Goal: Transaction & Acquisition: Purchase product/service

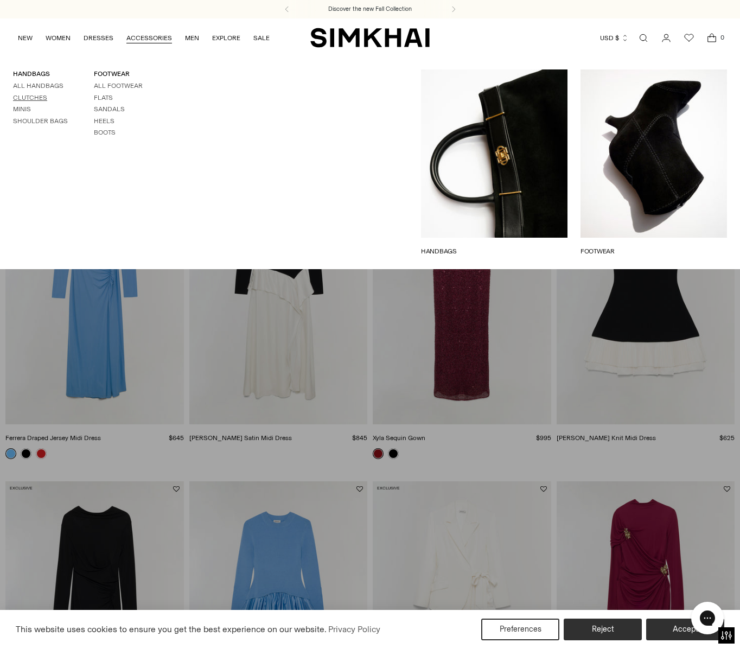
click at [27, 98] on link "Clutches" at bounding box center [30, 98] width 34 height 8
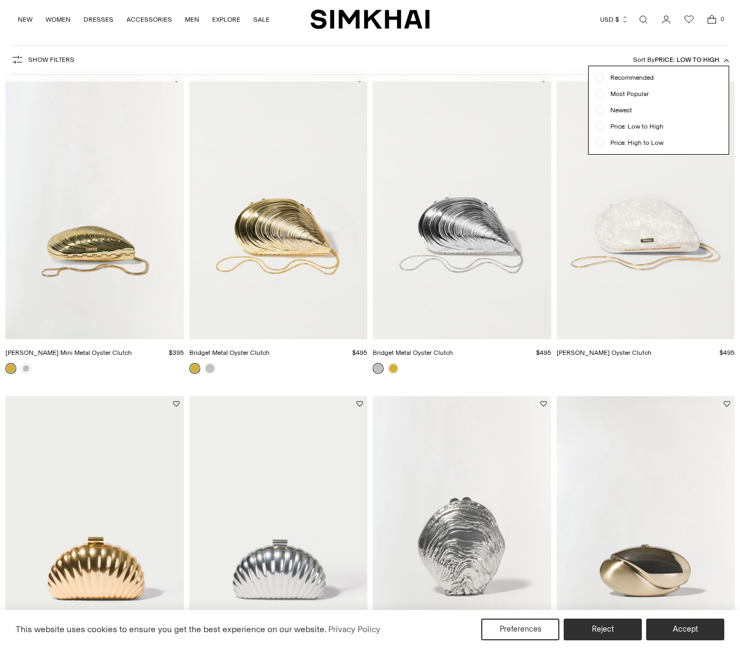
click at [520, 62] on div "Show Filters Show Filters Sort By Price: Low to High Recommended Most Popular N…" at bounding box center [370, 60] width 718 height 30
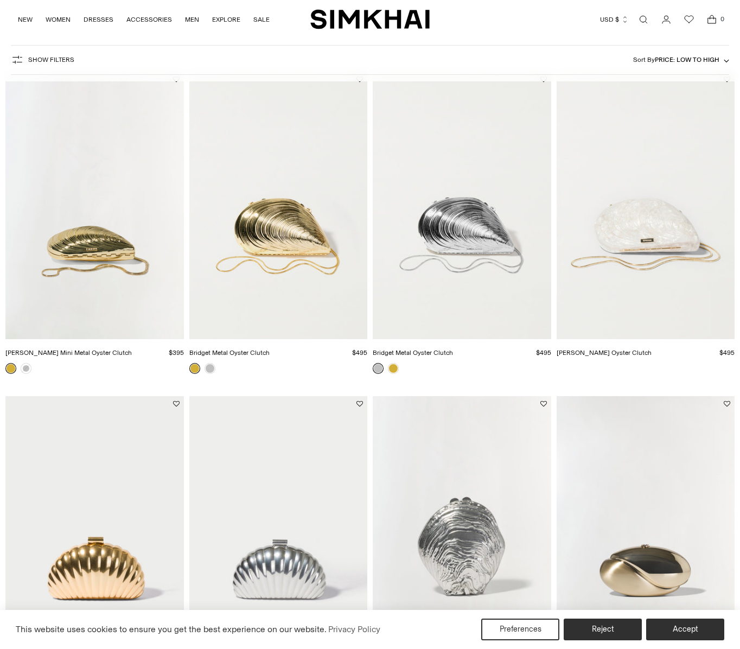
click at [0, 0] on img "Bridget Pearl Oyster Clutch" at bounding box center [0, 0] width 0 height 0
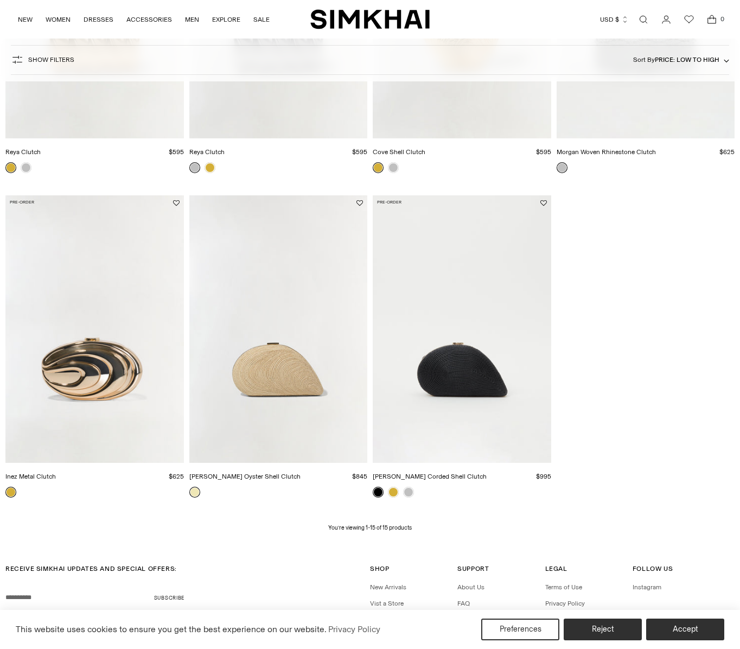
scroll to position [930, 0]
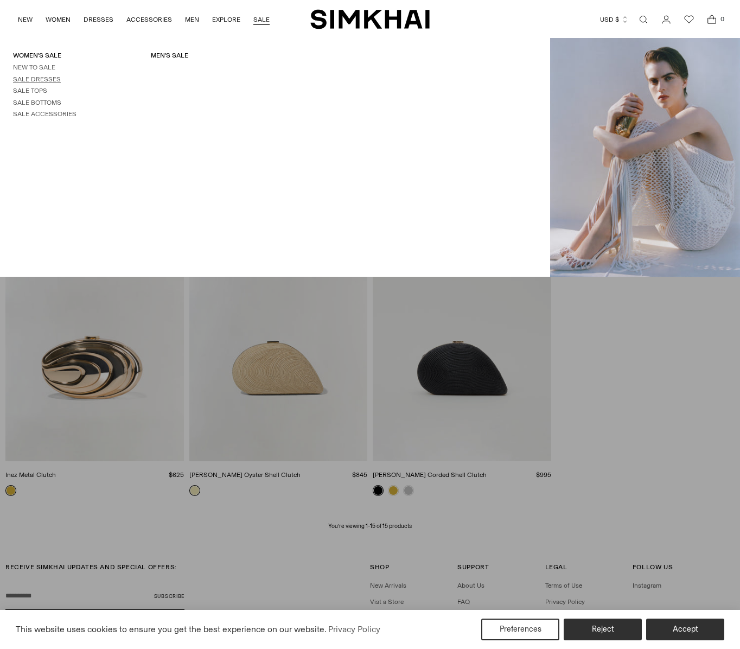
click at [41, 80] on link "Sale Dresses" at bounding box center [37, 79] width 48 height 8
click at [41, 64] on link "New to Sale" at bounding box center [34, 67] width 42 height 8
click at [40, 114] on link "Sale Accessories" at bounding box center [44, 114] width 63 height 8
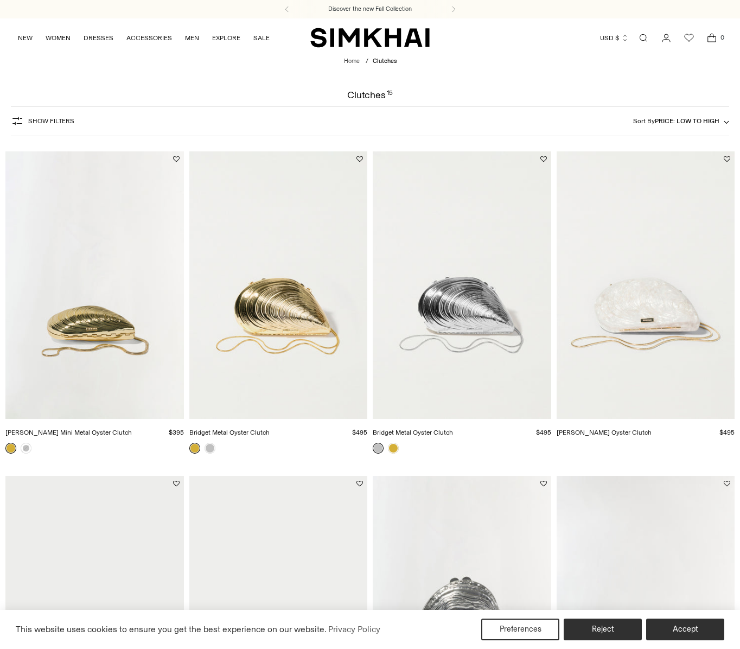
scroll to position [0, 0]
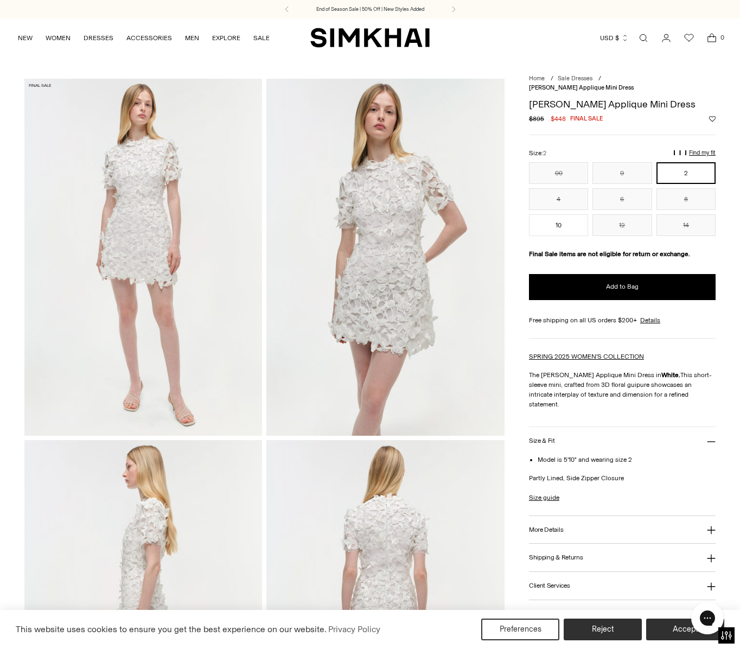
click at [382, 279] on img at bounding box center [385, 257] width 238 height 357
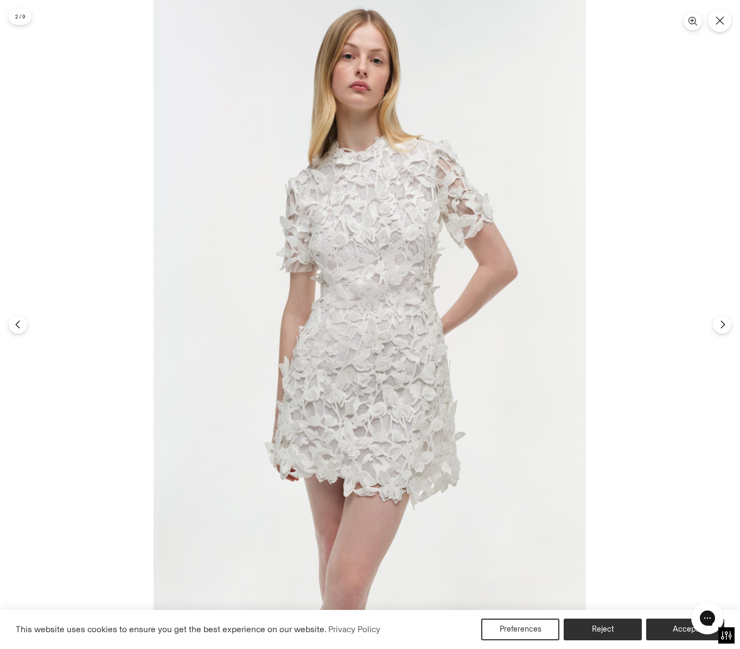
click at [382, 279] on img at bounding box center [369, 324] width 432 height 649
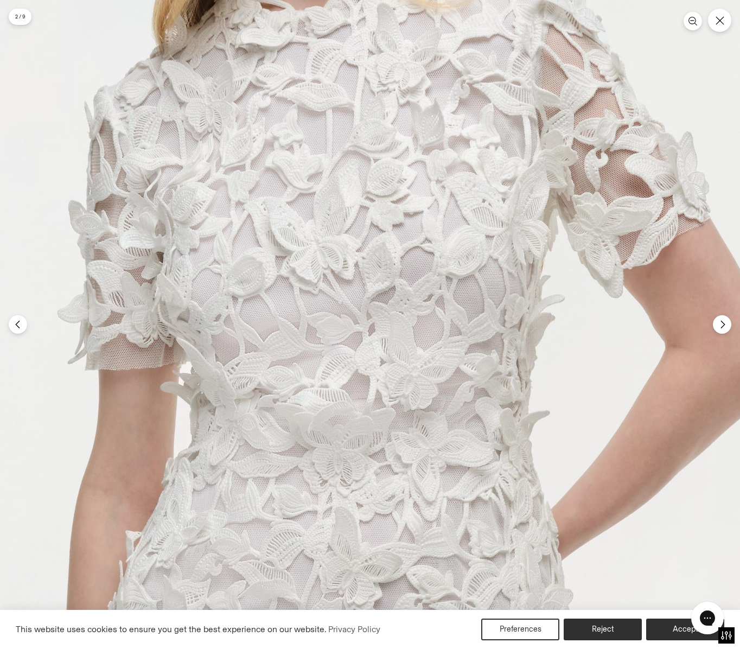
click at [383, 100] on img at bounding box center [338, 526] width 1297 height 1946
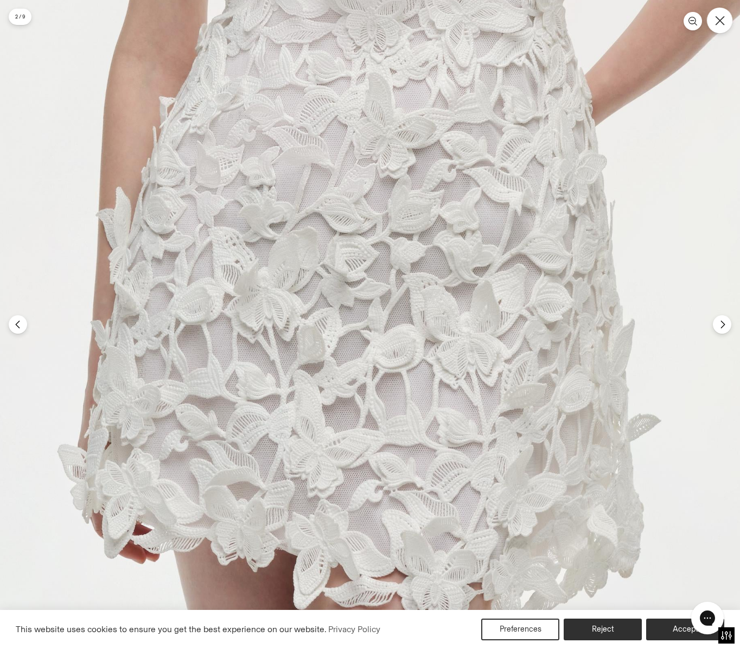
click at [726, 23] on button "Close" at bounding box center [719, 20] width 25 height 25
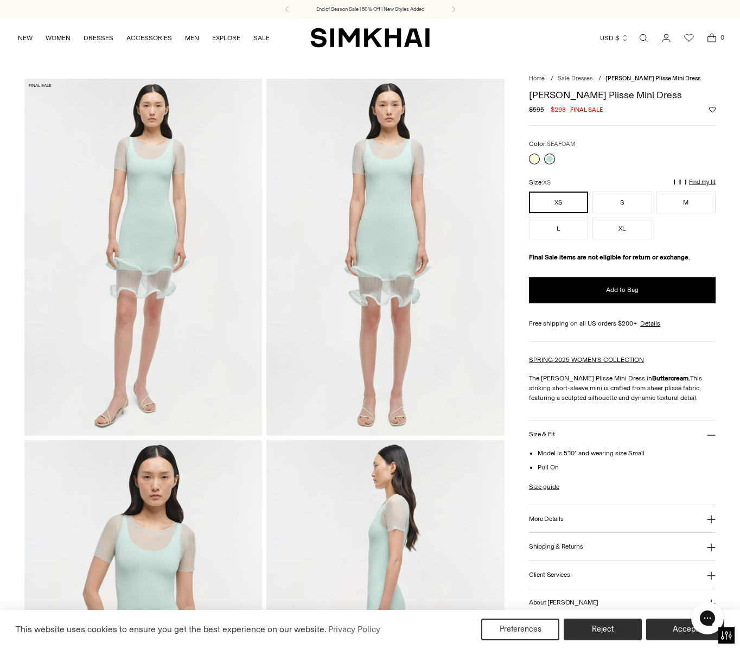
click at [551, 154] on link at bounding box center [549, 158] width 11 height 11
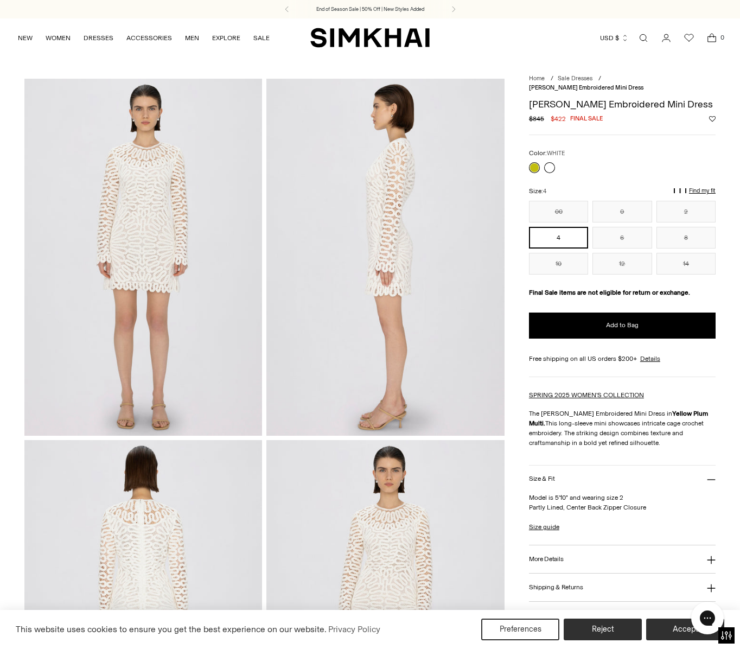
click at [550, 162] on link at bounding box center [549, 167] width 11 height 11
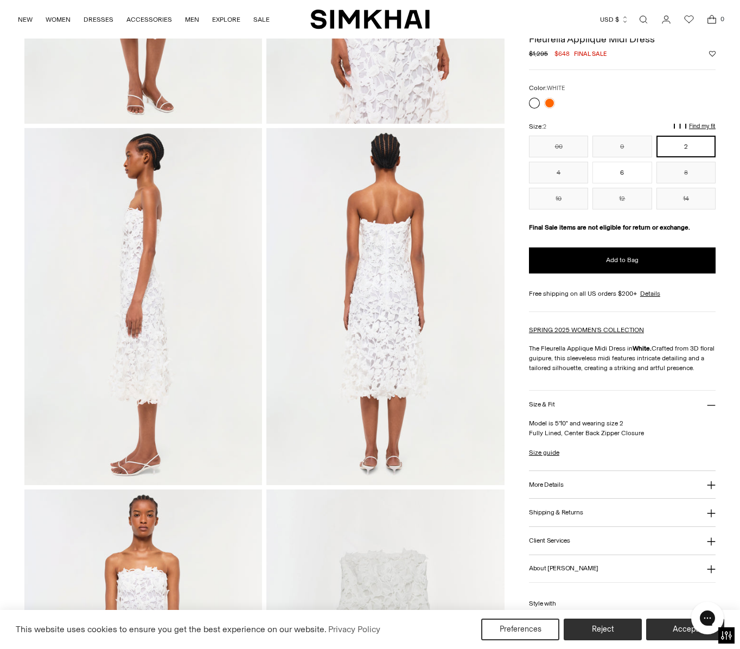
scroll to position [47, 0]
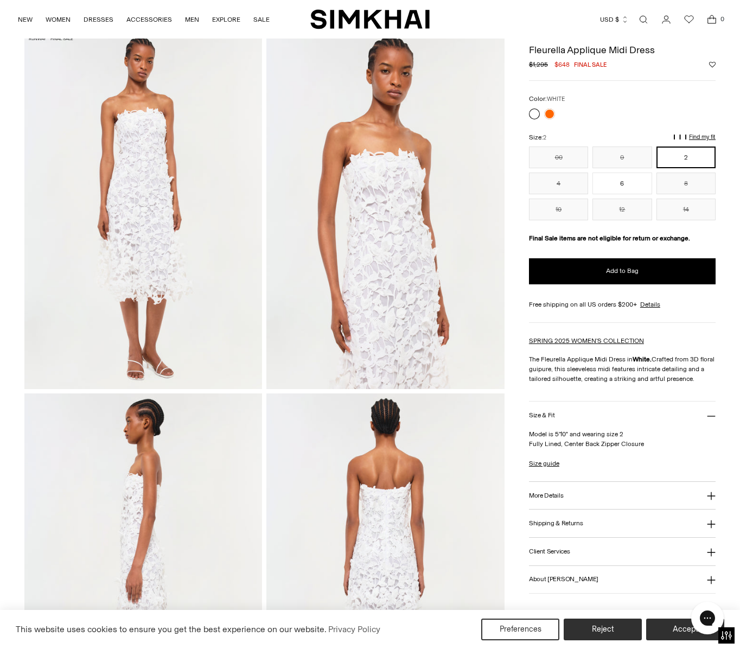
click at [387, 253] on img at bounding box center [385, 210] width 238 height 357
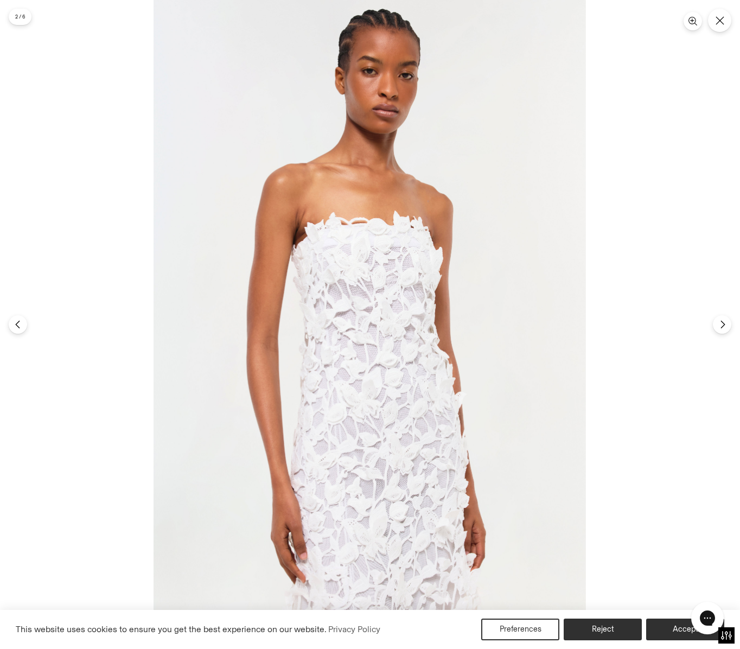
click at [383, 278] on img at bounding box center [369, 324] width 432 height 649
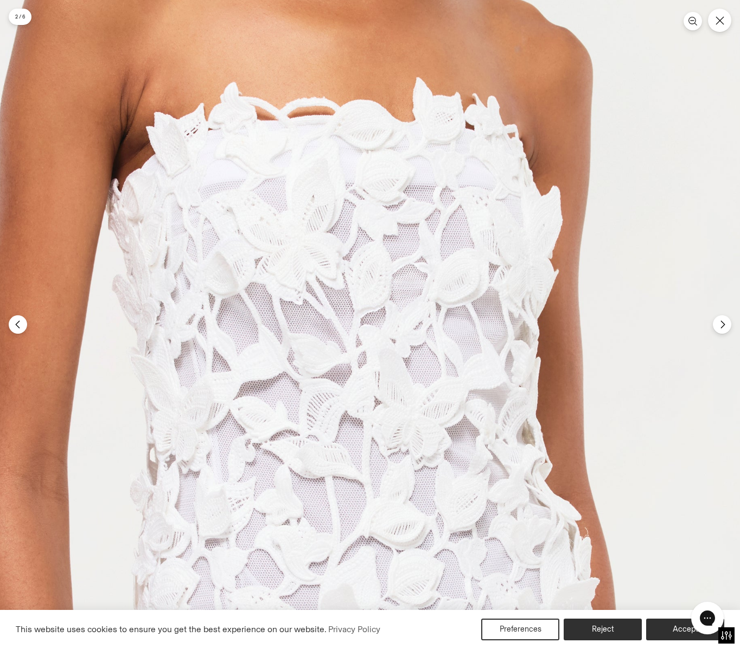
click at [383, 278] on img at bounding box center [342, 419] width 1297 height 1946
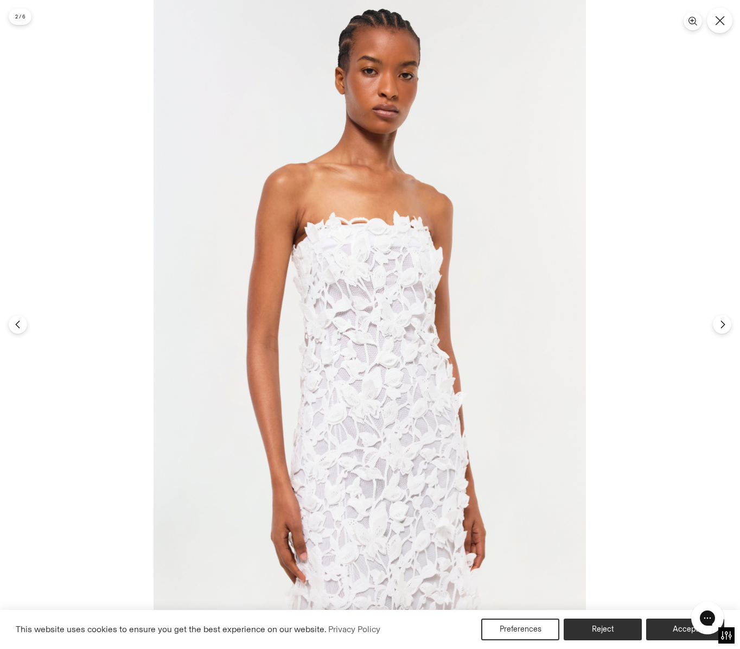
click at [723, 27] on button "Close" at bounding box center [719, 20] width 25 height 25
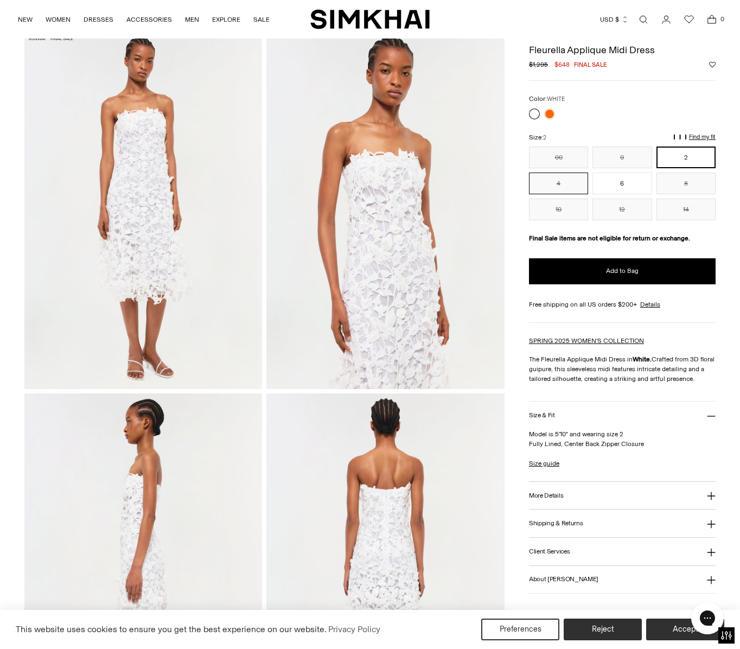
click at [560, 186] on button "4" at bounding box center [558, 183] width 59 height 22
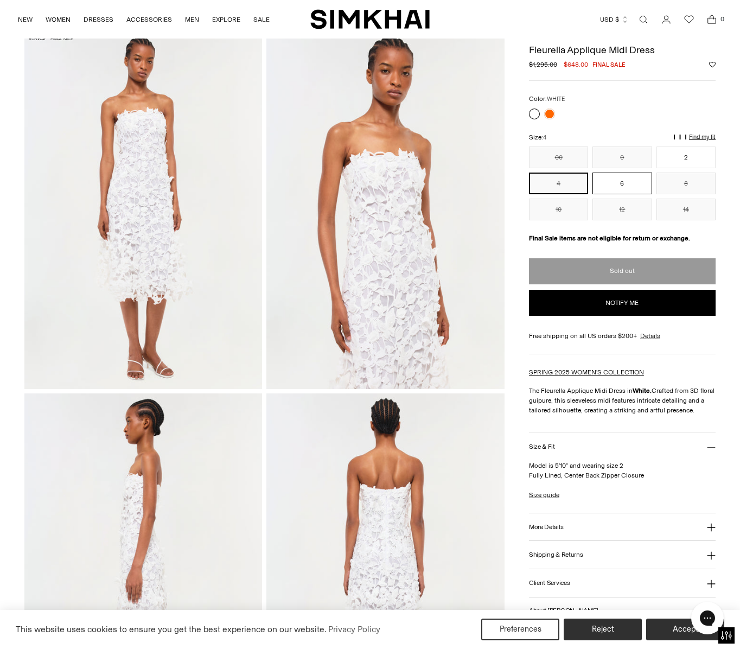
click at [606, 184] on button "6" at bounding box center [621, 183] width 59 height 22
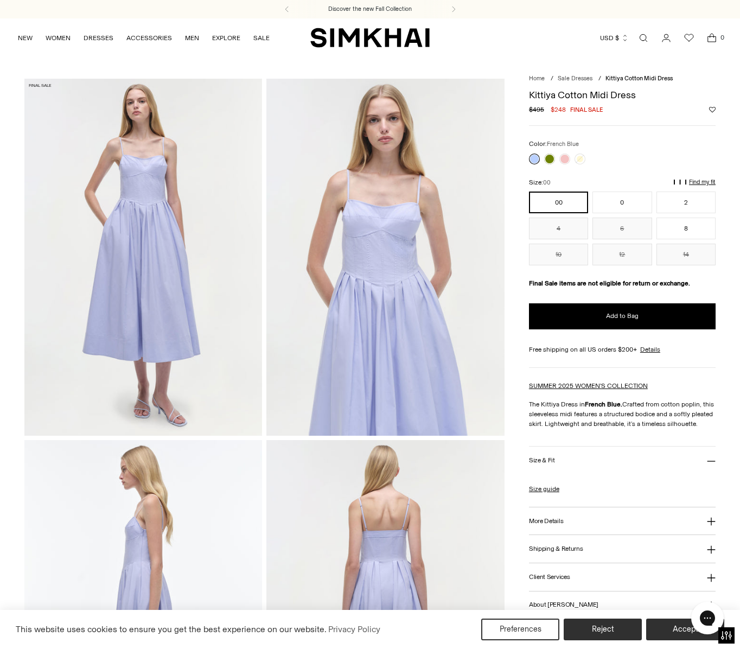
click at [401, 271] on img at bounding box center [385, 257] width 238 height 357
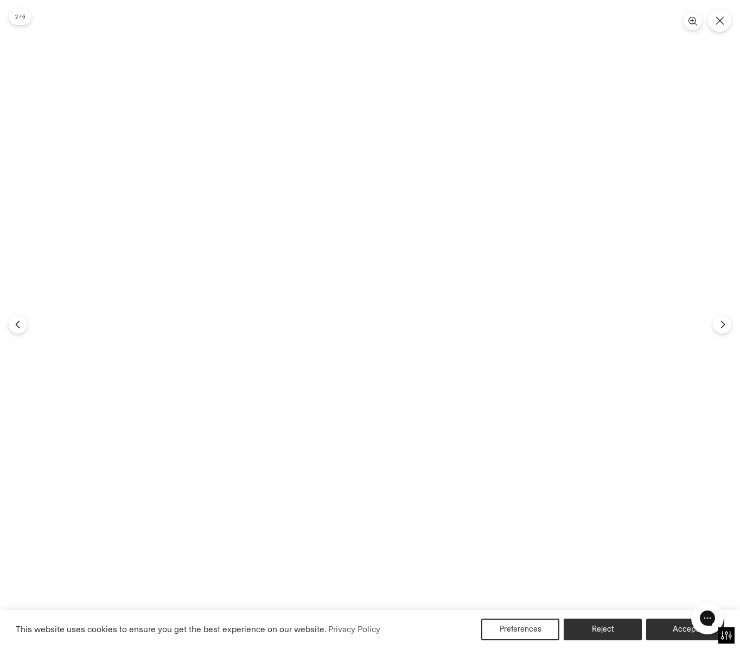
click at [401, 271] on img at bounding box center [369, 324] width 432 height 649
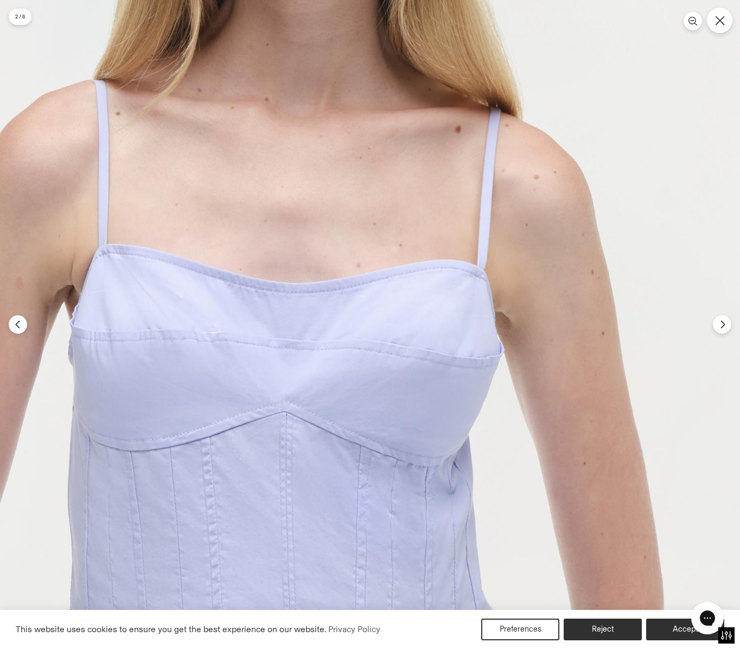
click at [727, 24] on button "Close" at bounding box center [719, 20] width 25 height 25
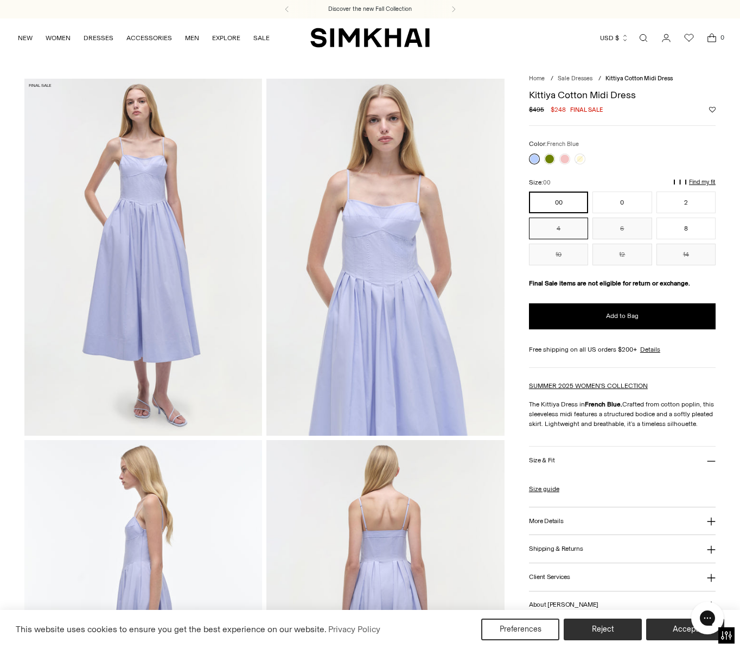
click at [566, 234] on button "4" at bounding box center [558, 228] width 59 height 22
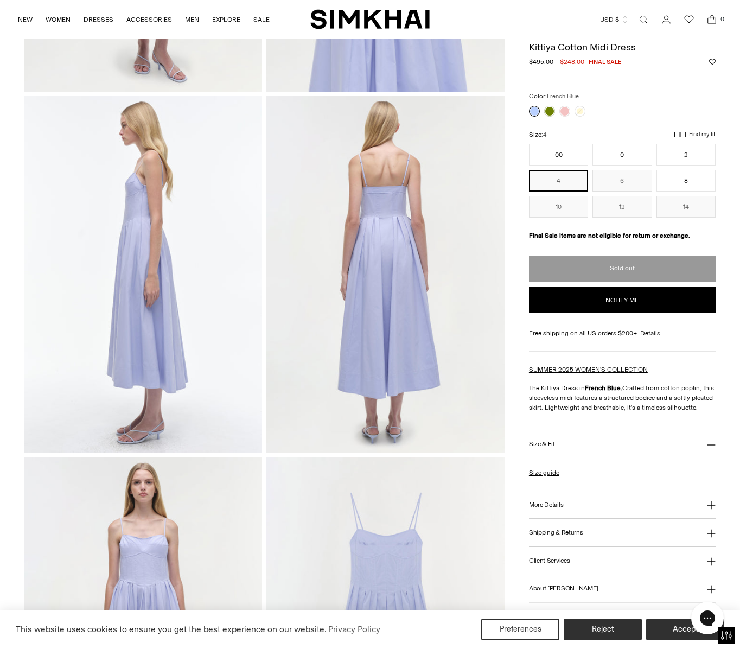
scroll to position [274, 0]
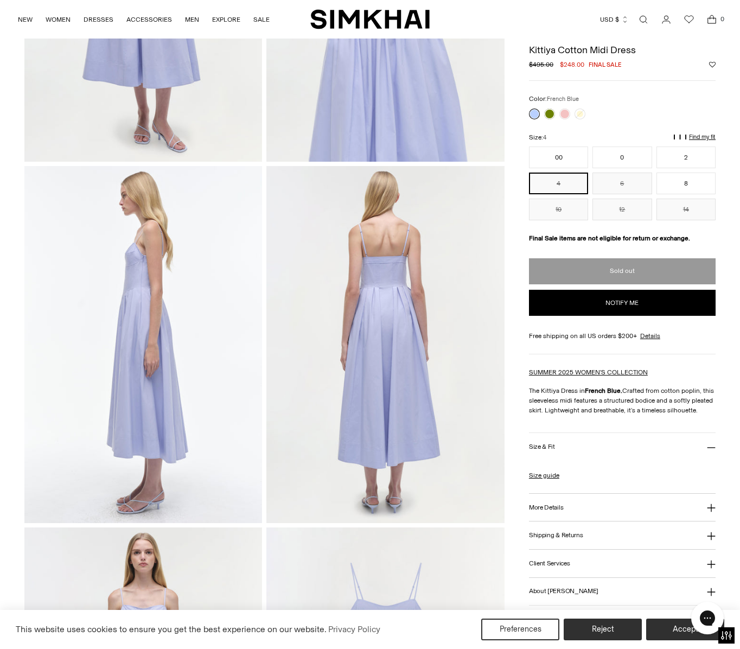
click at [373, 282] on img at bounding box center [385, 344] width 238 height 357
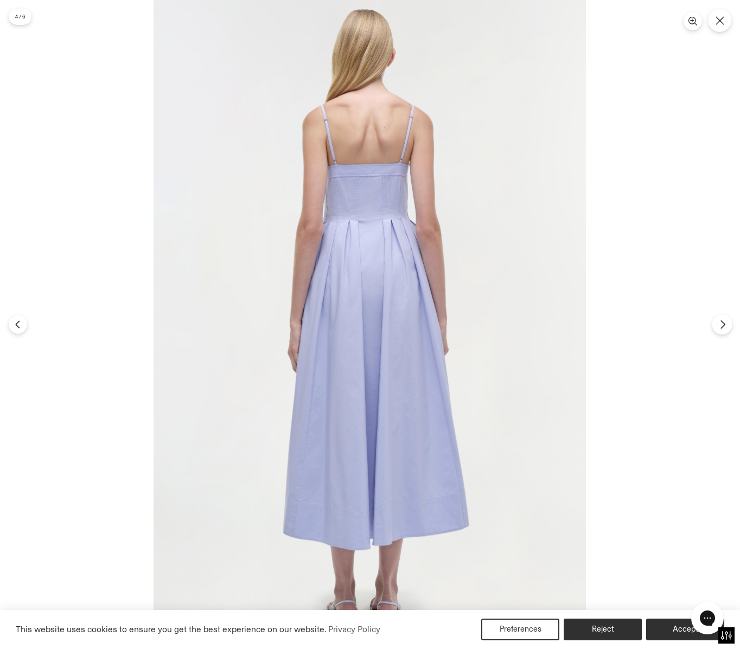
click at [715, 324] on button "Next" at bounding box center [722, 324] width 20 height 20
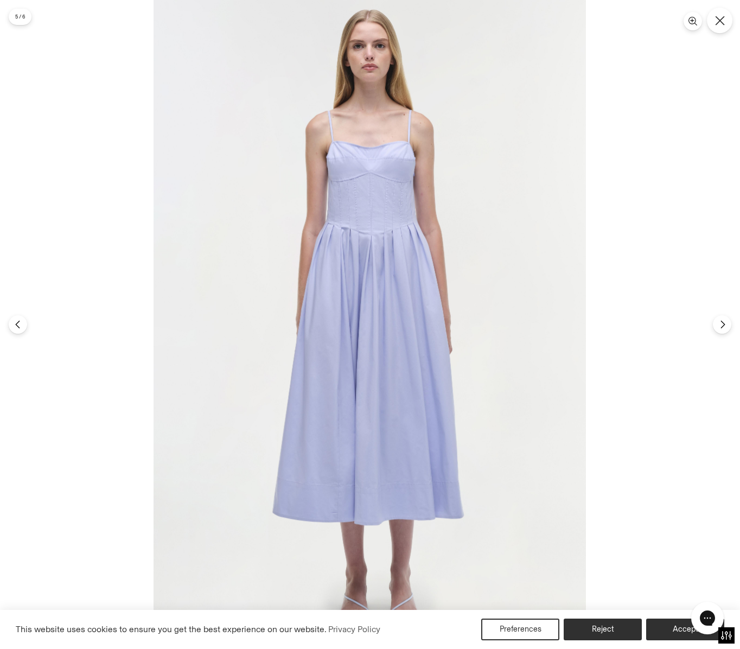
click at [720, 27] on button "Close" at bounding box center [719, 20] width 25 height 25
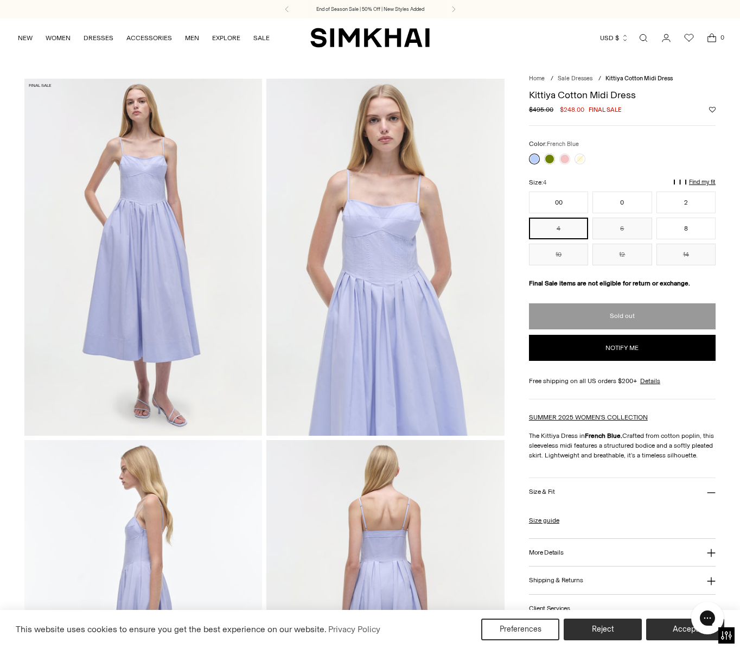
scroll to position [0, 0]
click at [169, 227] on img at bounding box center [143, 257] width 238 height 357
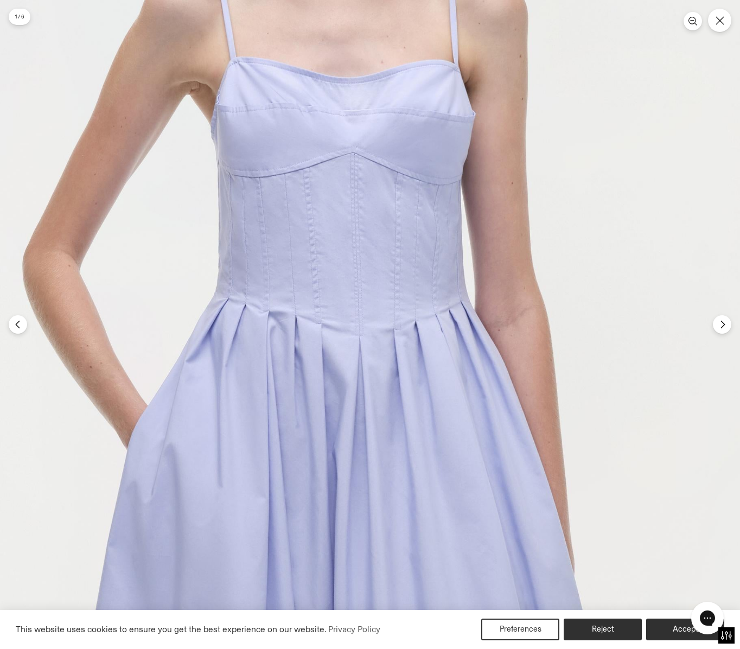
click at [383, 180] on img at bounding box center [343, 615] width 1297 height 1946
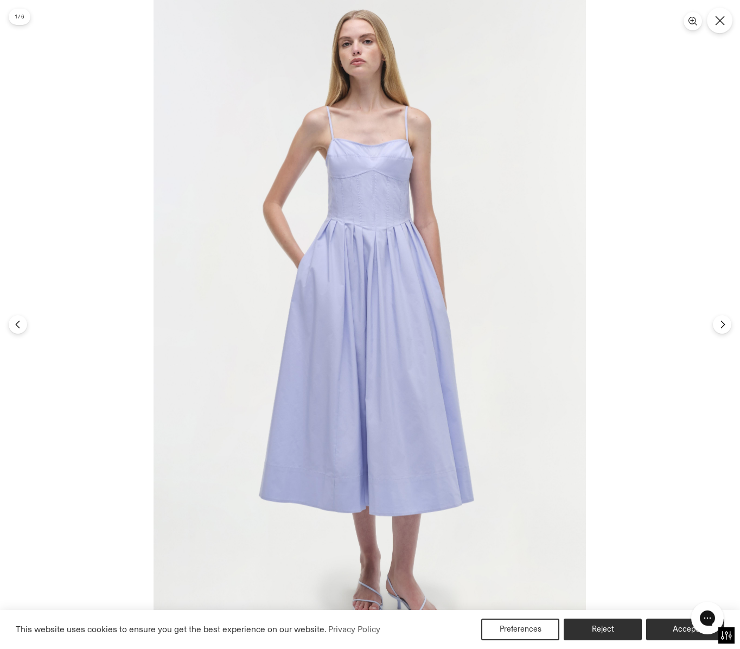
click at [720, 22] on icon "Close" at bounding box center [720, 21] width 10 height 10
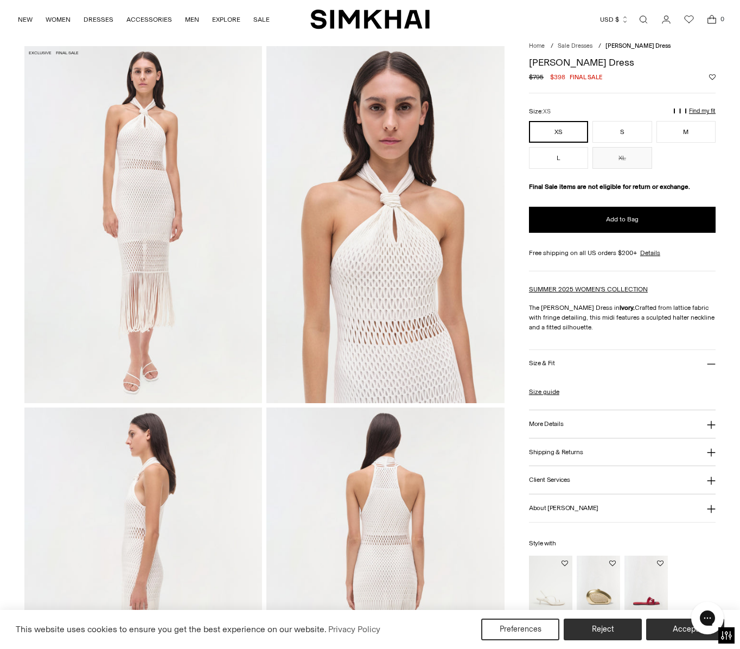
scroll to position [39, 0]
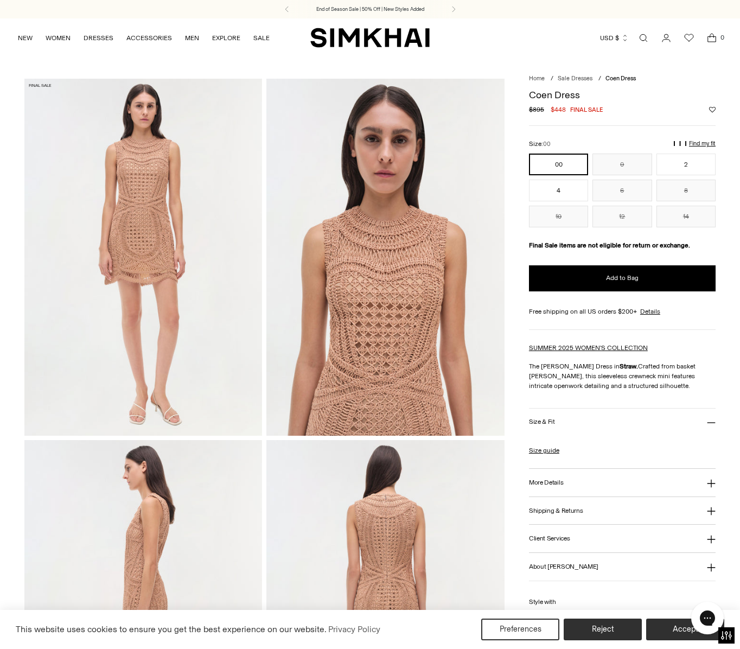
click at [395, 234] on img at bounding box center [385, 257] width 238 height 357
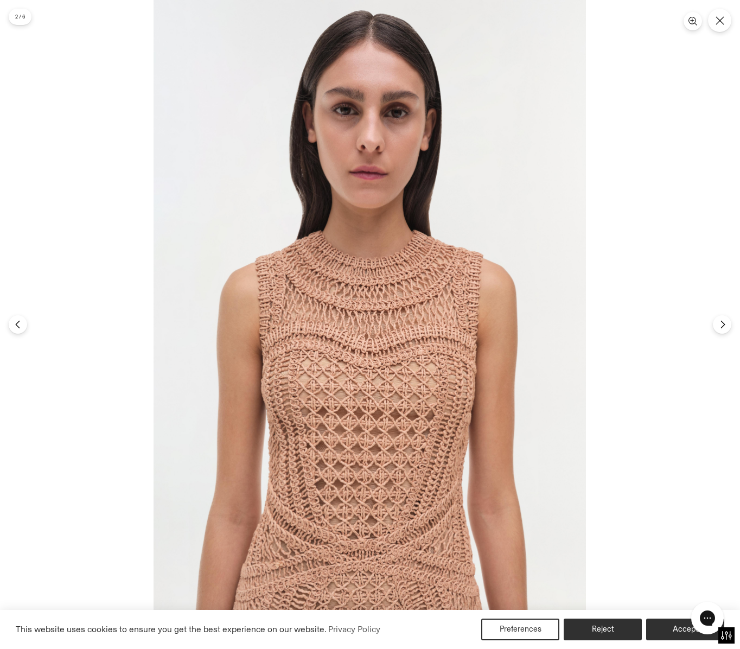
click at [351, 335] on img at bounding box center [369, 324] width 432 height 649
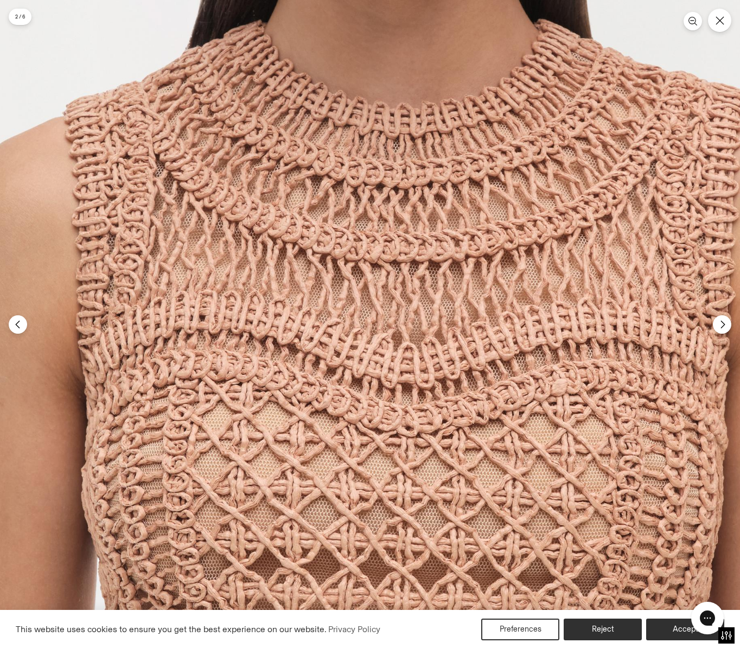
click at [351, 335] on img at bounding box center [407, 303] width 1297 height 1946
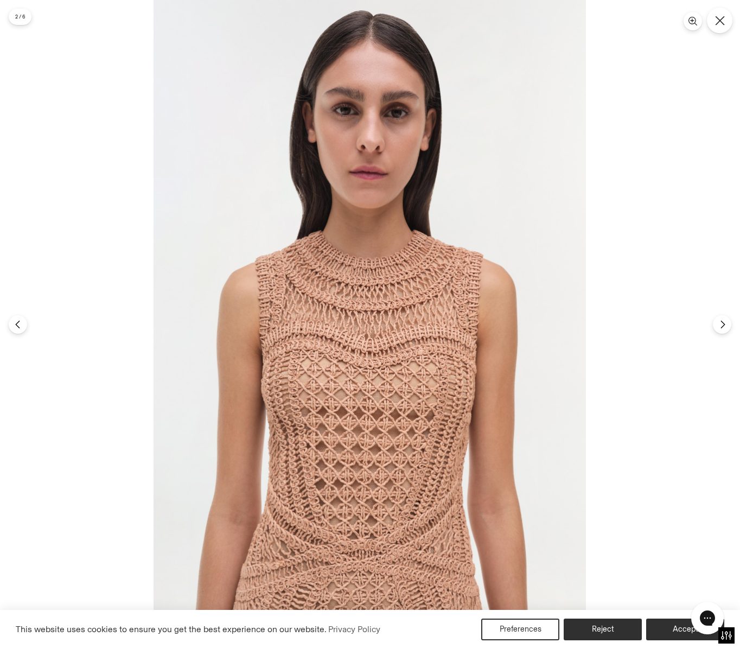
click at [717, 27] on button "Close" at bounding box center [719, 20] width 25 height 25
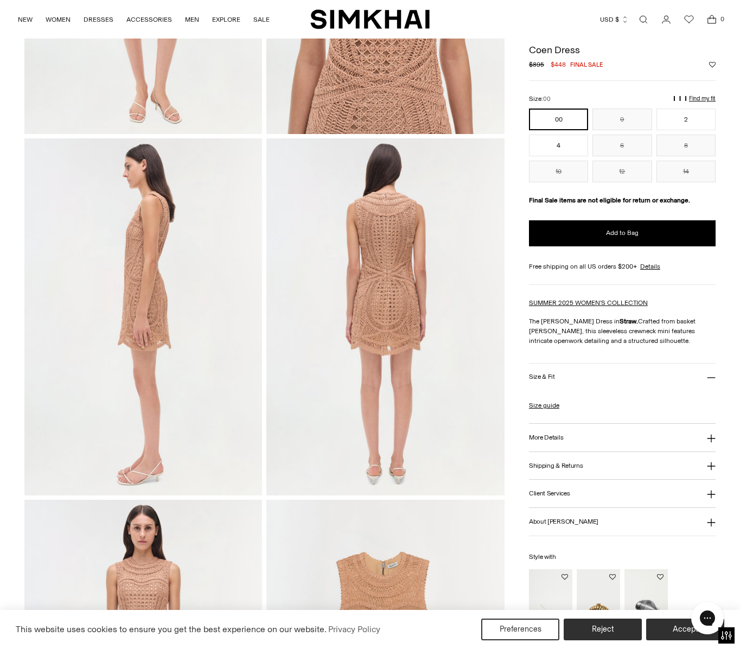
scroll to position [393, 0]
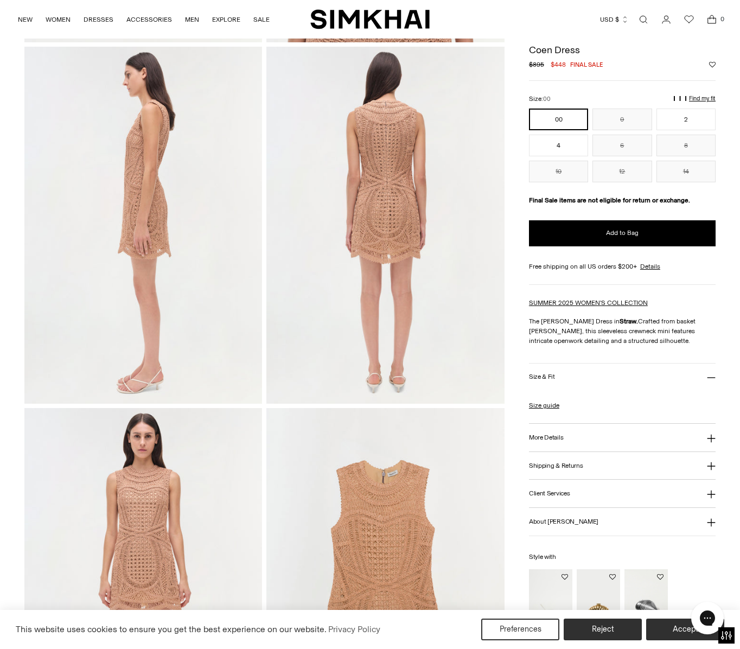
click at [351, 262] on img at bounding box center [385, 225] width 238 height 357
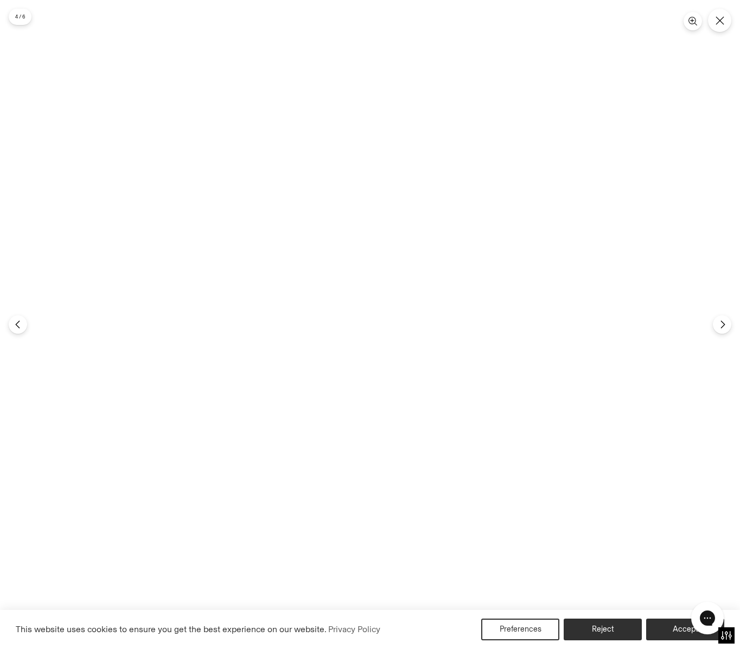
click at [153, 0] on div at bounding box center [153, 0] width 0 height 0
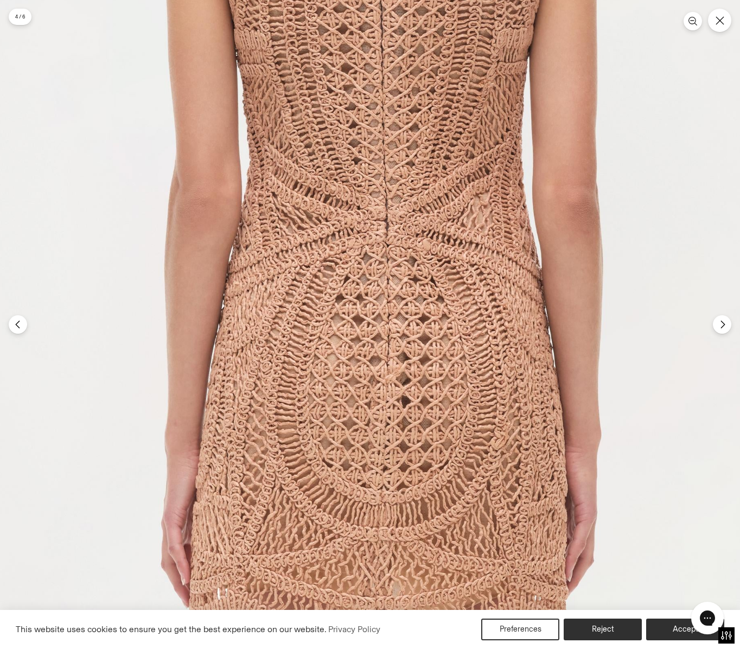
click at [366, 258] on img at bounding box center [377, 457] width 1297 height 1946
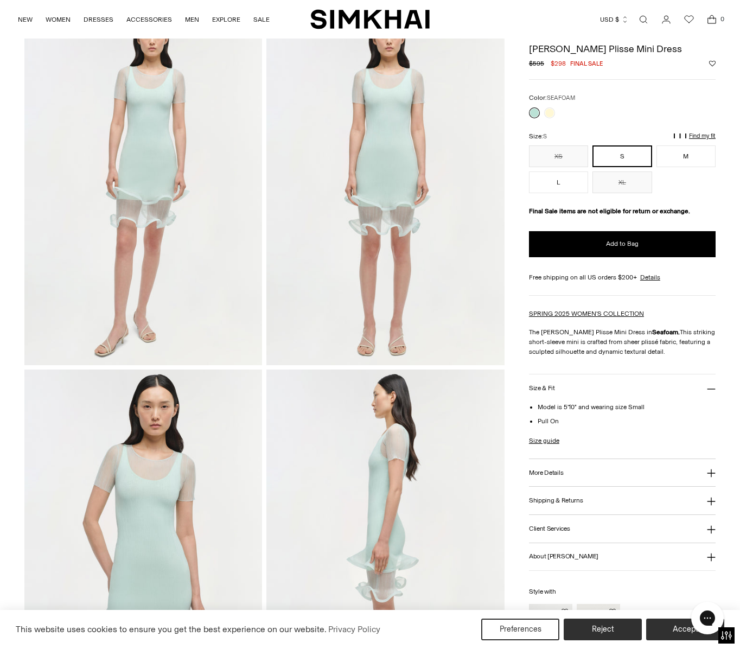
scroll to position [21, 0]
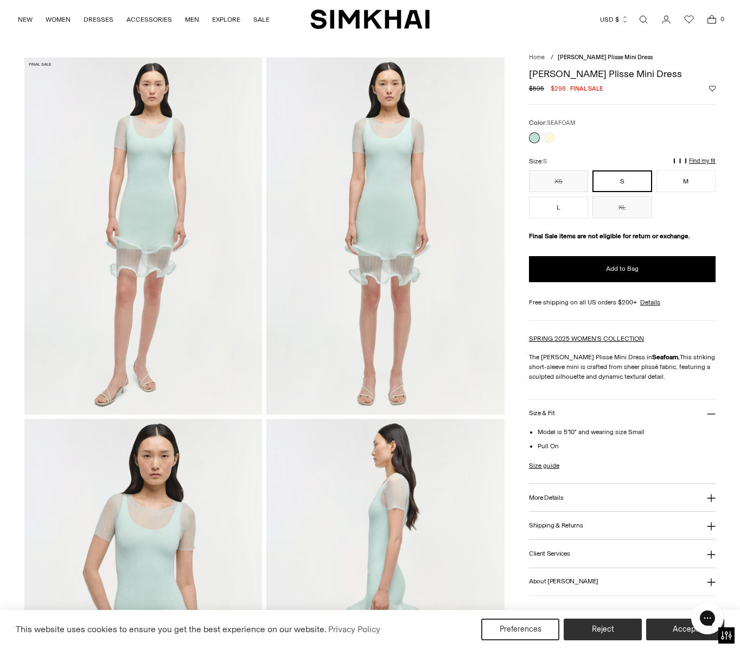
click at [377, 241] on img at bounding box center [385, 235] width 238 height 357
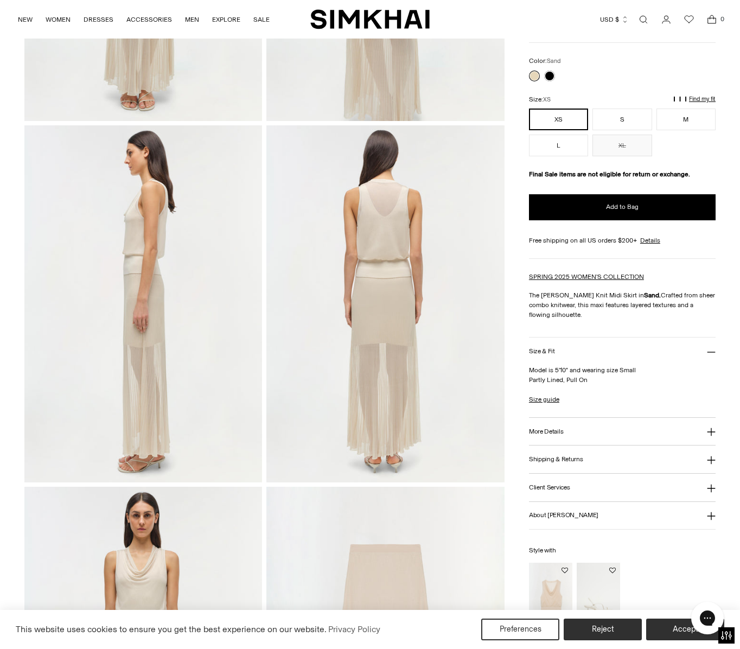
scroll to position [657, 0]
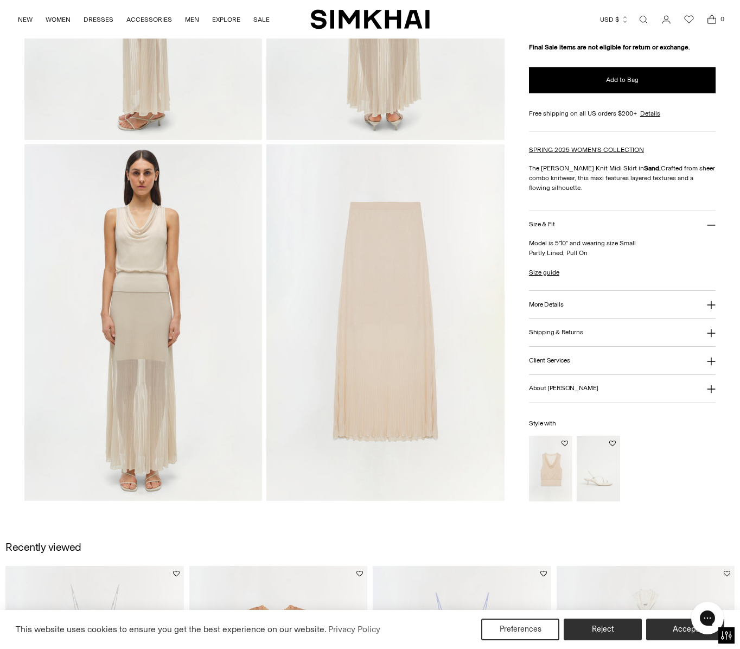
click at [152, 330] on img at bounding box center [143, 322] width 238 height 357
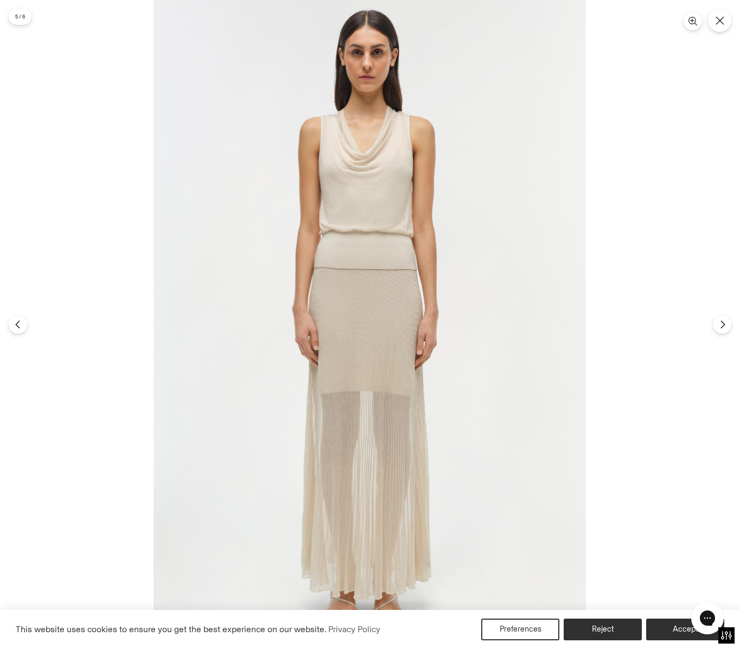
click at [459, 323] on img at bounding box center [369, 324] width 432 height 649
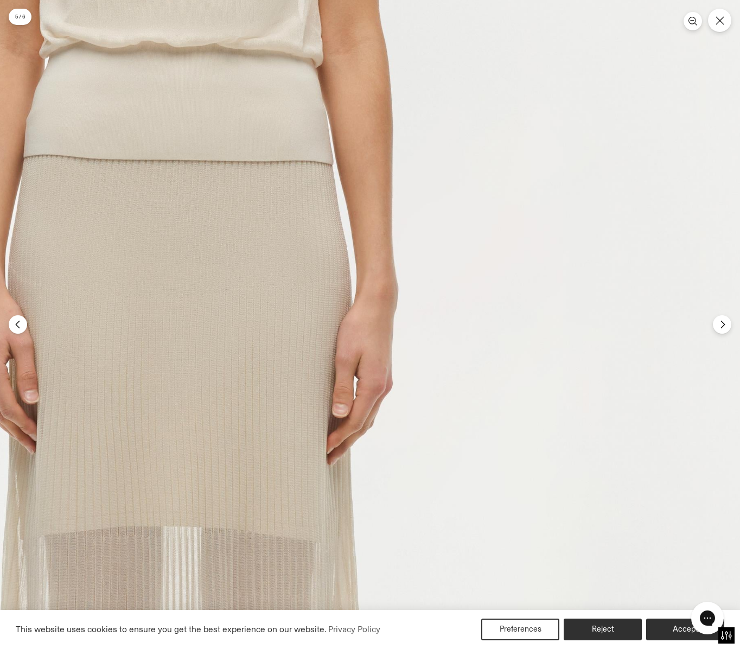
click at [714, 330] on img at bounding box center [191, 327] width 1297 height 1946
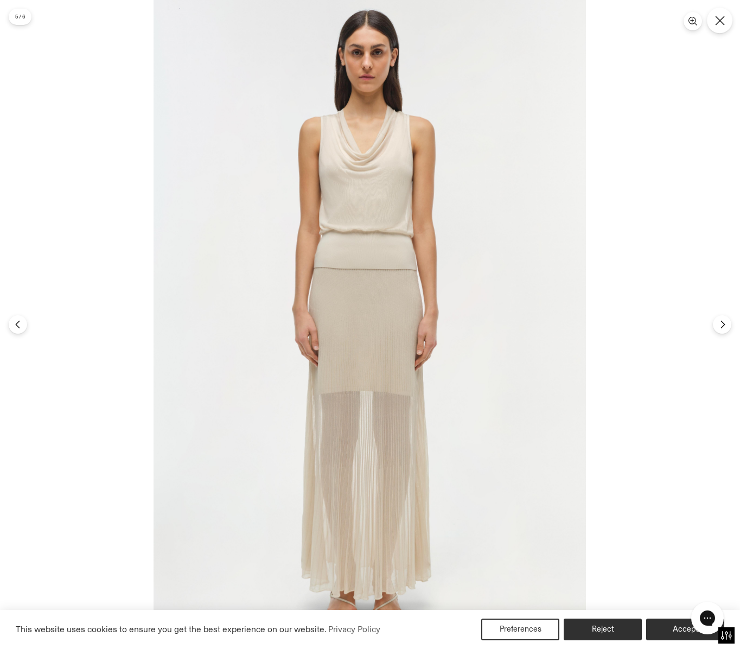
click at [722, 17] on icon "Close" at bounding box center [720, 21] width 10 height 10
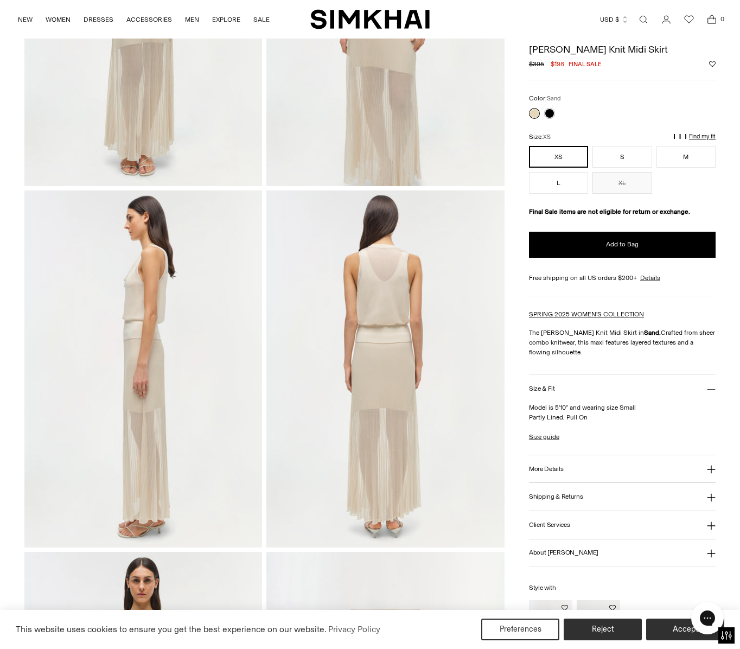
scroll to position [228, 0]
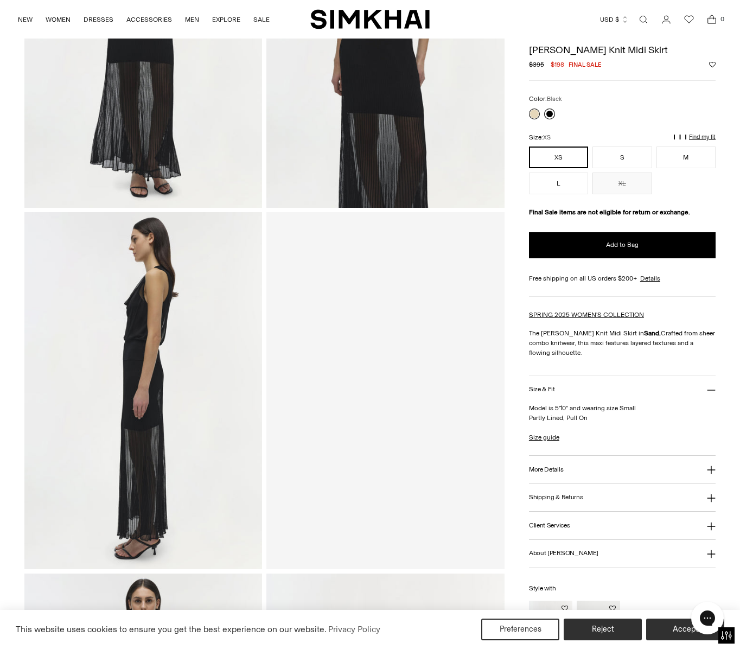
click at [550, 113] on link at bounding box center [549, 113] width 11 height 11
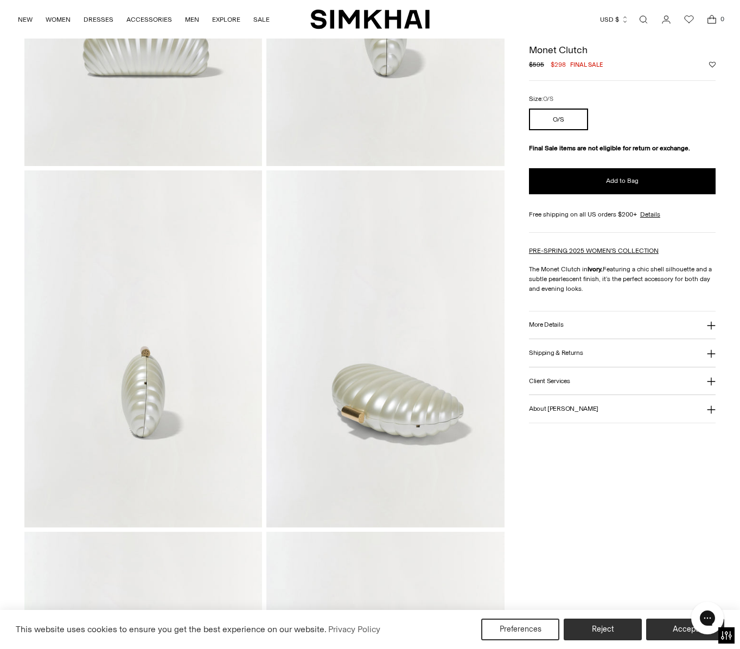
scroll to position [642, 0]
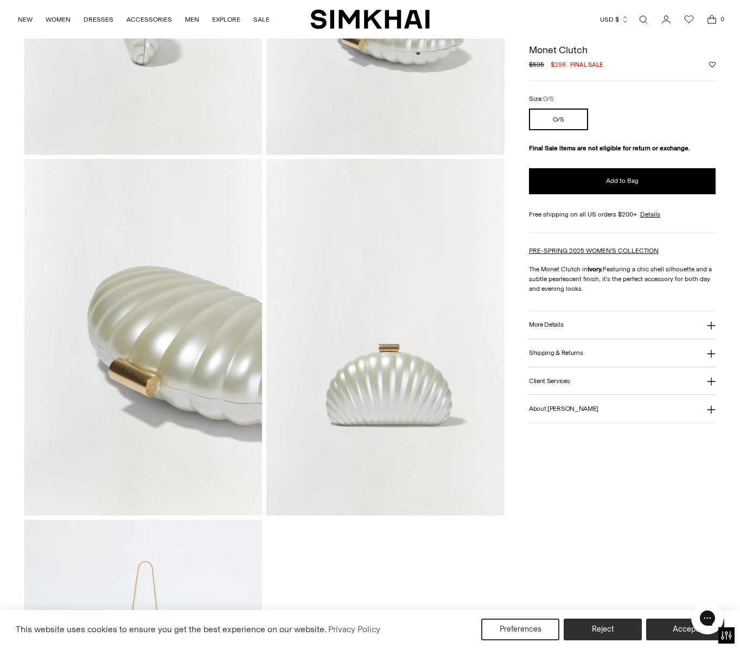
click at [191, 336] on img at bounding box center [143, 337] width 238 height 357
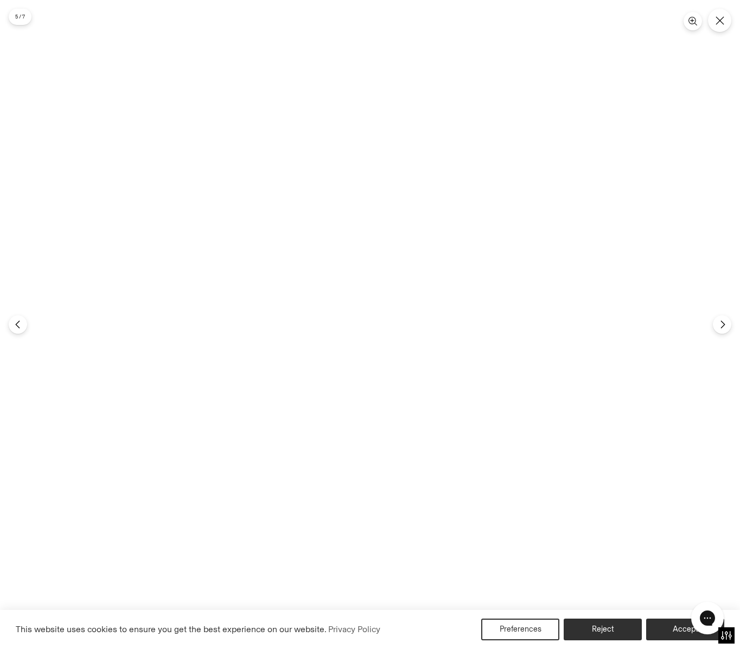
click at [376, 355] on img at bounding box center [369, 324] width 432 height 649
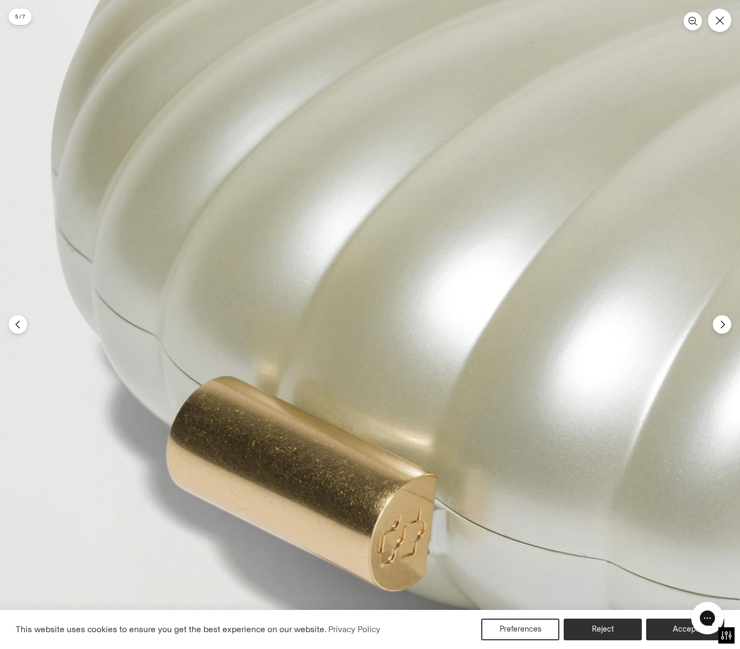
click at [376, 356] on img at bounding box center [356, 264] width 1297 height 1946
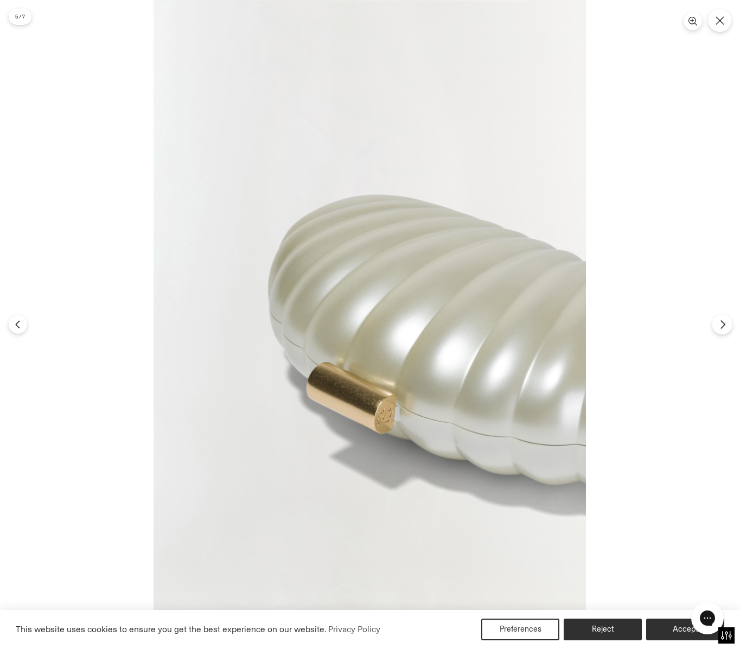
click at [723, 325] on icon "Next" at bounding box center [722, 325] width 4 height 8
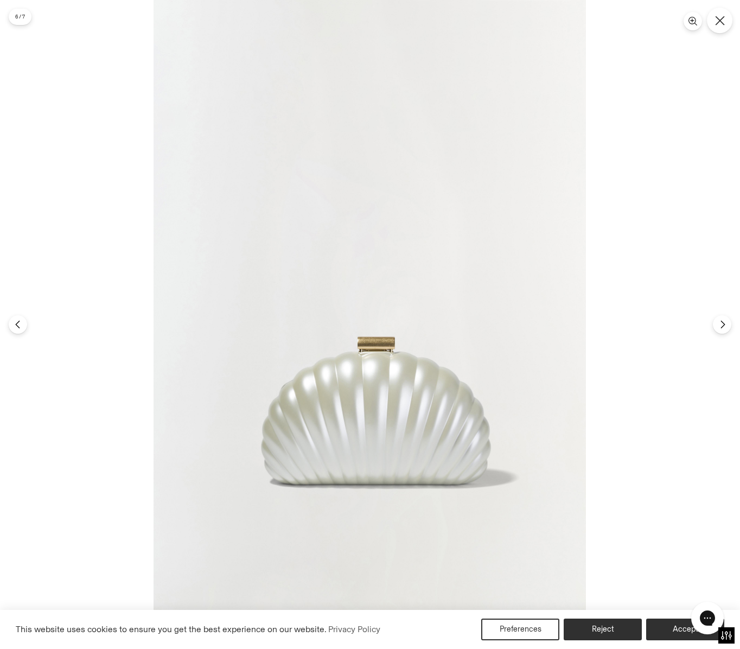
click at [718, 24] on icon "Close" at bounding box center [720, 21] width 10 height 10
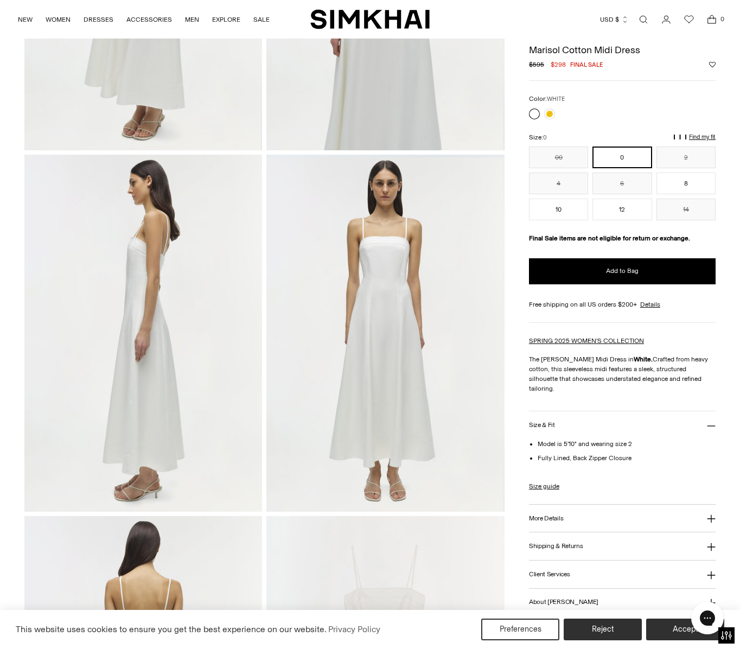
scroll to position [168, 0]
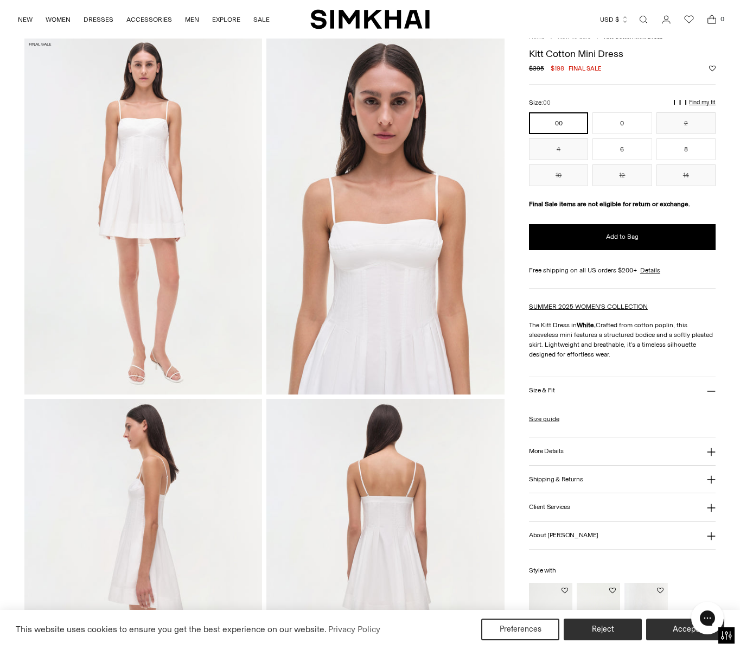
scroll to position [298, 0]
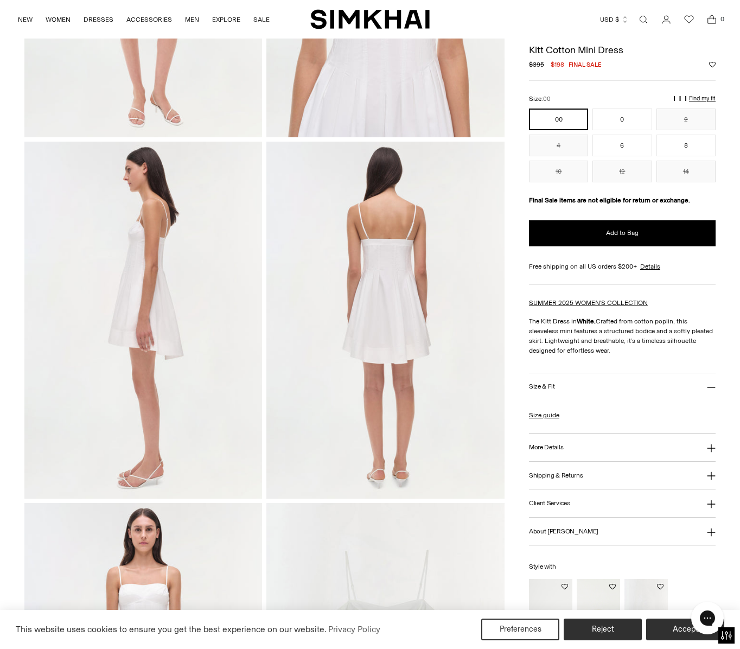
click at [116, 253] on img at bounding box center [143, 320] width 238 height 357
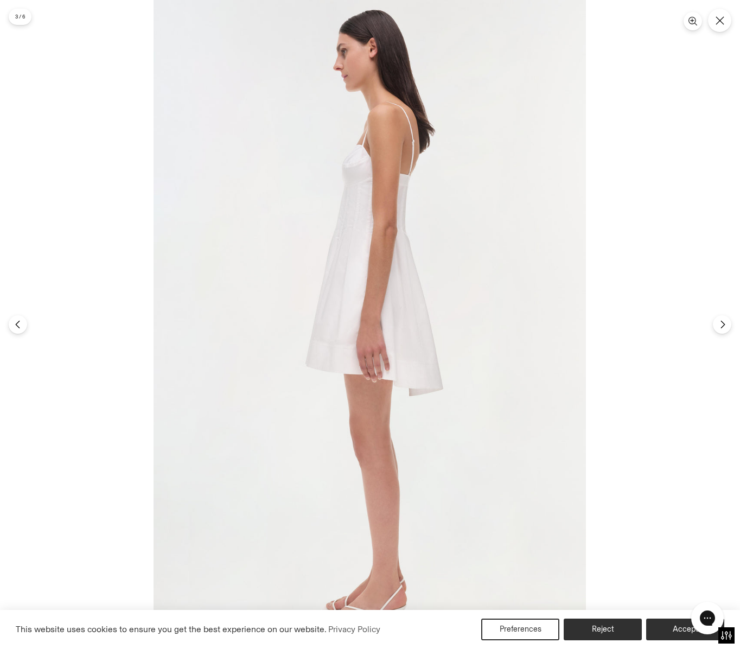
click at [427, 263] on img at bounding box center [369, 324] width 432 height 649
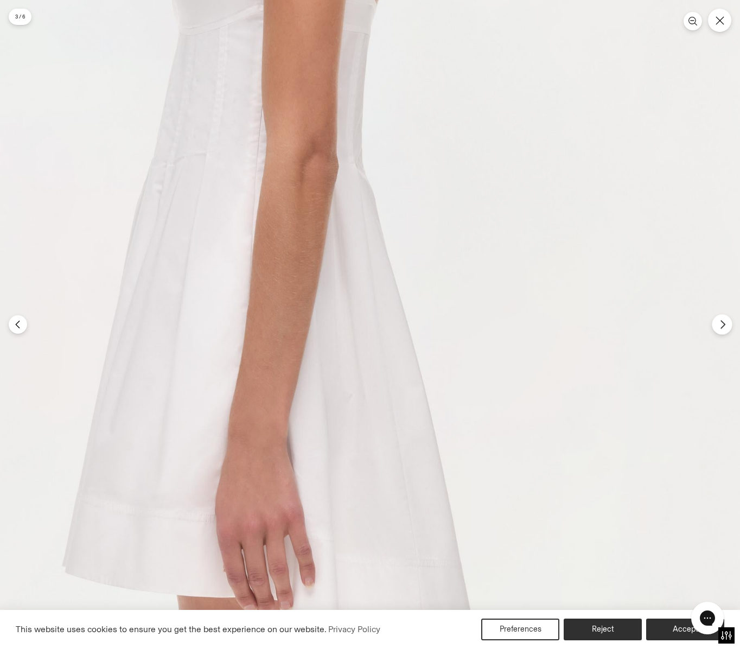
click at [723, 324] on icon "Next" at bounding box center [723, 324] width 10 height 10
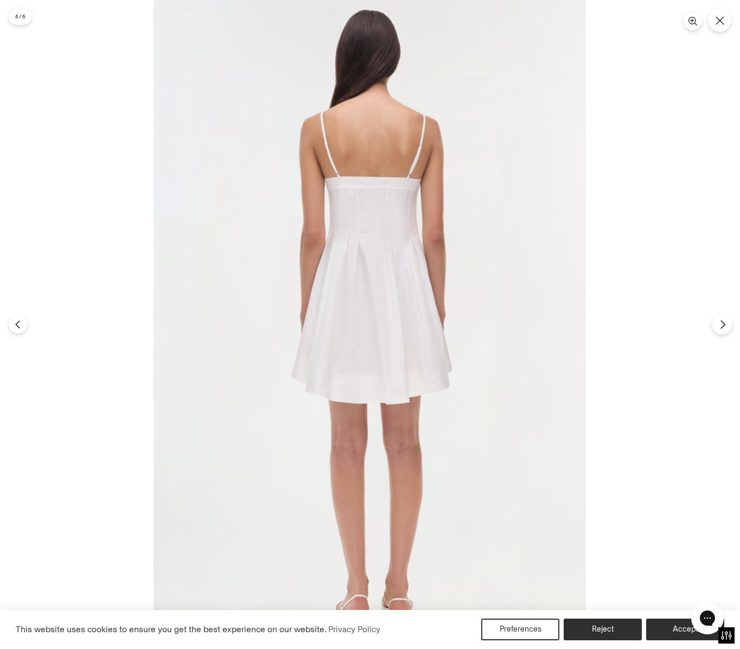
click at [723, 324] on icon "Next" at bounding box center [723, 324] width 10 height 10
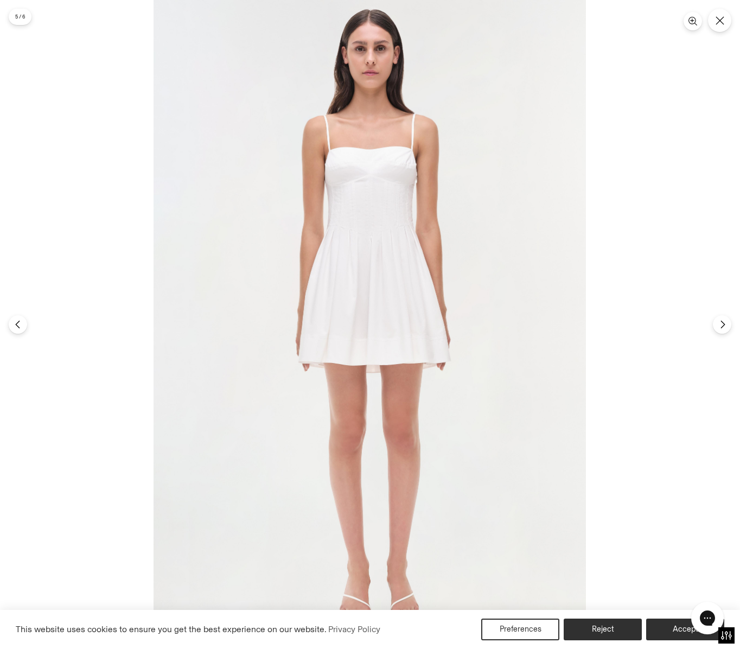
click at [403, 208] on img at bounding box center [369, 324] width 432 height 649
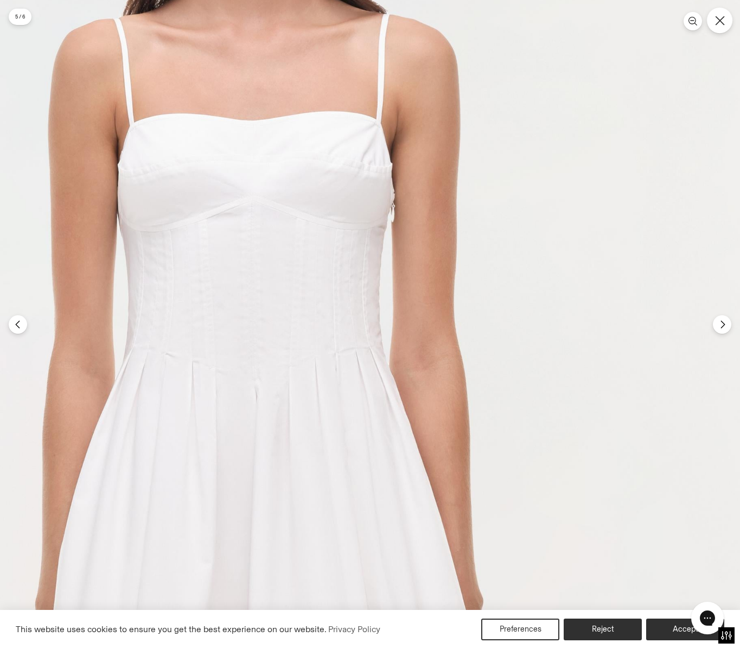
click at [722, 29] on button "Close" at bounding box center [719, 20] width 25 height 25
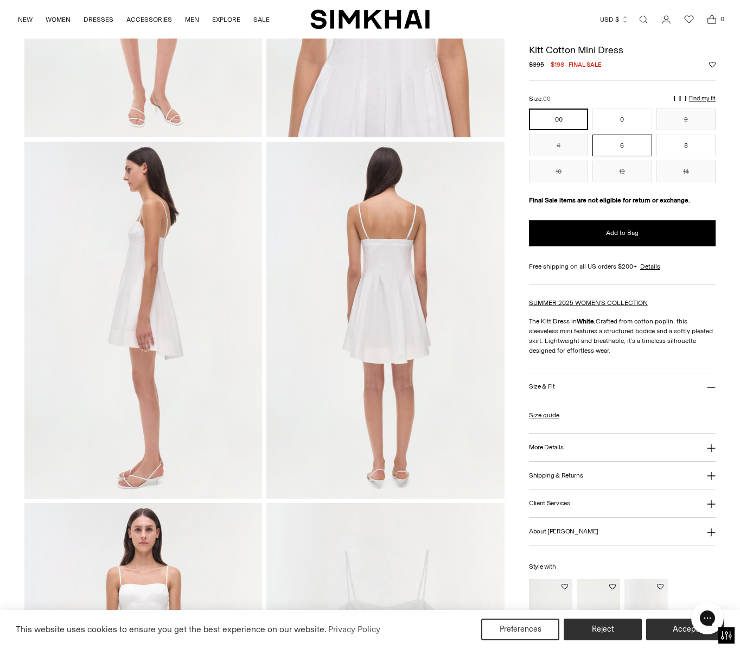
click at [622, 147] on button "6" at bounding box center [621, 145] width 59 height 22
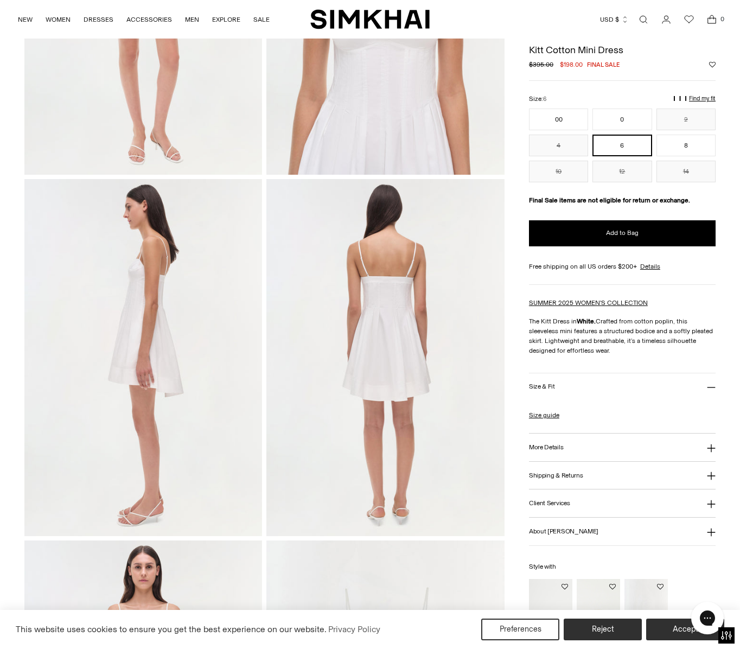
scroll to position [88, 0]
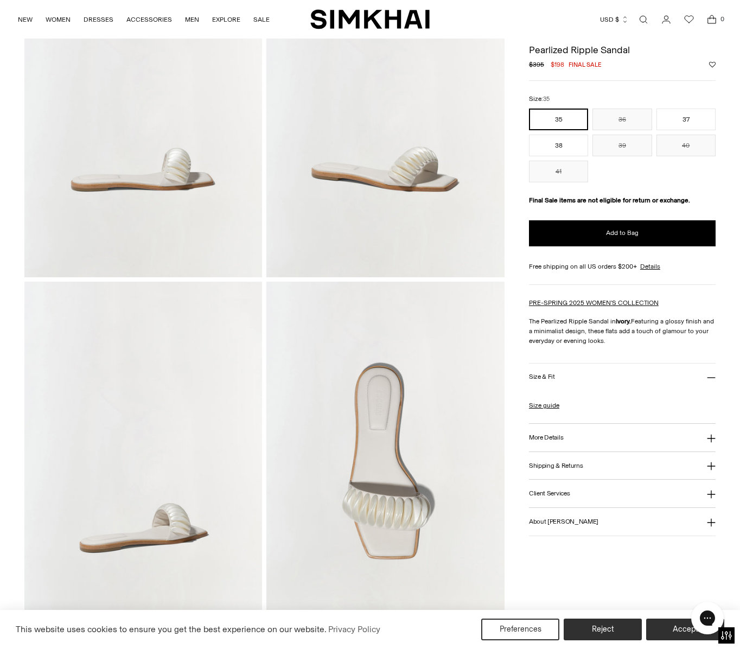
scroll to position [431, 0]
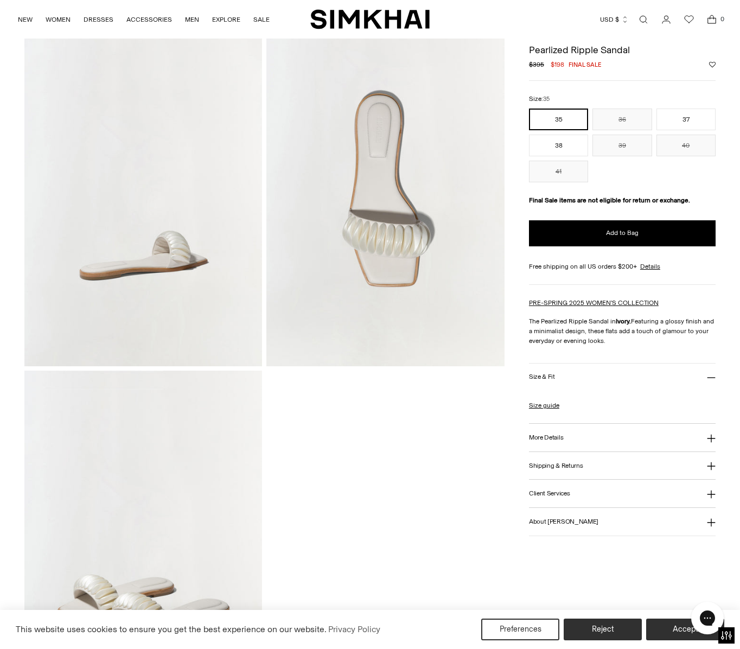
click at [374, 257] on img at bounding box center [385, 187] width 238 height 357
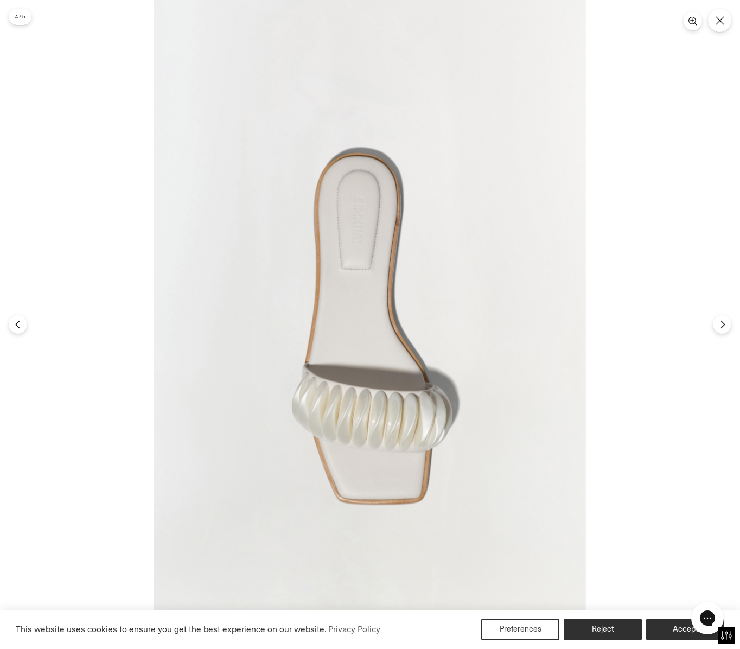
click at [351, 422] on img at bounding box center [369, 324] width 432 height 649
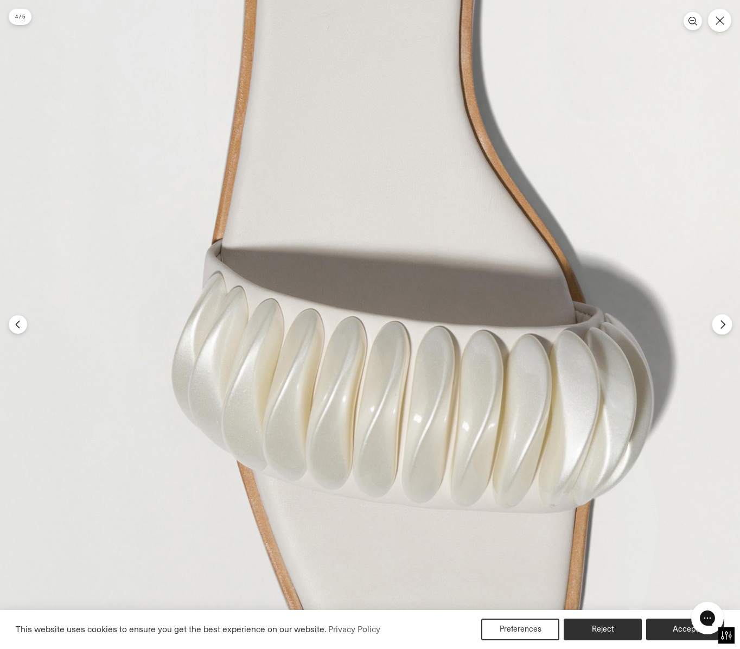
click at [716, 329] on button "Next" at bounding box center [722, 324] width 20 height 20
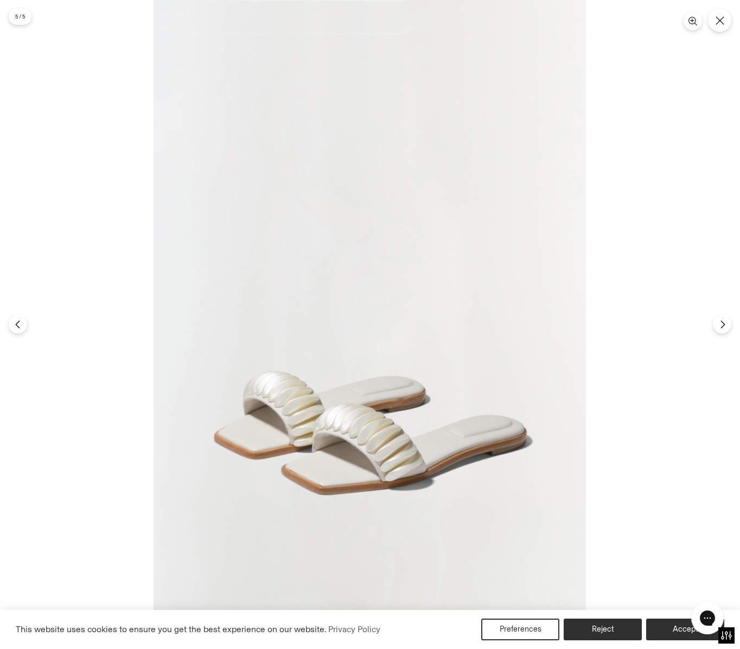
click at [375, 433] on img at bounding box center [369, 324] width 432 height 649
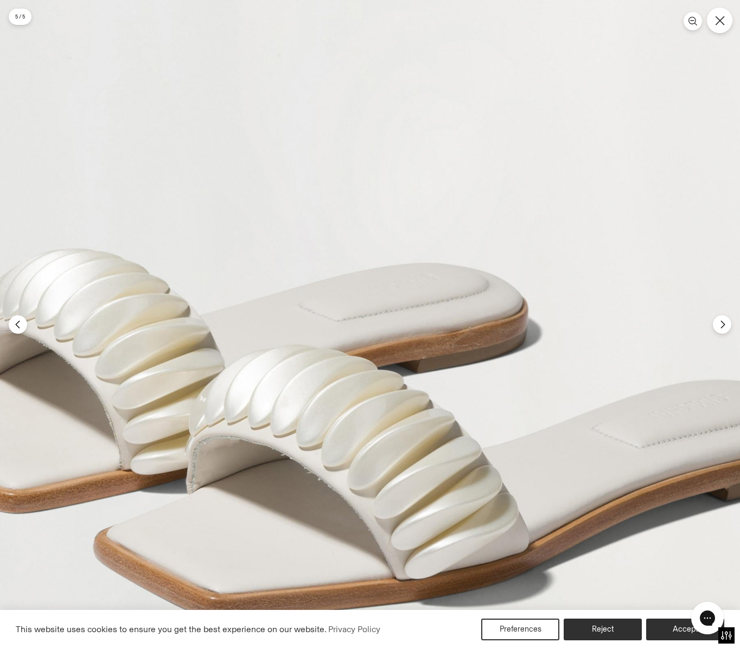
click at [717, 31] on button "Close" at bounding box center [719, 20] width 25 height 25
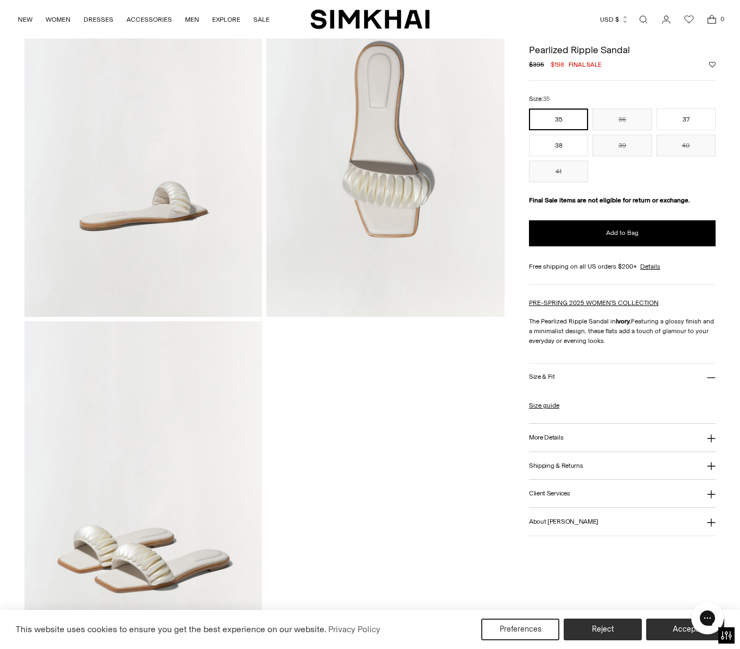
scroll to position [479, 0]
click at [690, 140] on button "40" at bounding box center [685, 145] width 59 height 22
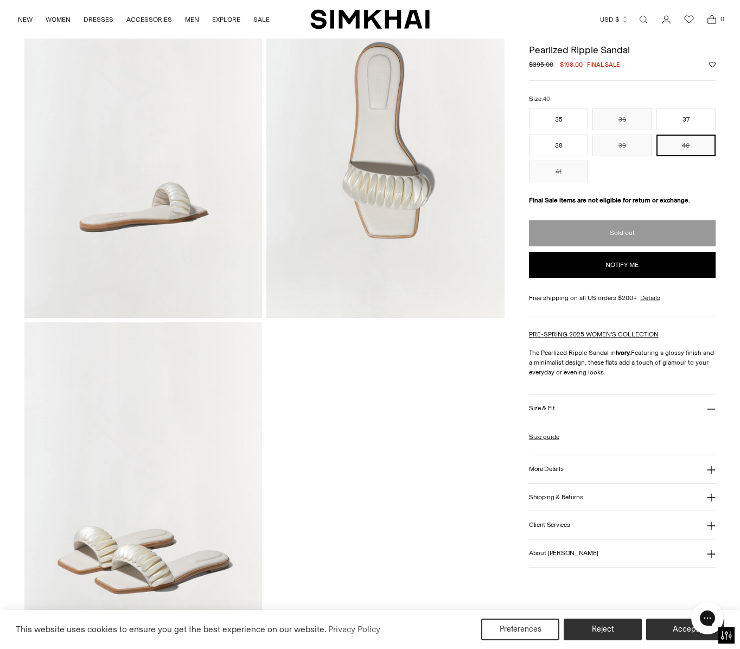
click at [577, 407] on button "Size & Fit" at bounding box center [622, 409] width 187 height 28
click at [552, 409] on h3 "Size & Fit" at bounding box center [542, 408] width 26 height 7
click at [539, 438] on link "Size guide" at bounding box center [544, 437] width 30 height 10
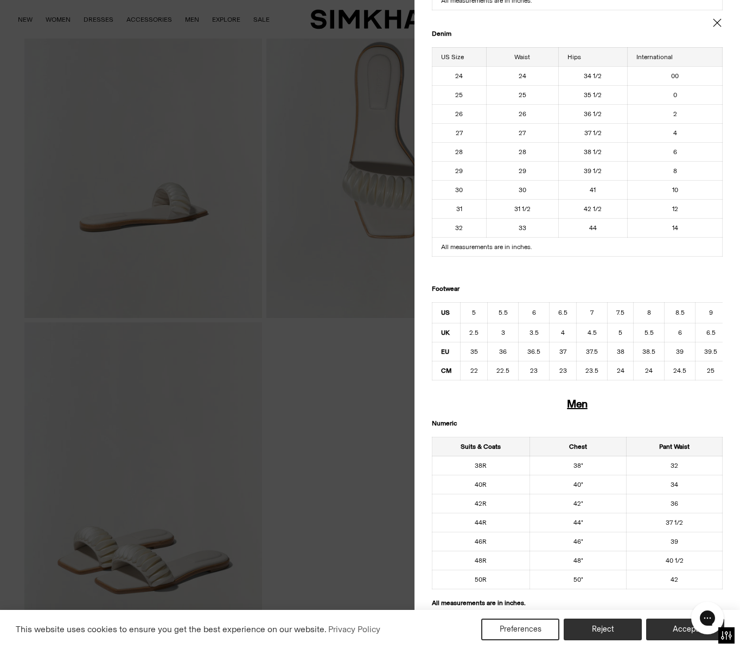
scroll to position [279, 0]
drag, startPoint x: 706, startPoint y: 309, endPoint x: 717, endPoint y: 310, distance: 10.9
click at [717, 309] on td "9" at bounding box center [710, 313] width 31 height 21
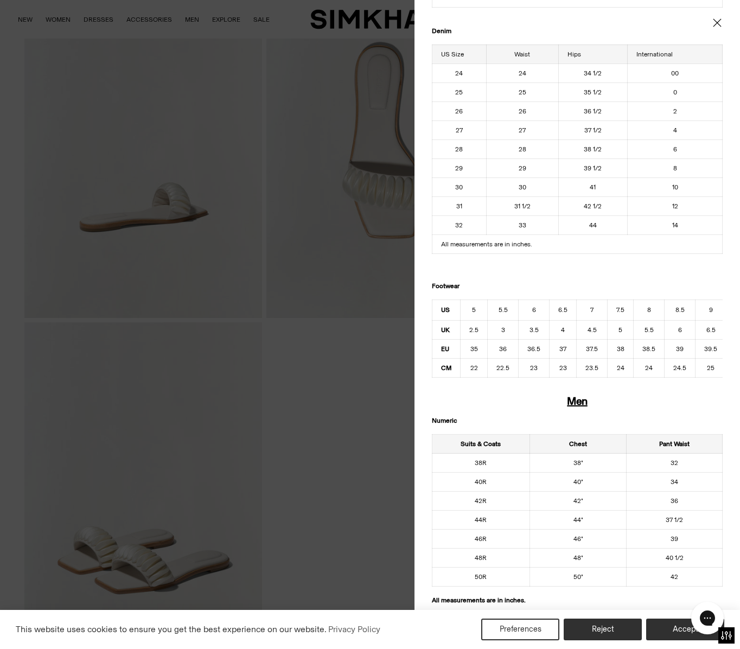
scroll to position [288, 0]
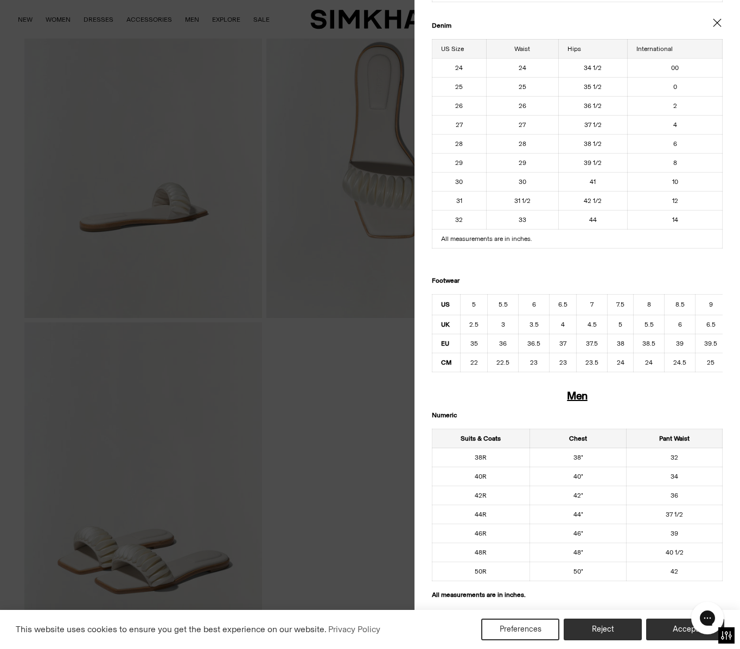
click at [717, 320] on td "6.5" at bounding box center [710, 324] width 31 height 19
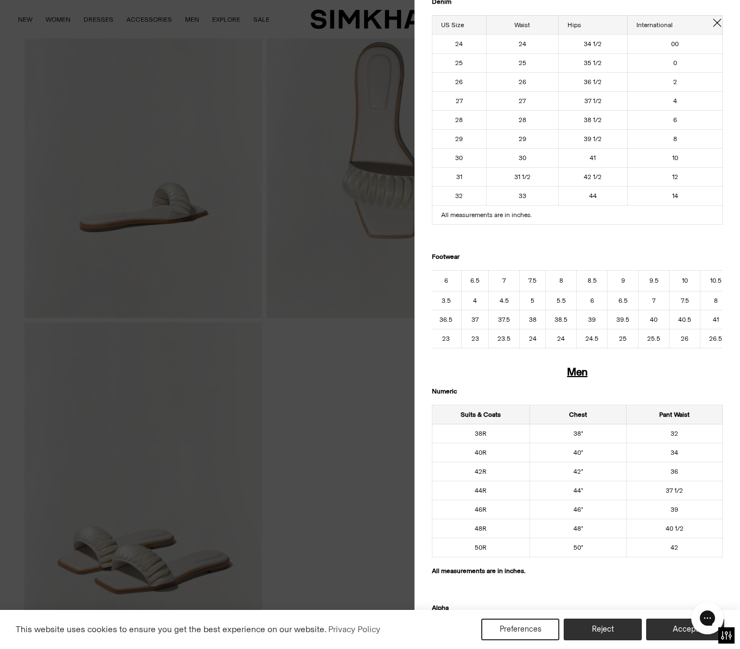
scroll to position [0, 92]
click at [718, 22] on icon "Close" at bounding box center [717, 22] width 8 height 8
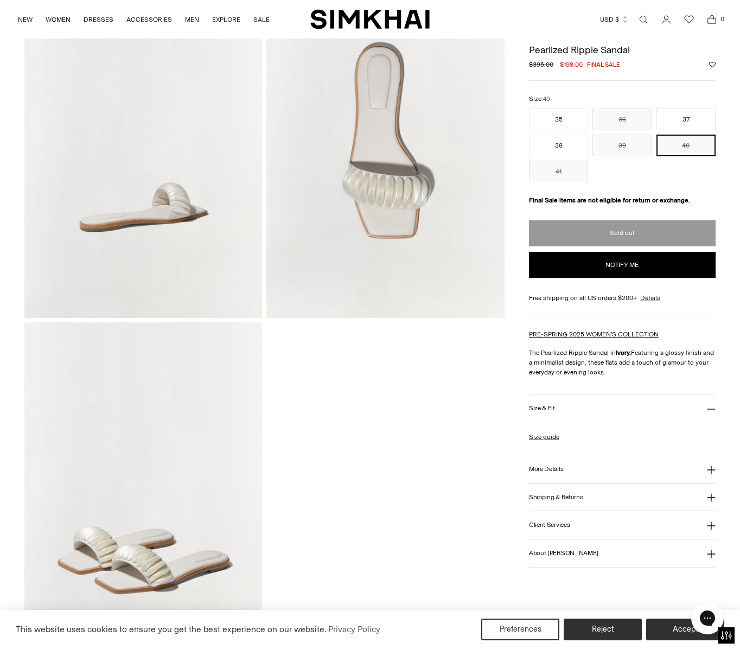
scroll to position [0, 0]
click at [684, 143] on button "40" at bounding box center [685, 145] width 59 height 22
click at [395, 106] on img at bounding box center [385, 139] width 238 height 357
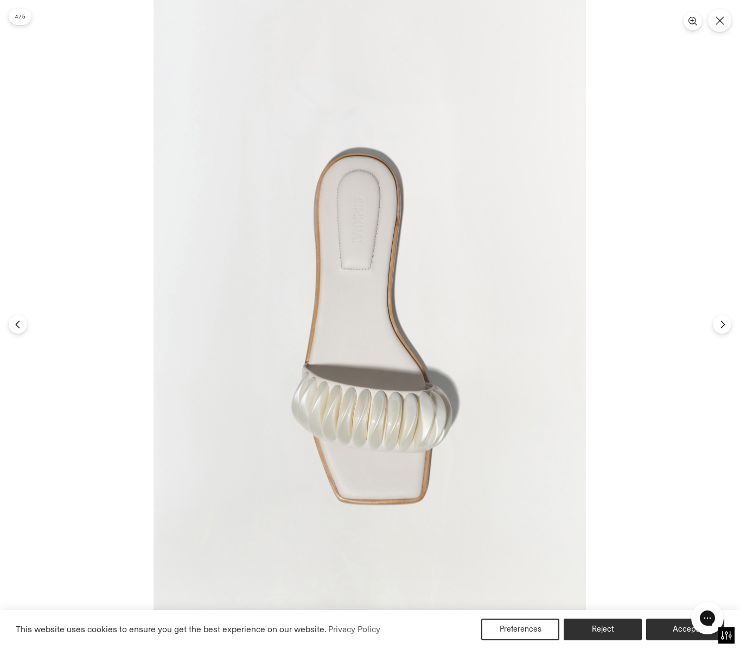
click at [395, 106] on img at bounding box center [369, 324] width 432 height 649
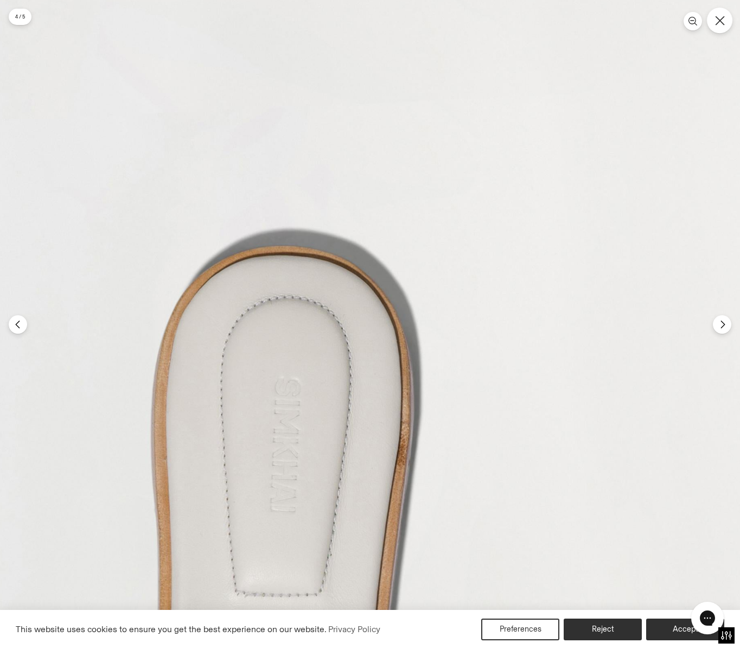
click at [726, 22] on button "Close" at bounding box center [719, 20] width 25 height 25
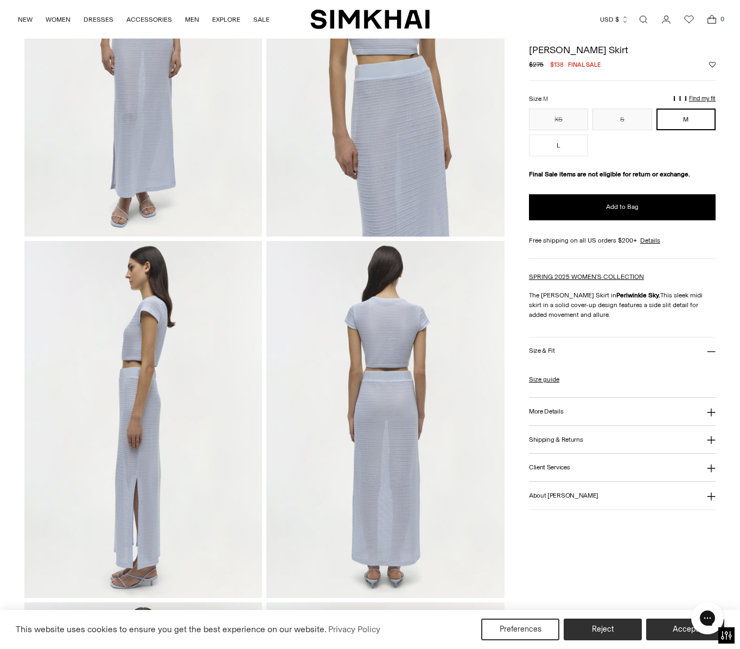
scroll to position [245, 0]
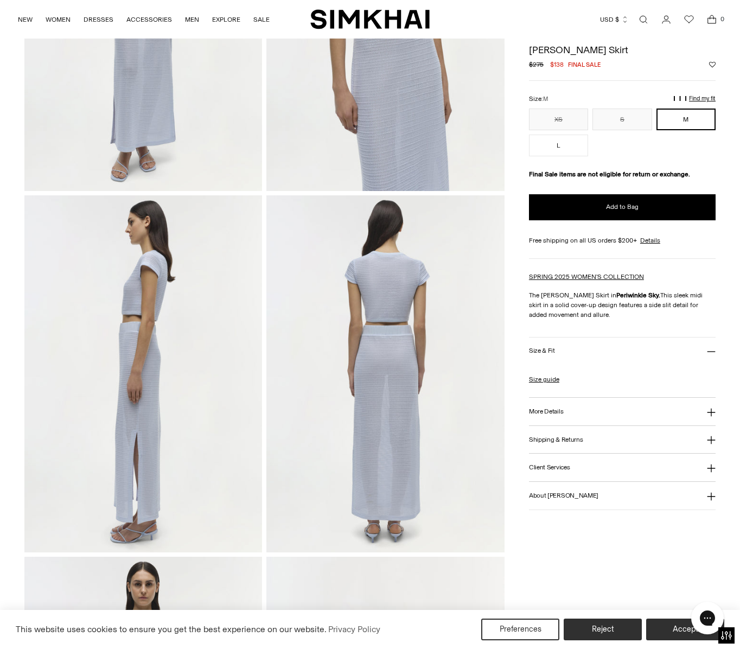
click at [383, 357] on img at bounding box center [385, 373] width 238 height 357
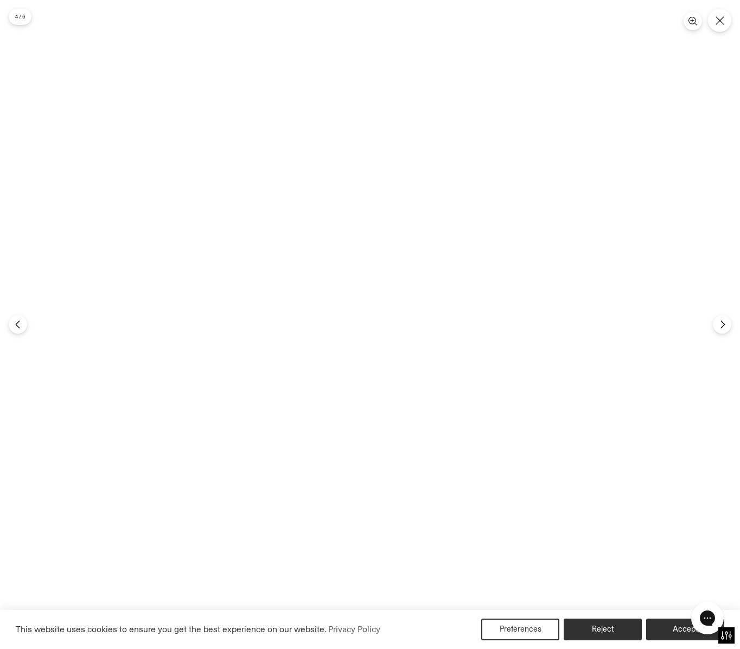
click at [383, 357] on img at bounding box center [369, 324] width 432 height 649
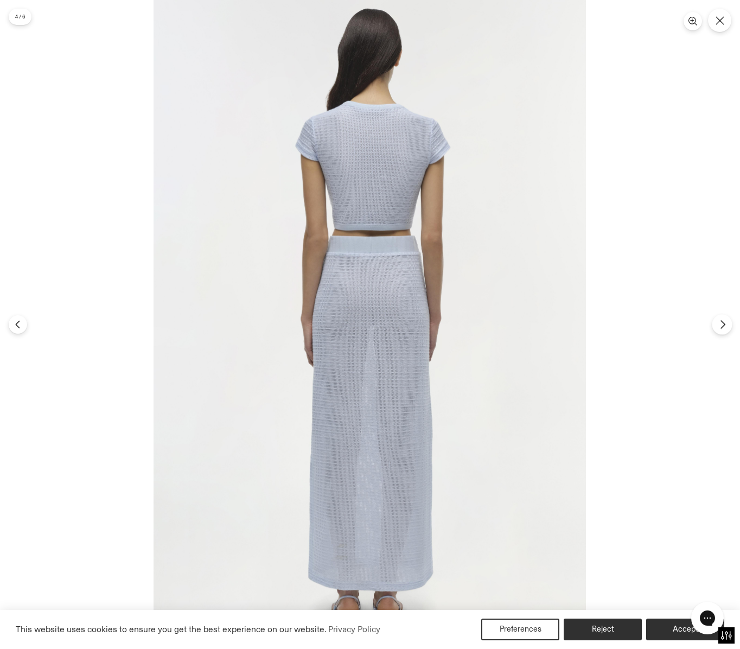
click at [726, 328] on icon "Next" at bounding box center [723, 324] width 10 height 10
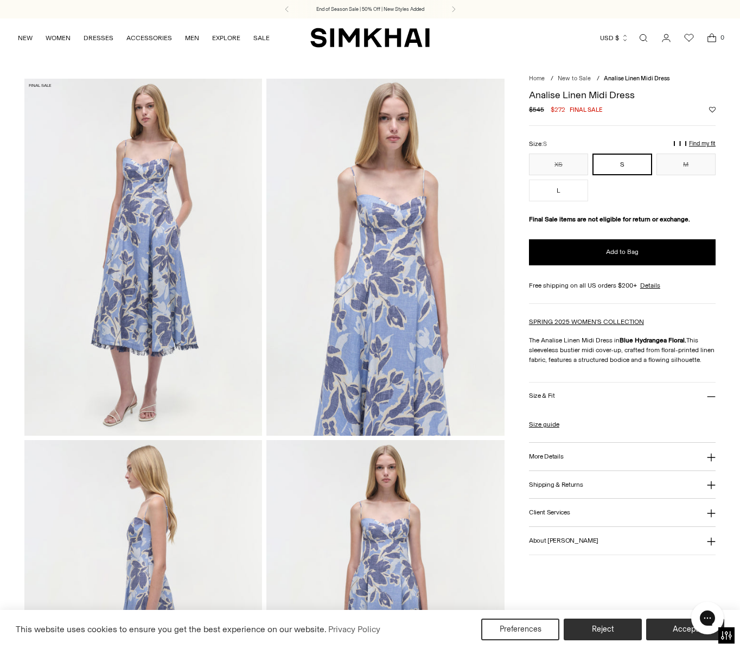
click at [412, 182] on img at bounding box center [385, 257] width 238 height 357
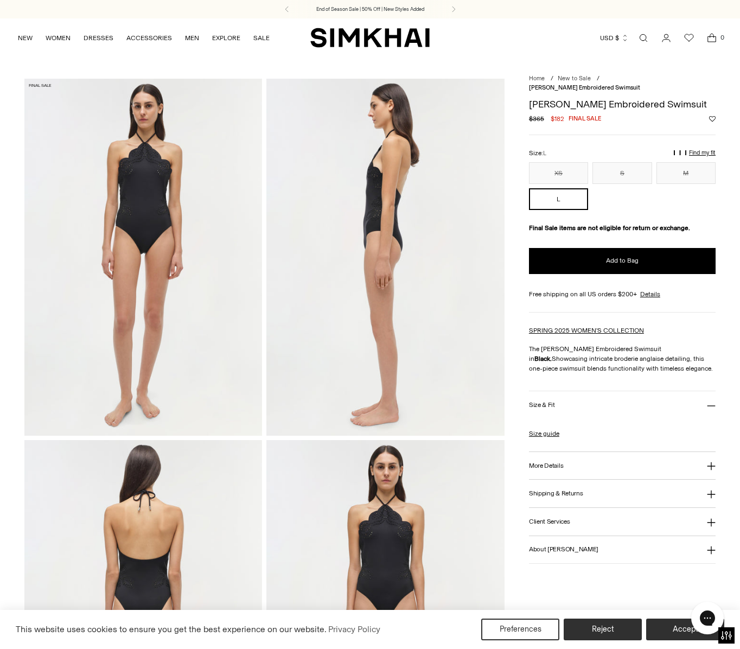
click at [162, 196] on img at bounding box center [143, 257] width 238 height 357
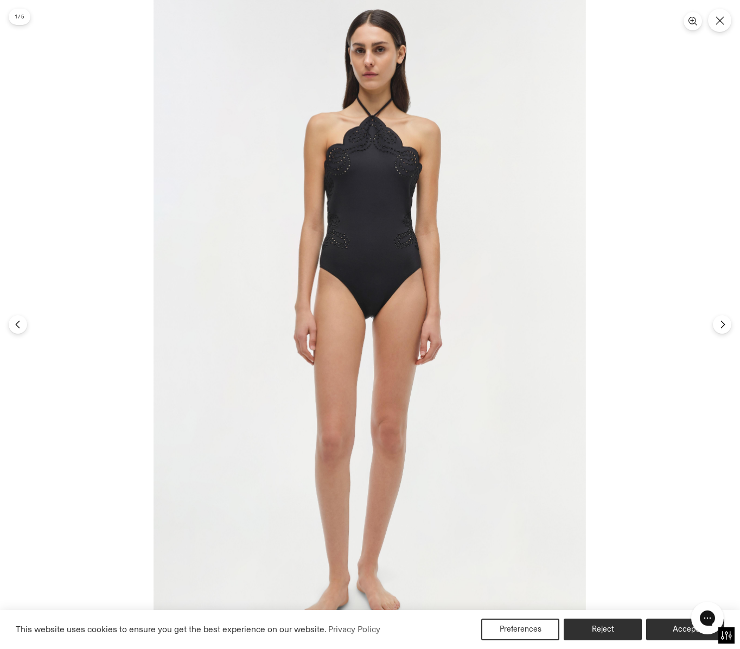
click at [395, 157] on img at bounding box center [369, 324] width 432 height 649
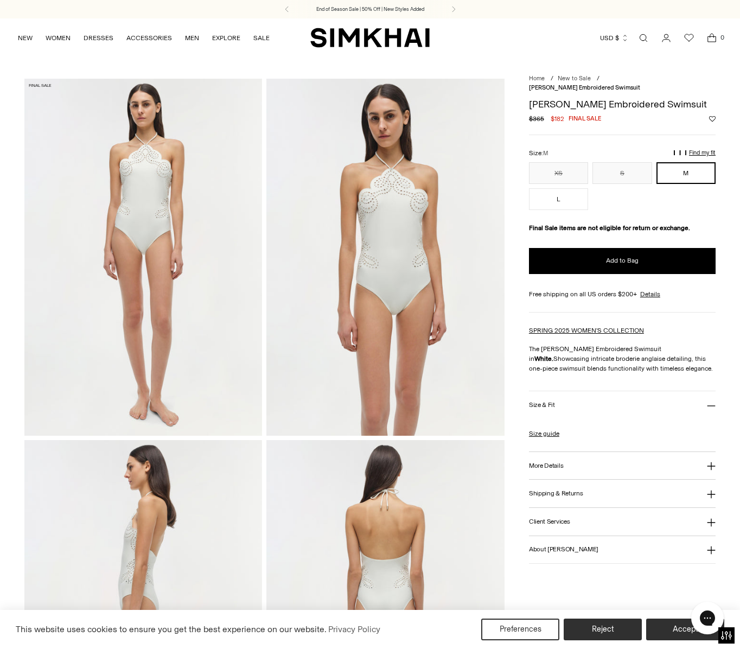
click at [389, 192] on img at bounding box center [385, 257] width 238 height 357
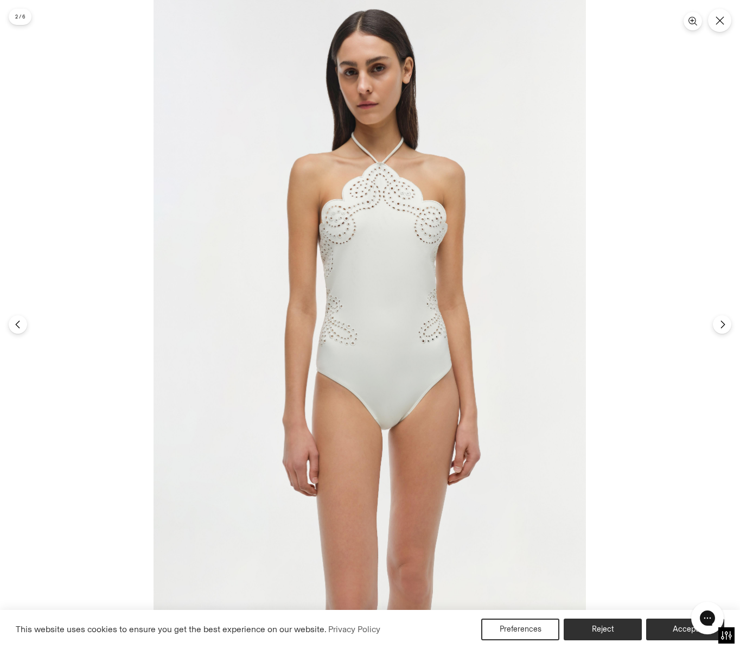
click at [389, 192] on img at bounding box center [369, 324] width 432 height 649
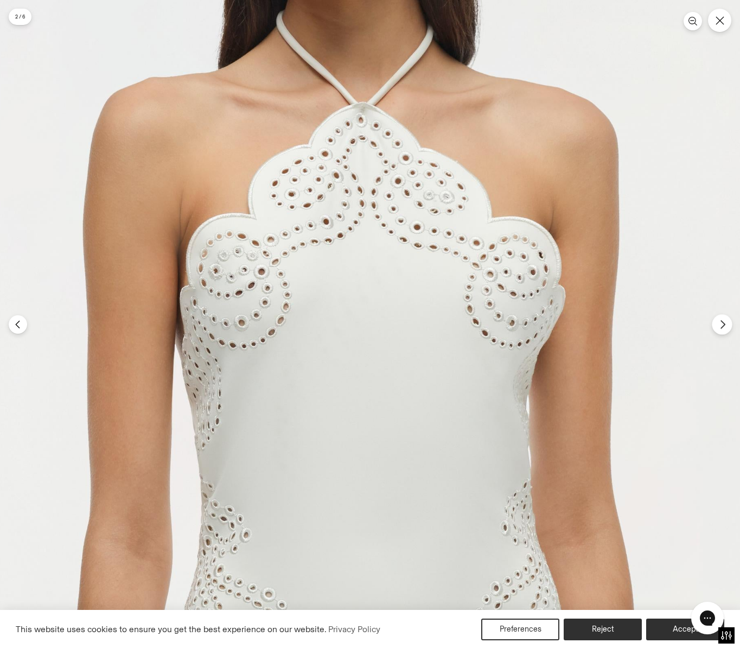
click at [722, 331] on button "Next" at bounding box center [722, 324] width 20 height 20
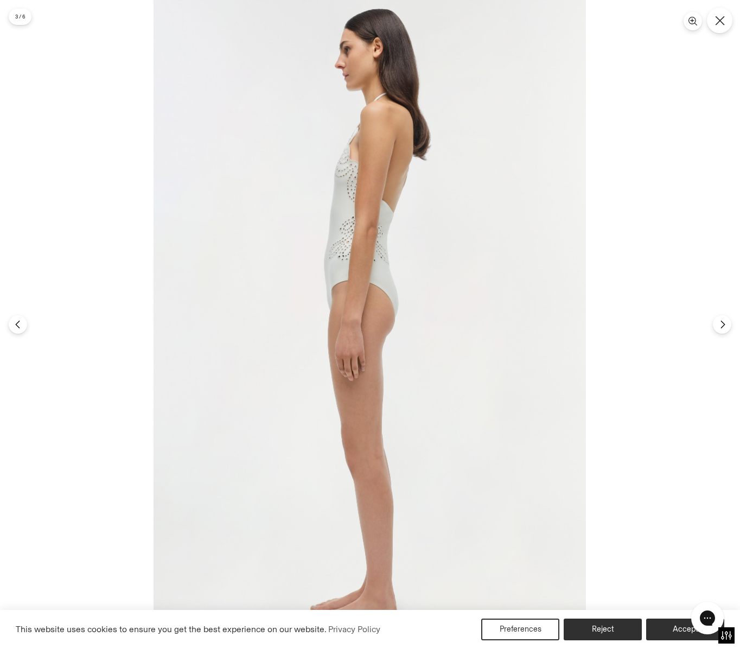
click at [723, 18] on icon "Close" at bounding box center [720, 21] width 10 height 10
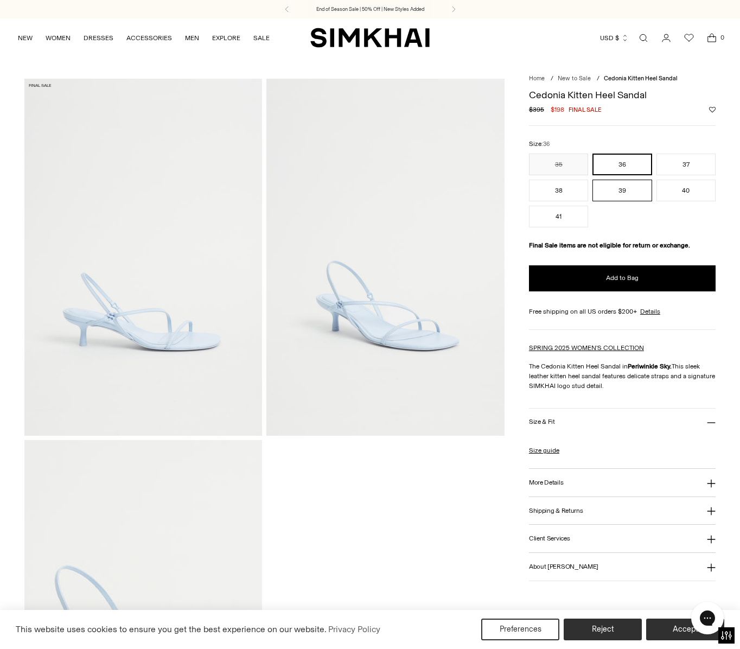
click at [616, 187] on button "39" at bounding box center [621, 191] width 59 height 22
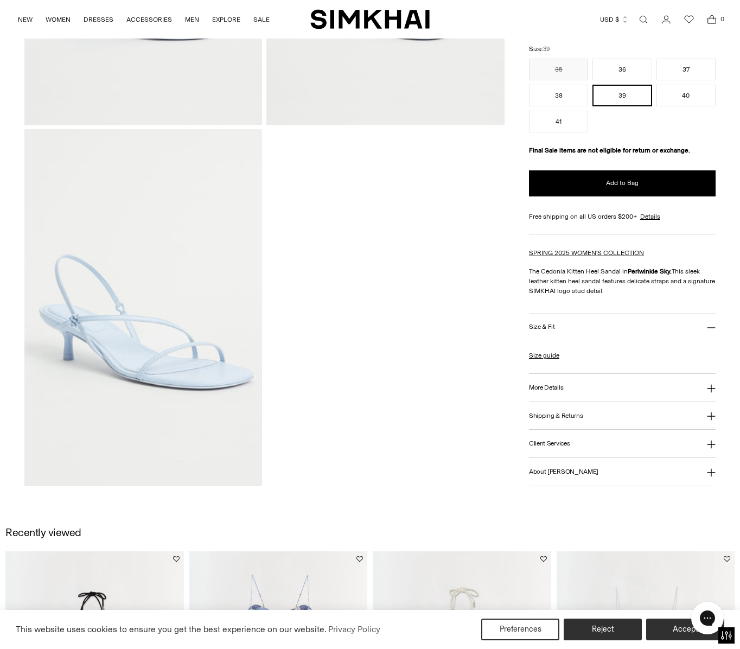
scroll to position [115, 0]
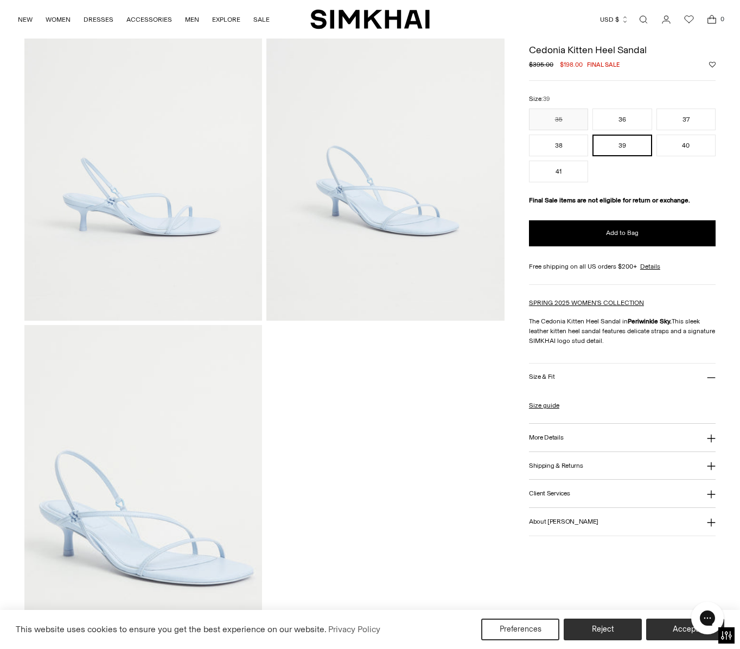
click at [106, 507] on img at bounding box center [143, 503] width 238 height 357
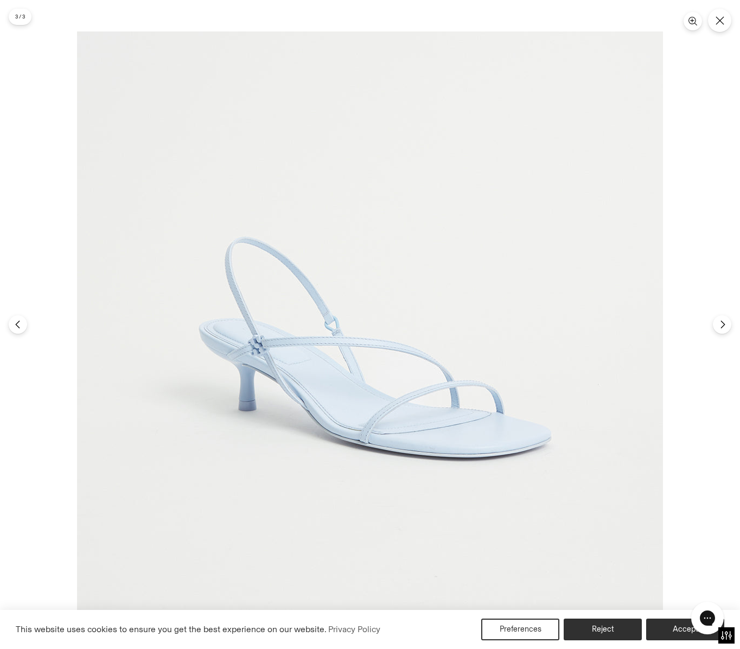
click at [274, 345] on img at bounding box center [370, 324] width 586 height 586
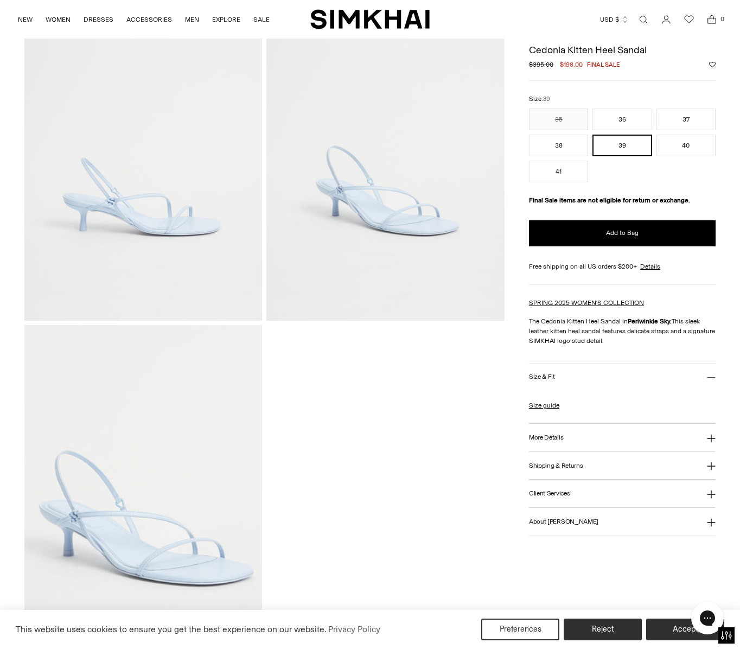
click at [236, 356] on img at bounding box center [143, 503] width 238 height 357
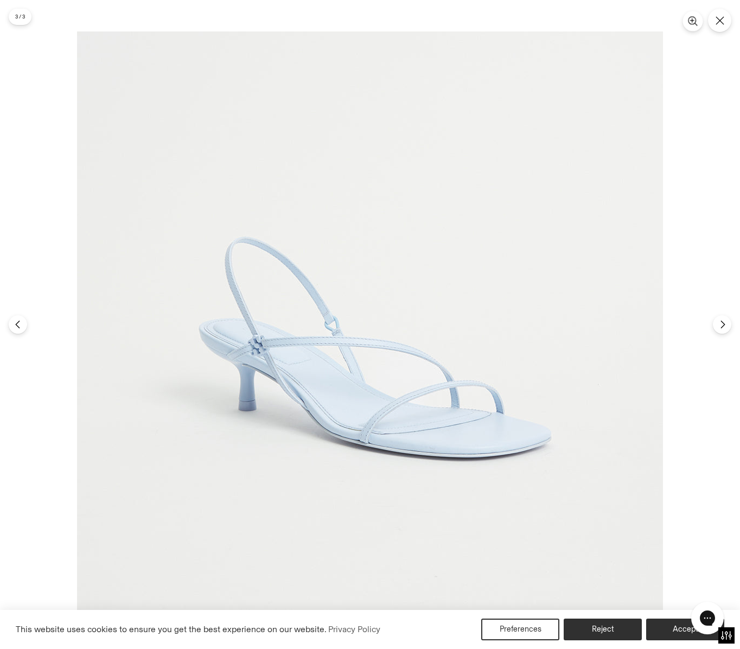
click at [692, 20] on icon "Zoom" at bounding box center [692, 20] width 0 height 4
click at [692, 21] on icon "Zoom" at bounding box center [692, 20] width 0 height 4
click at [482, 218] on img at bounding box center [370, 324] width 586 height 586
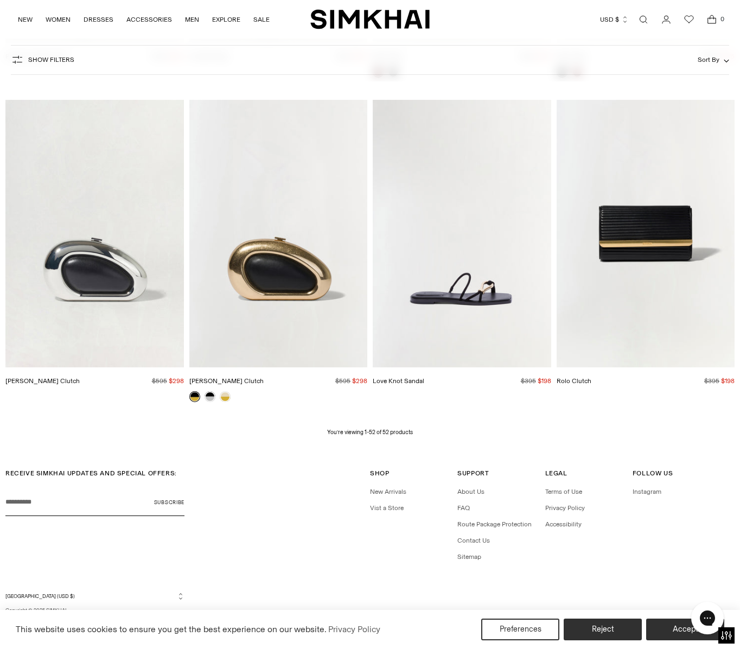
scroll to position [3887, 0]
click at [667, 18] on icon "Go to the account page" at bounding box center [665, 19] width 15 height 11
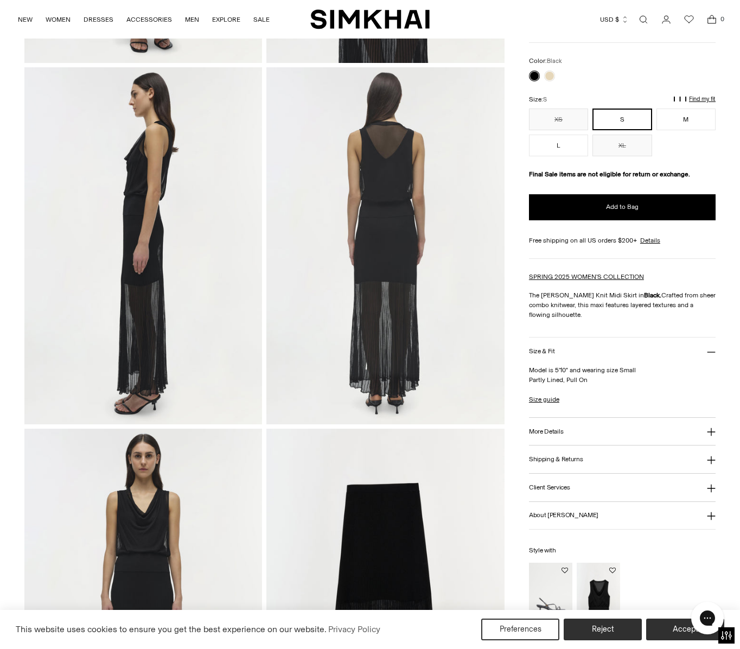
scroll to position [792, 0]
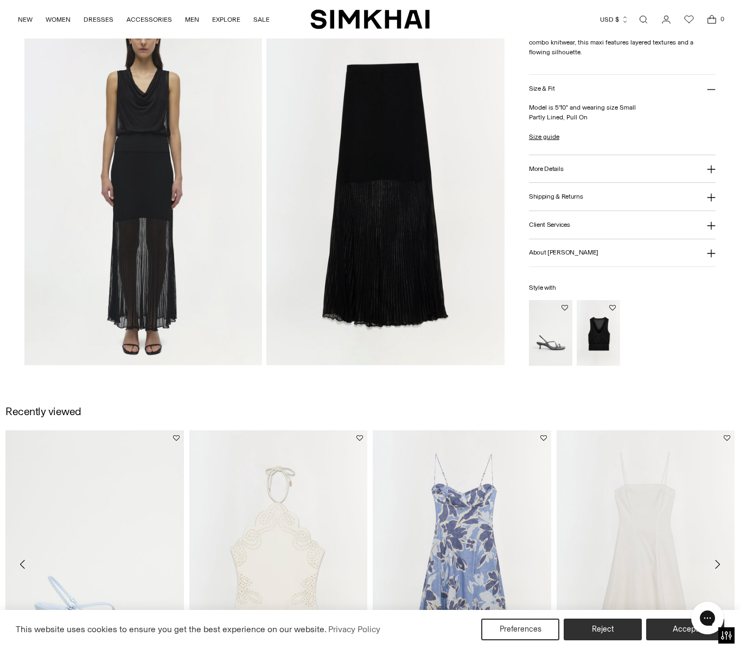
click at [174, 201] on img at bounding box center [143, 187] width 238 height 357
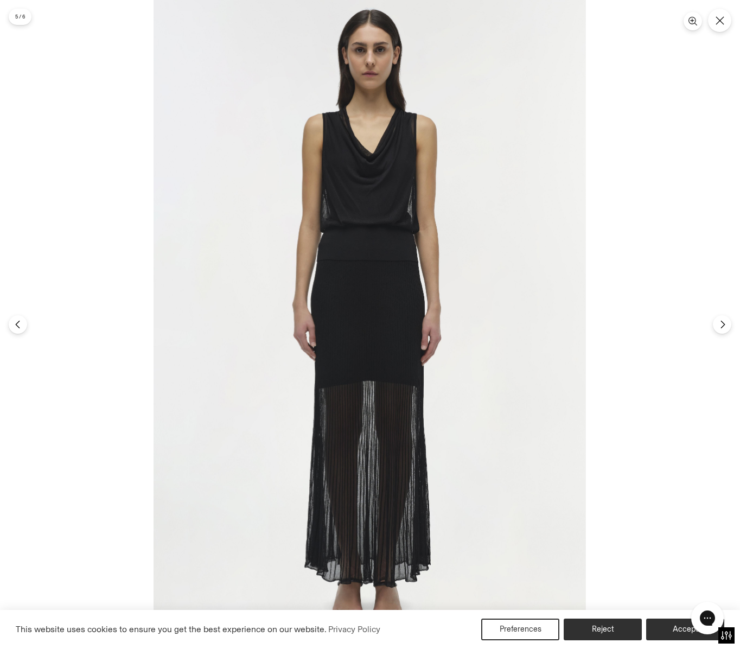
click at [536, 302] on img at bounding box center [369, 324] width 432 height 649
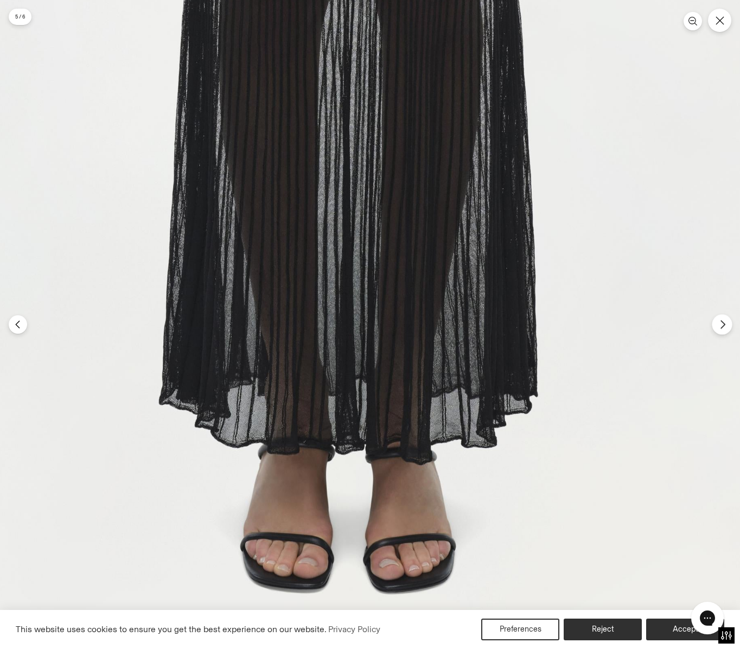
click at [723, 329] on icon "Next" at bounding box center [723, 324] width 10 height 10
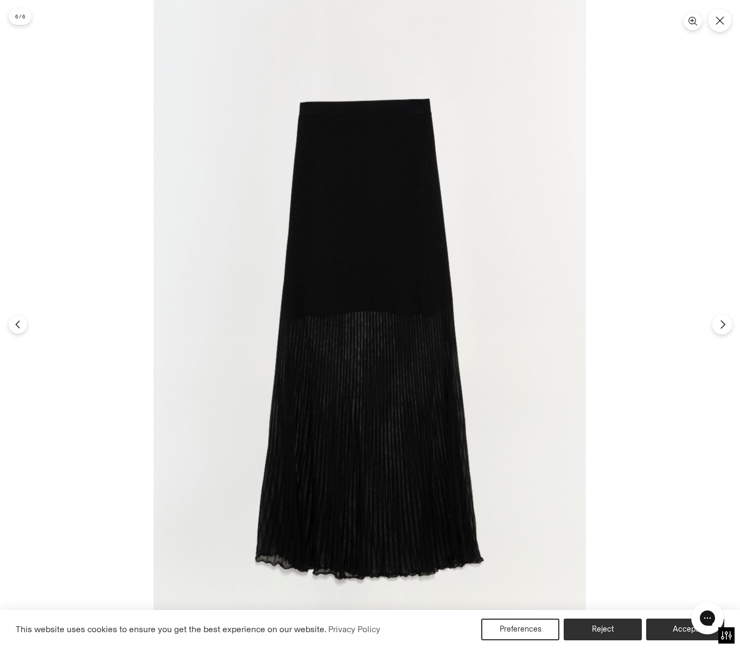
click at [723, 329] on icon "Next" at bounding box center [723, 324] width 10 height 10
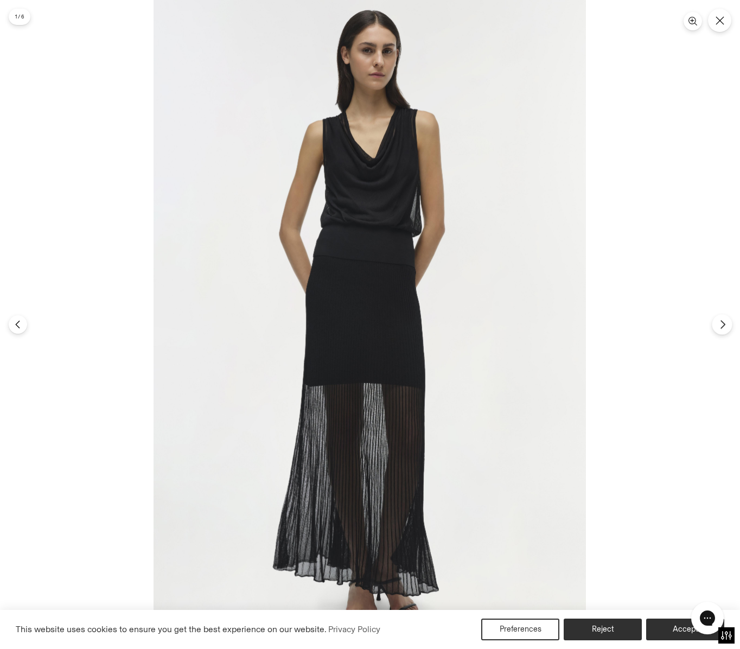
click at [723, 329] on icon "Next" at bounding box center [723, 324] width 10 height 10
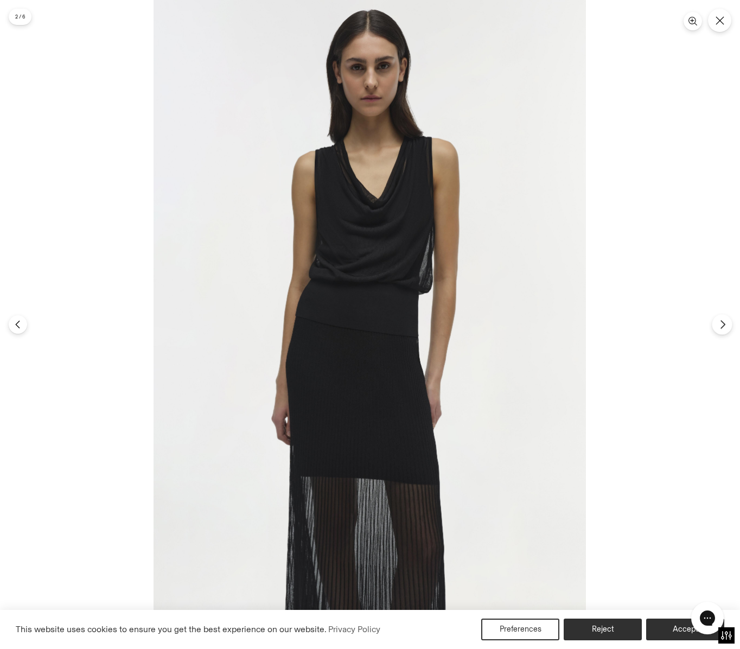
click at [723, 329] on icon "Next" at bounding box center [723, 324] width 10 height 10
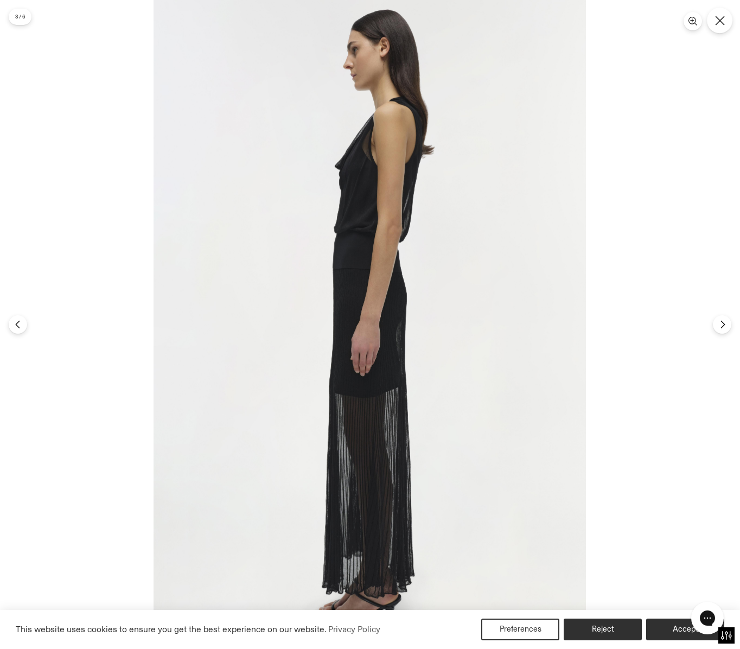
click at [720, 24] on icon "Close" at bounding box center [720, 21] width 10 height 10
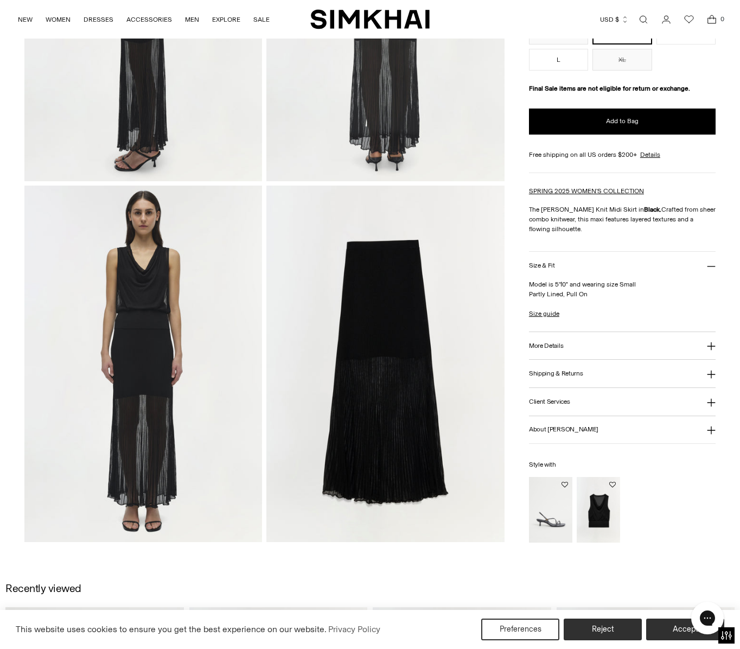
scroll to position [473, 0]
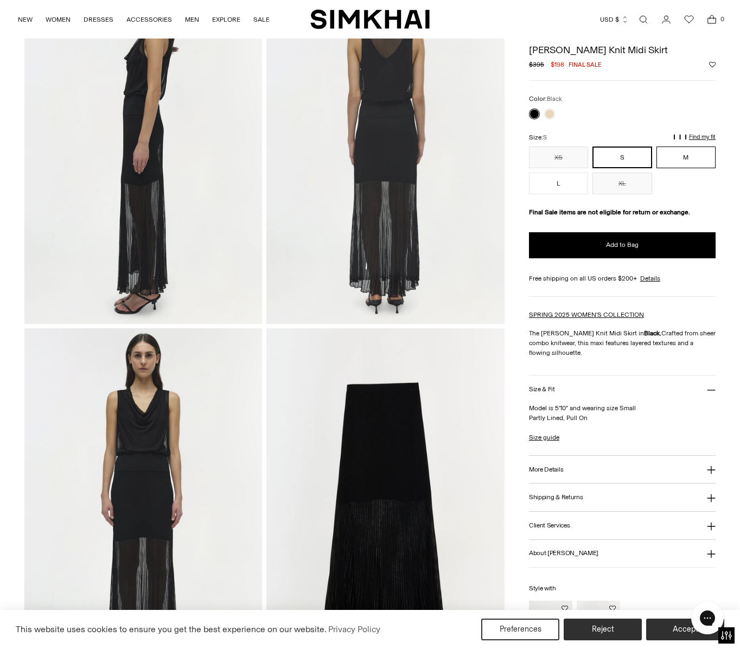
click at [690, 157] on button "M" at bounding box center [685, 157] width 59 height 22
click at [551, 437] on link "Size guide" at bounding box center [544, 437] width 30 height 10
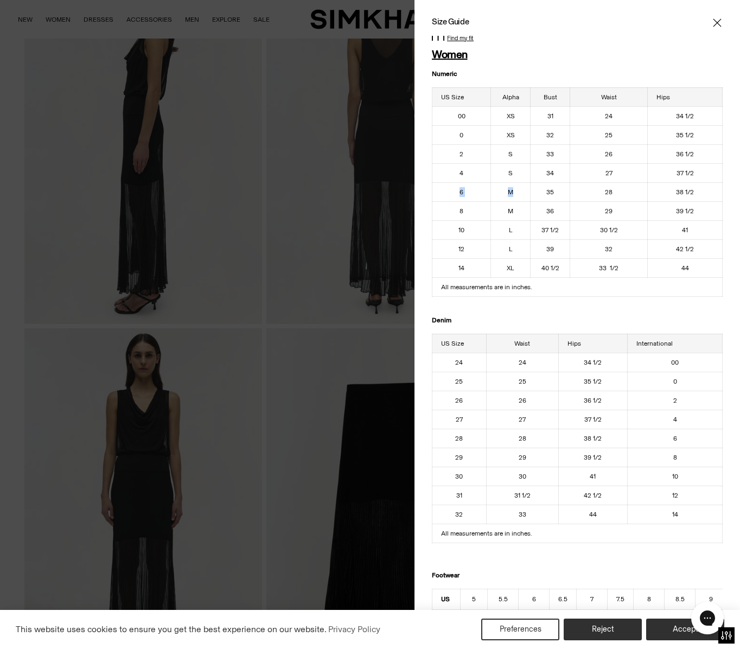
drag, startPoint x: 460, startPoint y: 194, endPoint x: 511, endPoint y: 193, distance: 51.0
click at [511, 193] on tr "6 M 35 28 38 1/2" at bounding box center [577, 191] width 290 height 19
click at [511, 193] on td "M" at bounding box center [511, 191] width 40 height 19
click at [477, 192] on td "6" at bounding box center [461, 191] width 59 height 19
click at [462, 190] on td "6" at bounding box center [461, 191] width 59 height 19
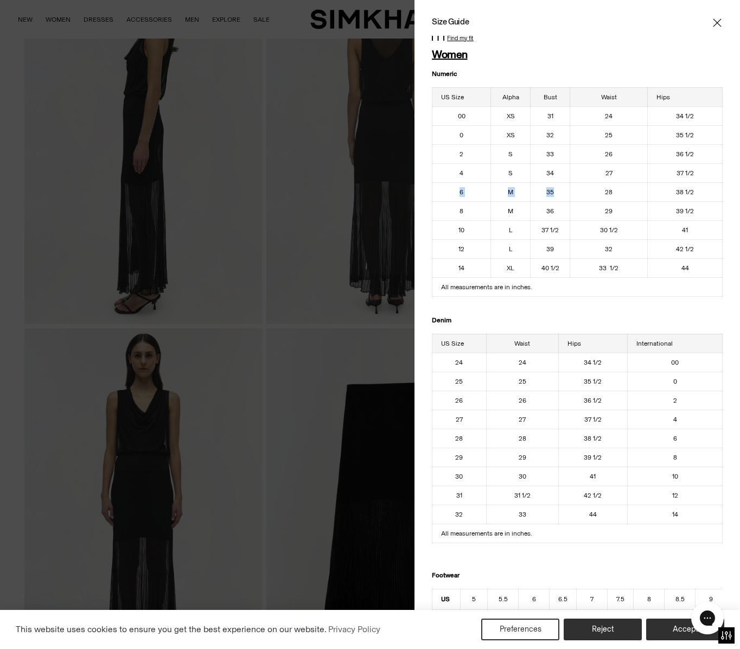
drag, startPoint x: 461, startPoint y: 193, endPoint x: 564, endPoint y: 195, distance: 103.1
click at [564, 195] on tr "6 M 35 28 38 1/2" at bounding box center [577, 191] width 290 height 19
click at [489, 194] on td "6" at bounding box center [461, 191] width 59 height 19
drag, startPoint x: 460, startPoint y: 192, endPoint x: 642, endPoint y: 195, distance: 181.2
click at [642, 195] on tr "6 M 35 28 38 1/2" at bounding box center [577, 191] width 290 height 19
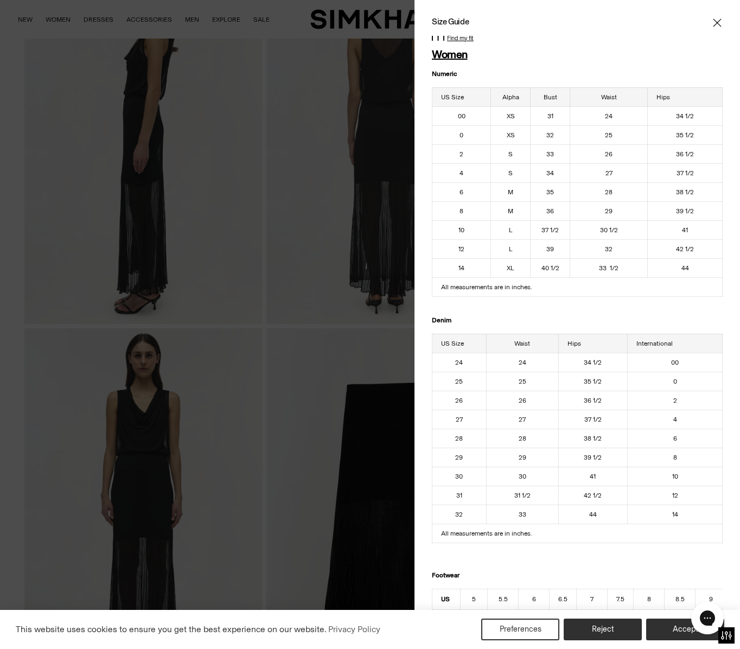
click at [688, 194] on td "38 1/2" at bounding box center [685, 191] width 75 height 19
drag, startPoint x: 697, startPoint y: 192, endPoint x: 617, endPoint y: 187, distance: 80.4
click at [617, 187] on tr "6 M 35 28 38 1/2" at bounding box center [577, 191] width 290 height 19
click at [463, 39] on p "Find my fit" at bounding box center [460, 38] width 27 height 7
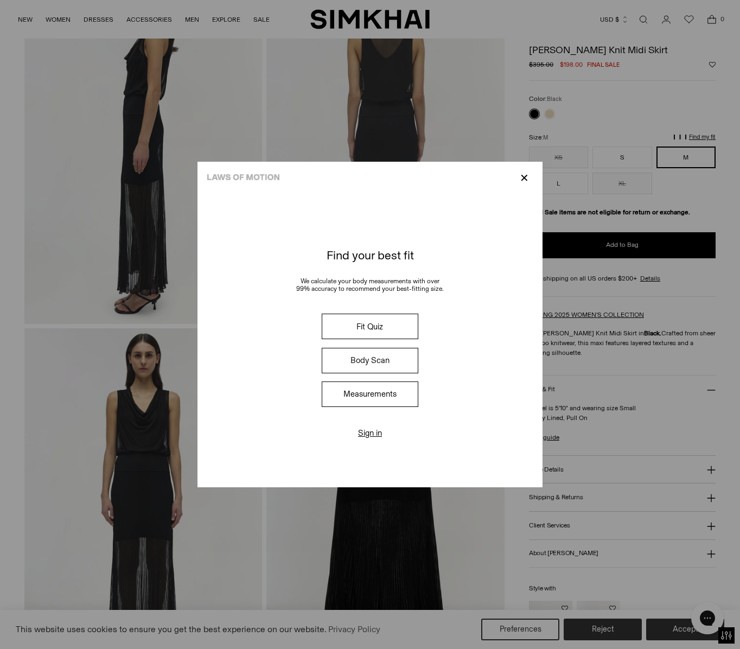
click at [375, 395] on button "Measurements" at bounding box center [370, 393] width 97 height 25
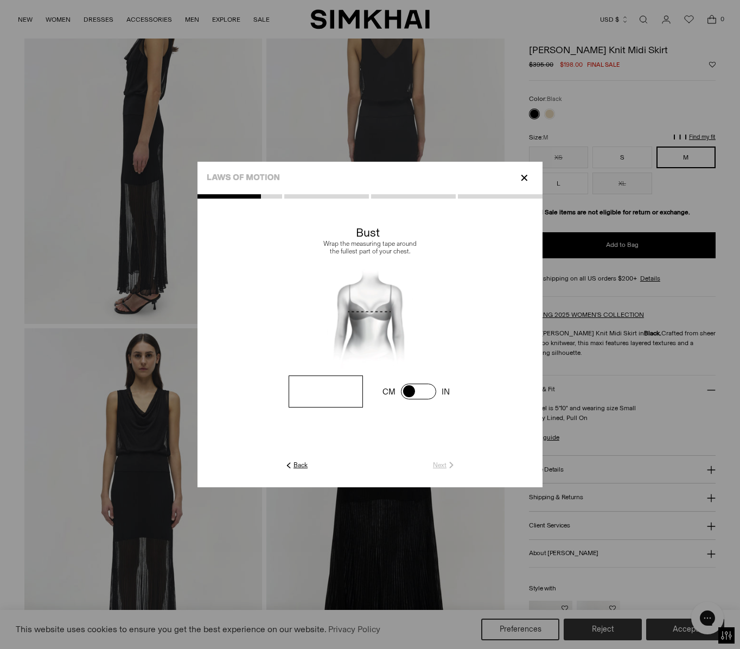
click at [342, 393] on input "number" at bounding box center [326, 391] width 74 height 32
type input "**"
click at [441, 463] on link "Next" at bounding box center [444, 465] width 23 height 10
click at [0, 0] on input "number" at bounding box center [0, 0] width 0 height 0
type input "**"
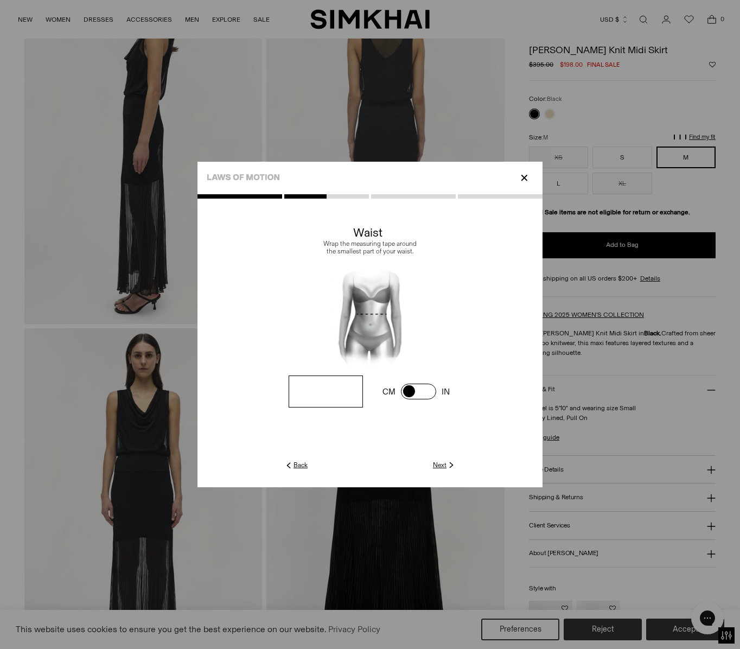
click at [438, 461] on link "Next" at bounding box center [444, 465] width 23 height 10
click at [0, 0] on input "number" at bounding box center [0, 0] width 0 height 0
type input "**"
click at [441, 464] on link "Next" at bounding box center [444, 465] width 23 height 10
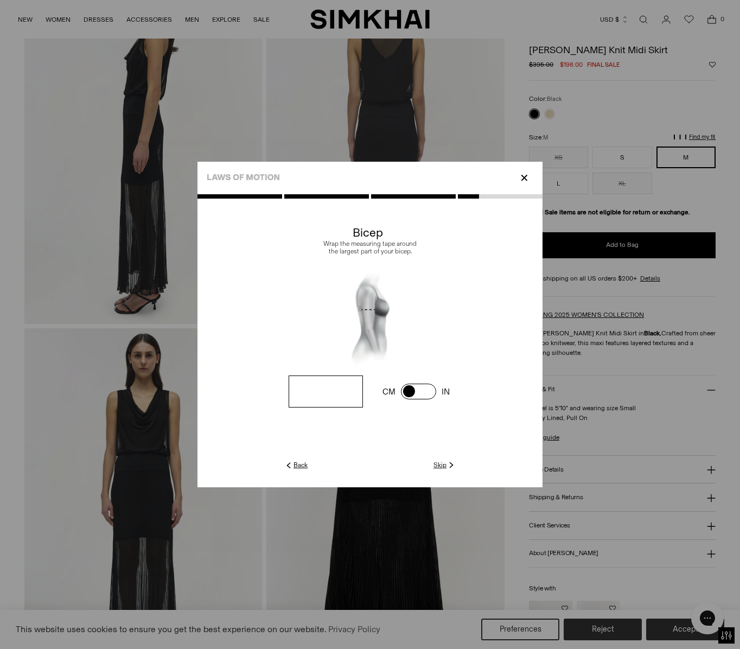
click at [0, 0] on input "number" at bounding box center [0, 0] width 0 height 0
click at [440, 464] on link "Skip" at bounding box center [444, 465] width 23 height 10
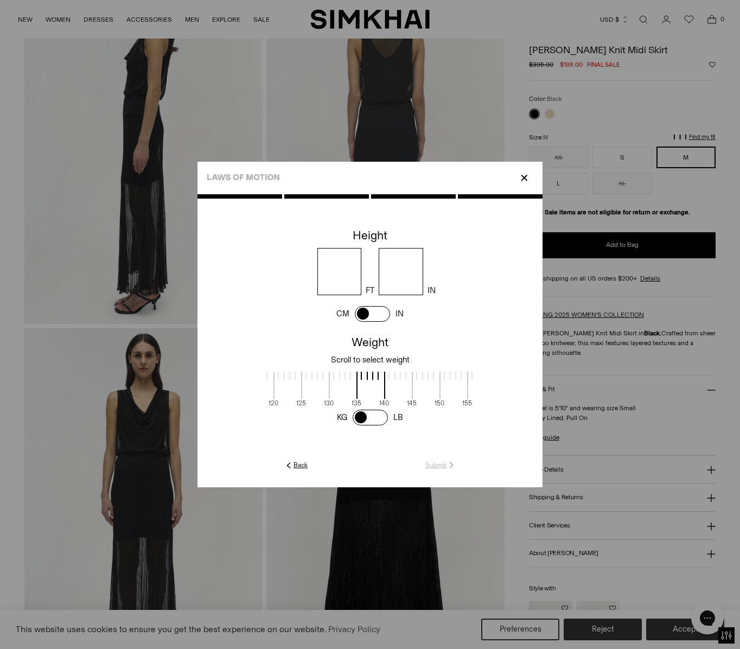
click at [342, 286] on input "number" at bounding box center [339, 271] width 44 height 47
type input "*"
click at [406, 278] on input "number" at bounding box center [401, 271] width 44 height 47
type input "*"
click at [346, 376] on div at bounding box center [342, 376] width 27 height 8
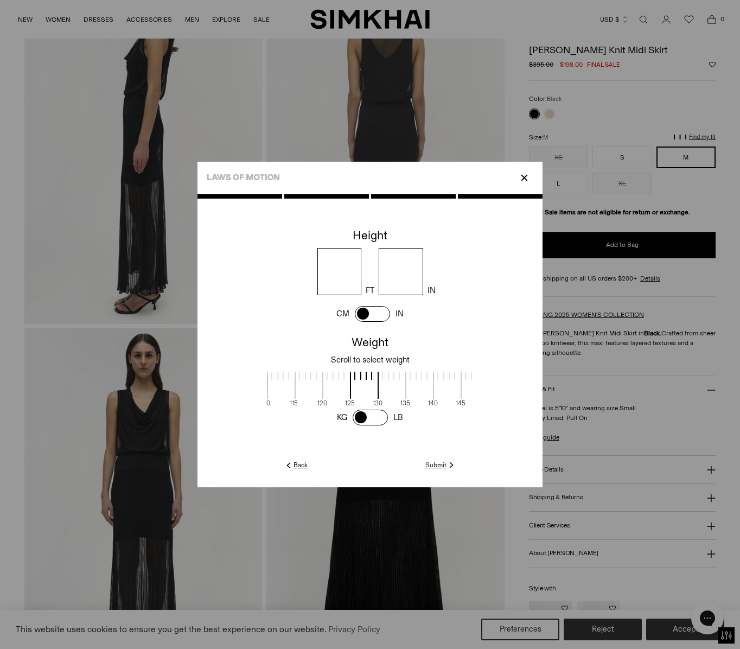
scroll to position [2, 304]
drag, startPoint x: 370, startPoint y: 376, endPoint x: 418, endPoint y: 382, distance: 48.6
click at [418, 382] on span at bounding box center [419, 385] width 29 height 27
click at [437, 465] on link "Submit" at bounding box center [440, 465] width 31 height 10
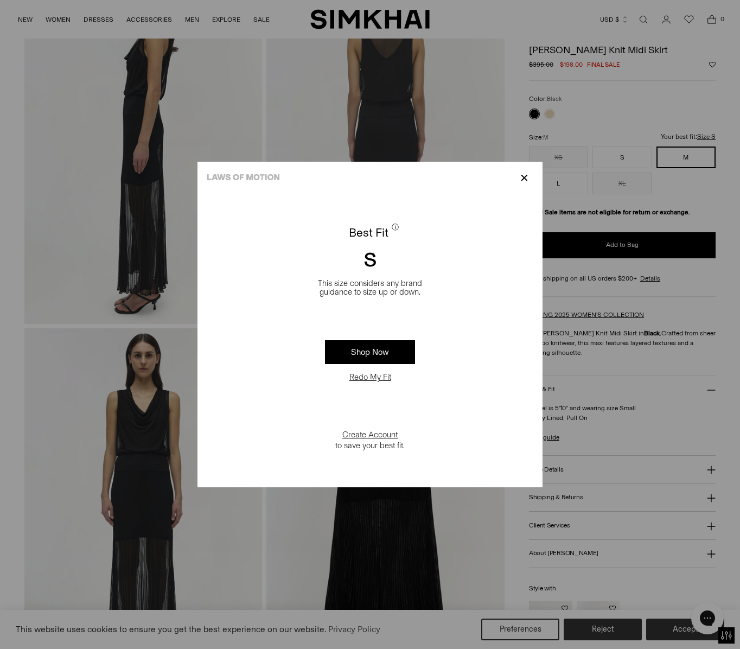
click at [525, 179] on p "✕" at bounding box center [524, 178] width 15 height 18
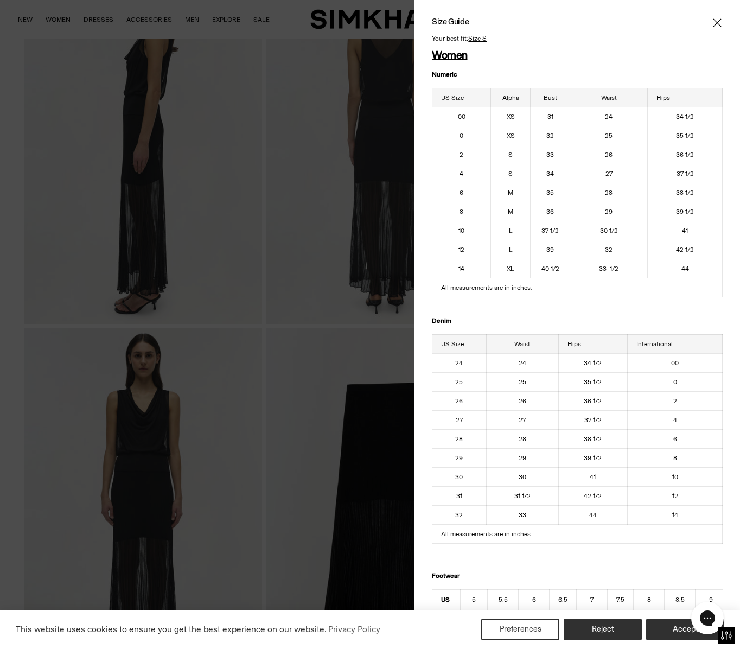
click at [683, 177] on td "37 1/2" at bounding box center [685, 173] width 75 height 19
click at [323, 169] on div at bounding box center [370, 324] width 740 height 649
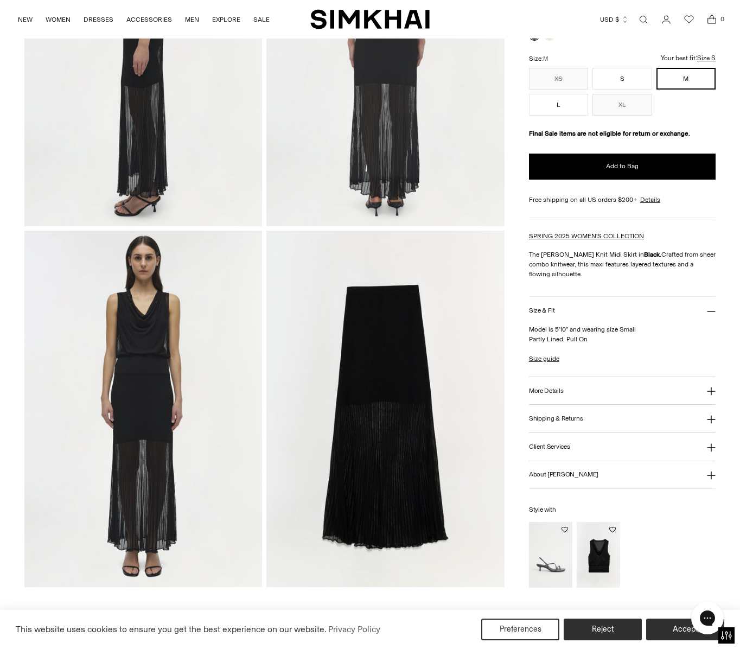
scroll to position [582, 0]
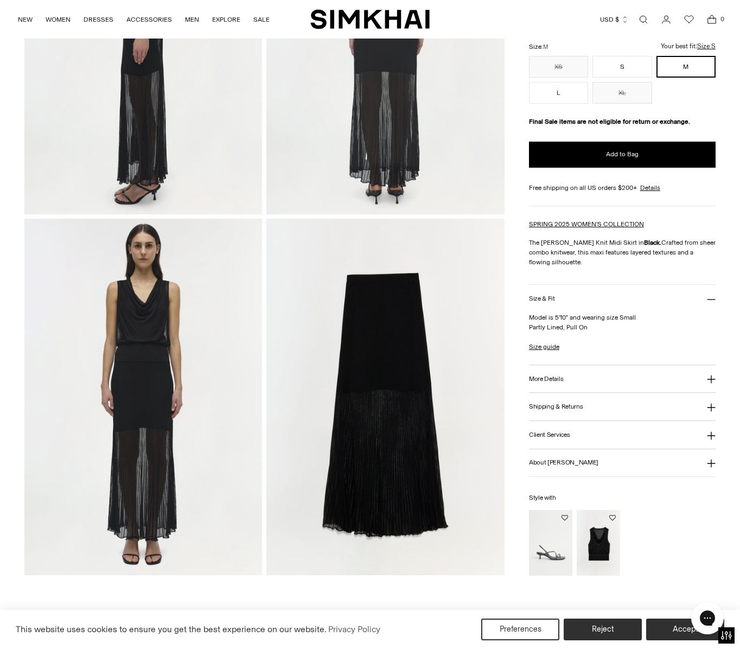
click at [172, 360] on img at bounding box center [143, 397] width 238 height 357
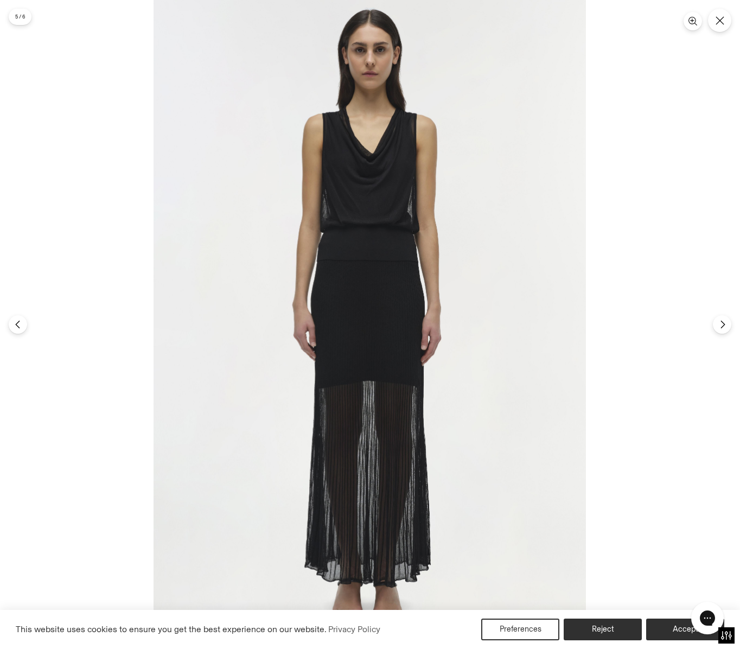
click at [431, 349] on img at bounding box center [369, 324] width 432 height 649
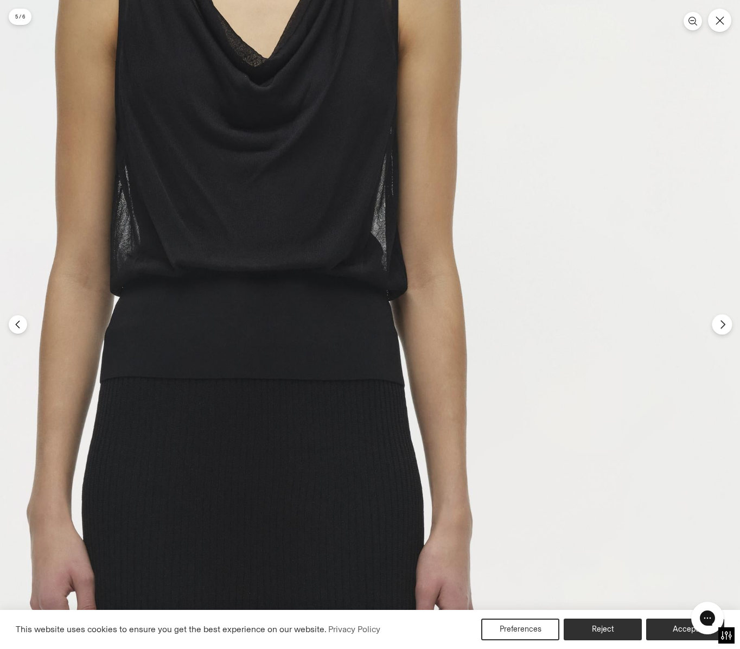
click at [725, 331] on button "Next" at bounding box center [722, 324] width 20 height 20
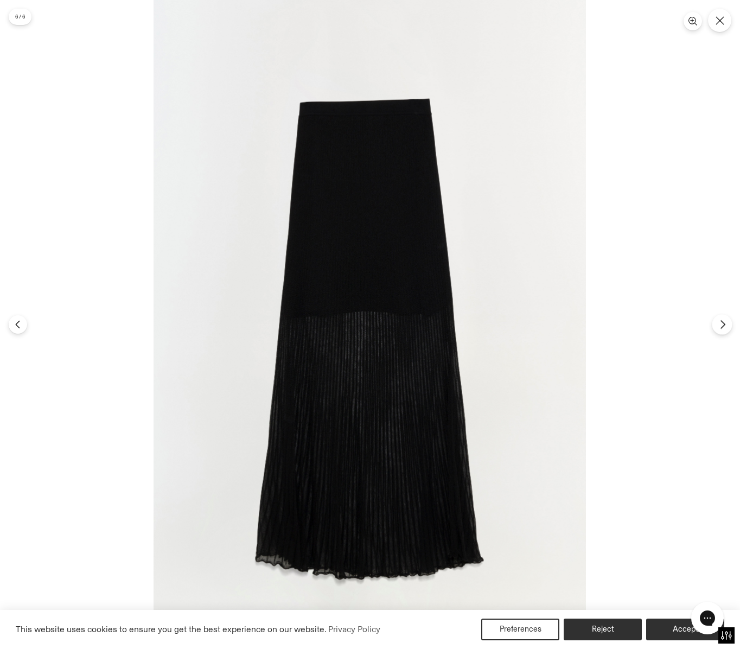
click at [720, 324] on icon "Next" at bounding box center [723, 324] width 10 height 10
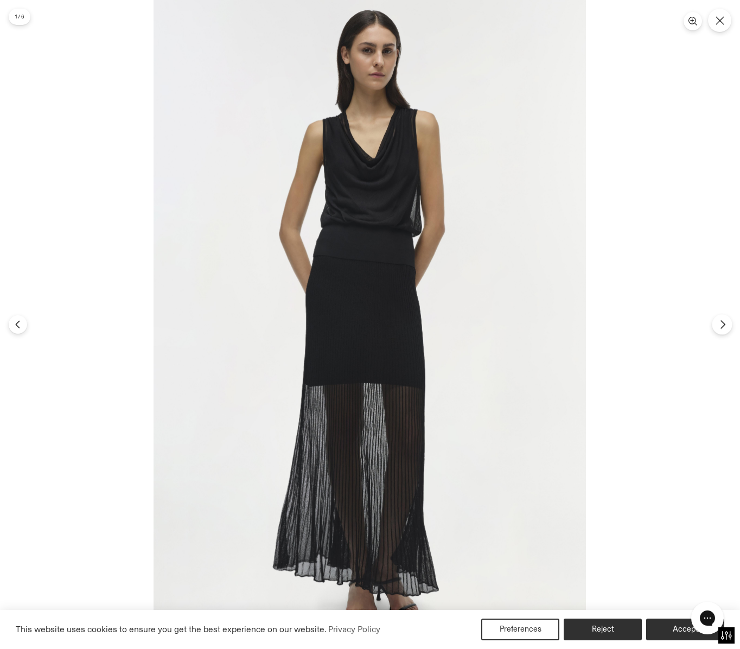
click at [720, 324] on icon "Next" at bounding box center [723, 324] width 10 height 10
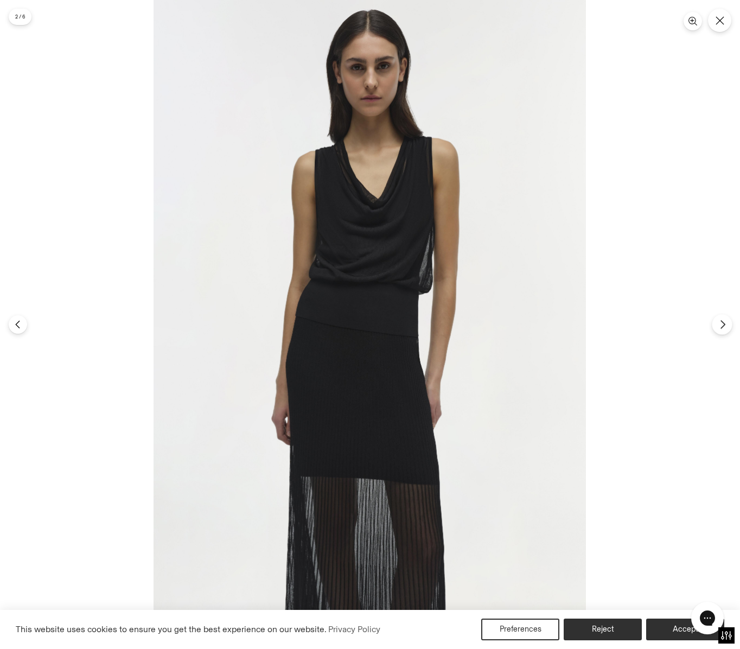
click at [720, 324] on icon "Next" at bounding box center [723, 324] width 10 height 10
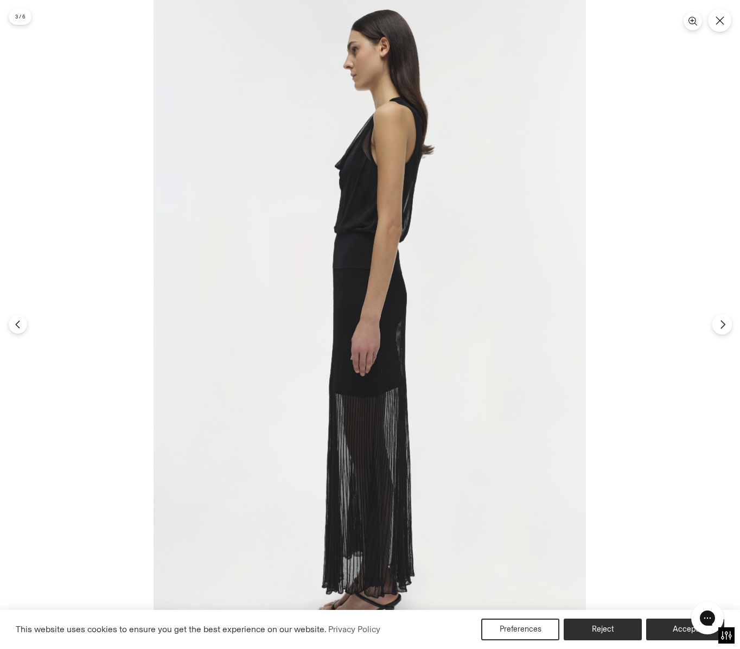
click at [720, 324] on icon "Next" at bounding box center [723, 324] width 10 height 10
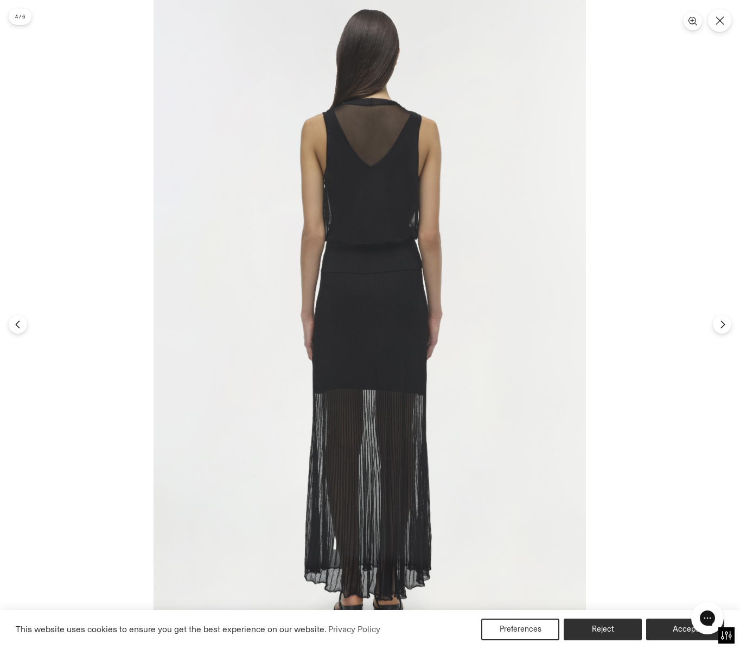
click at [389, 284] on img at bounding box center [369, 324] width 432 height 649
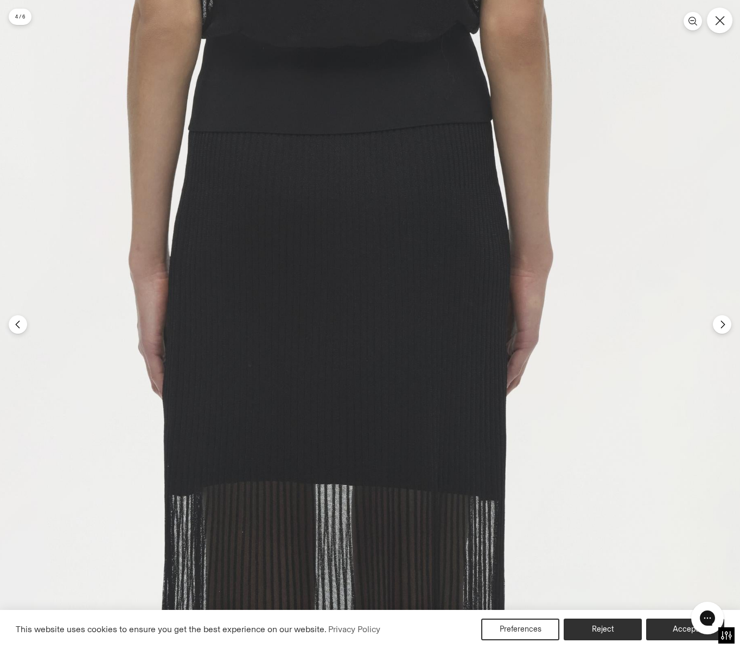
click at [722, 30] on button "Close" at bounding box center [719, 20] width 25 height 25
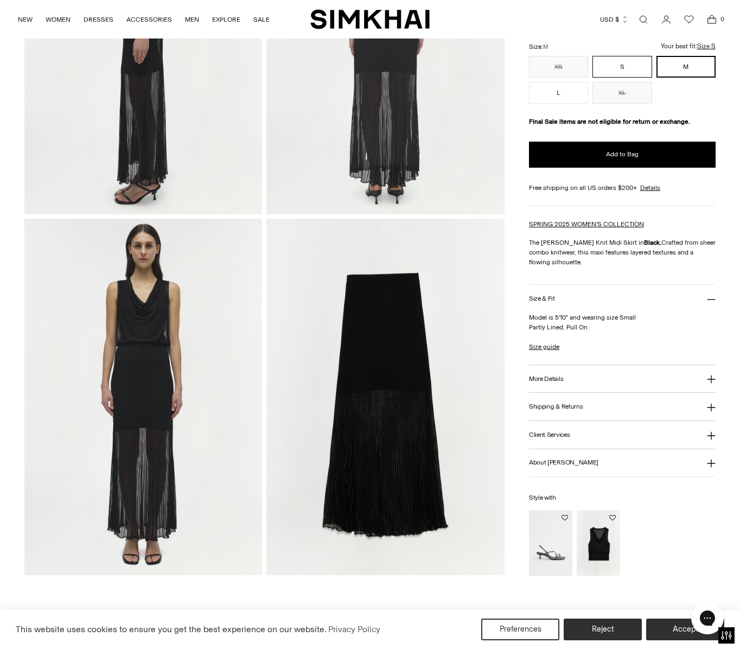
click at [641, 66] on button "S" at bounding box center [621, 67] width 59 height 22
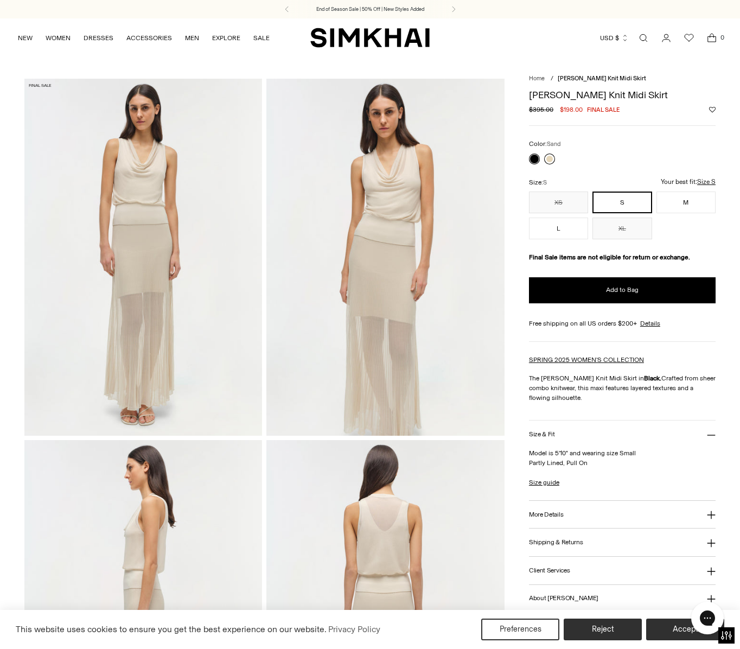
click at [548, 161] on link at bounding box center [549, 158] width 11 height 11
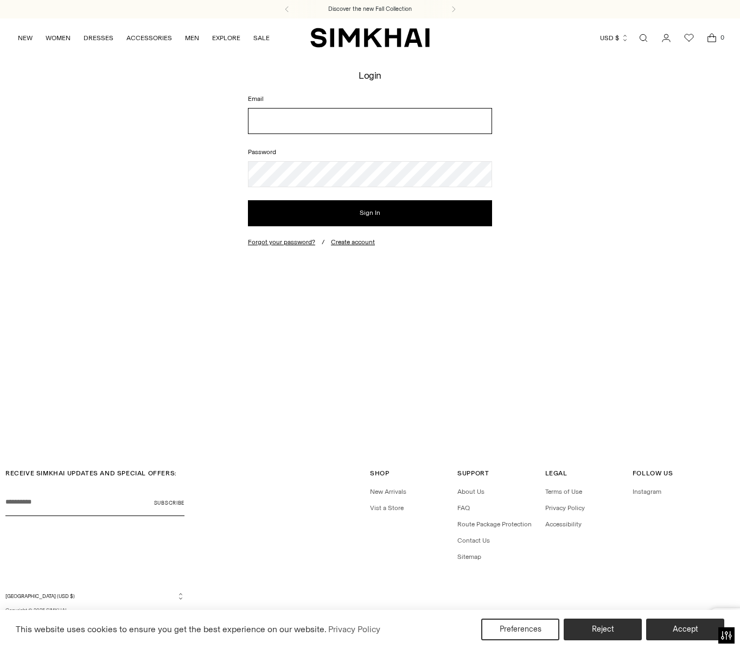
type input "**********"
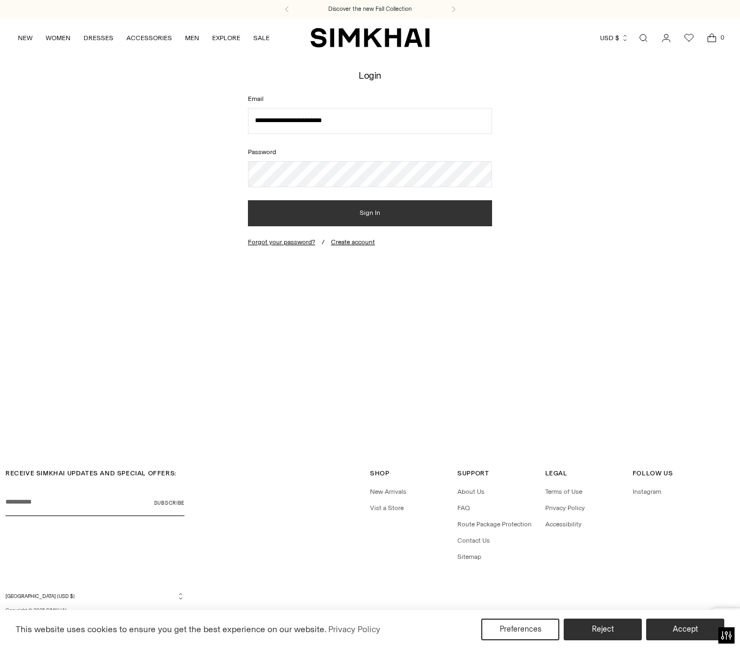
click at [324, 215] on body "Press Option+1 for screen-reader mode, Option+0 to cancel Accessibility Screen-…" at bounding box center [370, 324] width 740 height 649
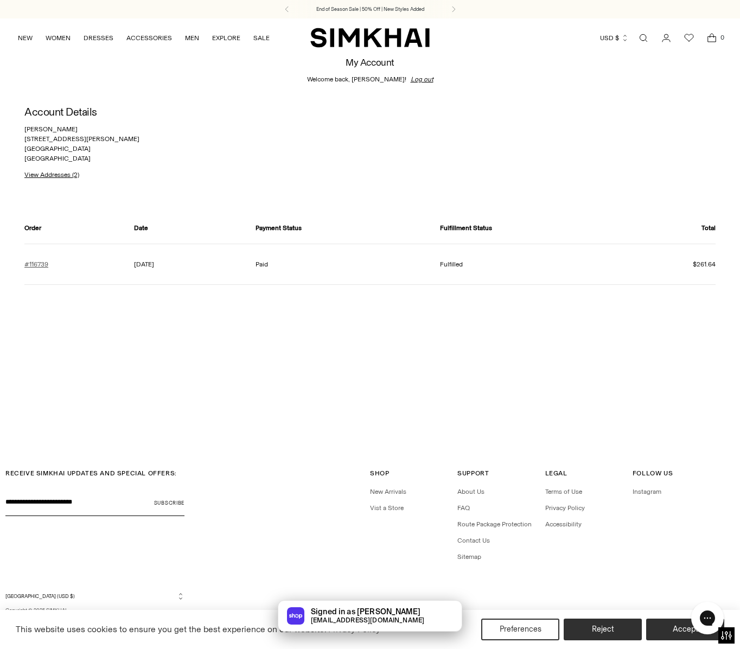
click at [37, 266] on link "#116739" at bounding box center [36, 264] width 24 height 10
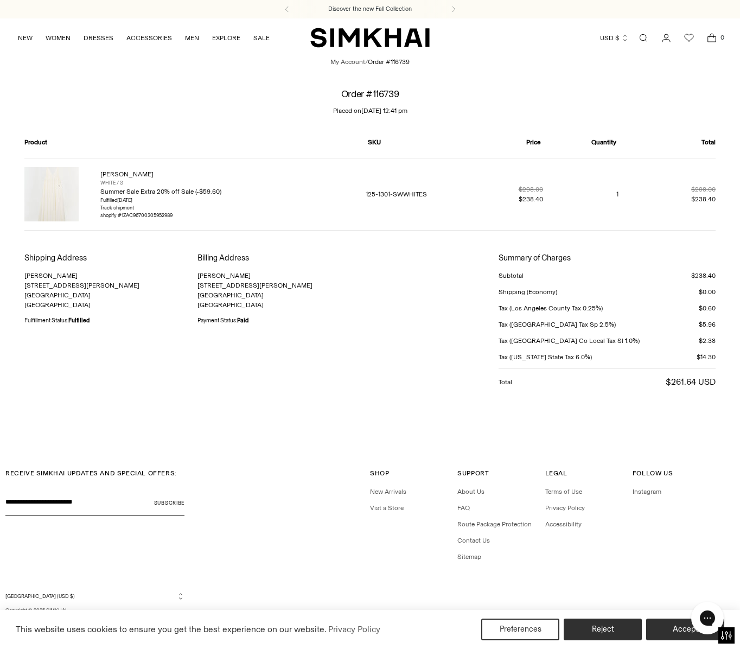
click at [72, 203] on img at bounding box center [51, 194] width 54 height 54
click at [127, 175] on link "[PERSON_NAME]" at bounding box center [126, 174] width 53 height 8
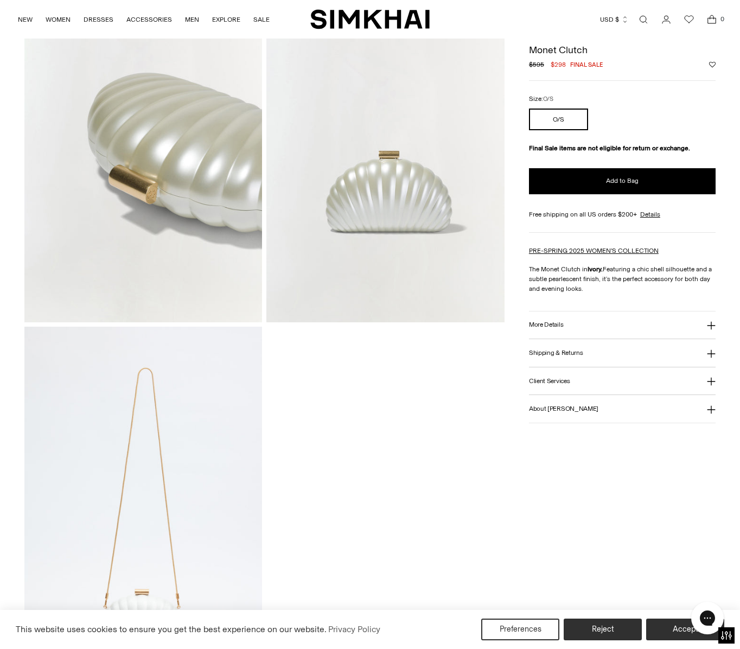
scroll to position [919, 0]
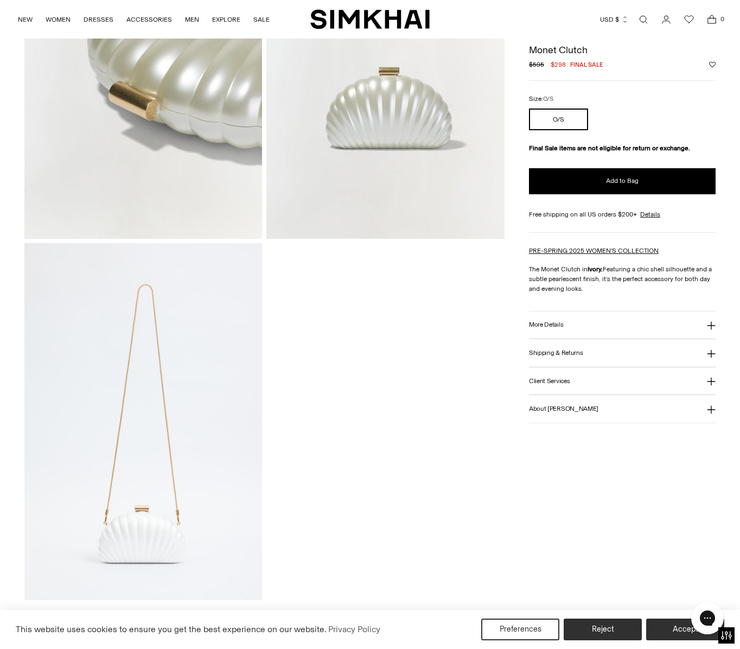
click at [93, 491] on img at bounding box center [143, 421] width 238 height 357
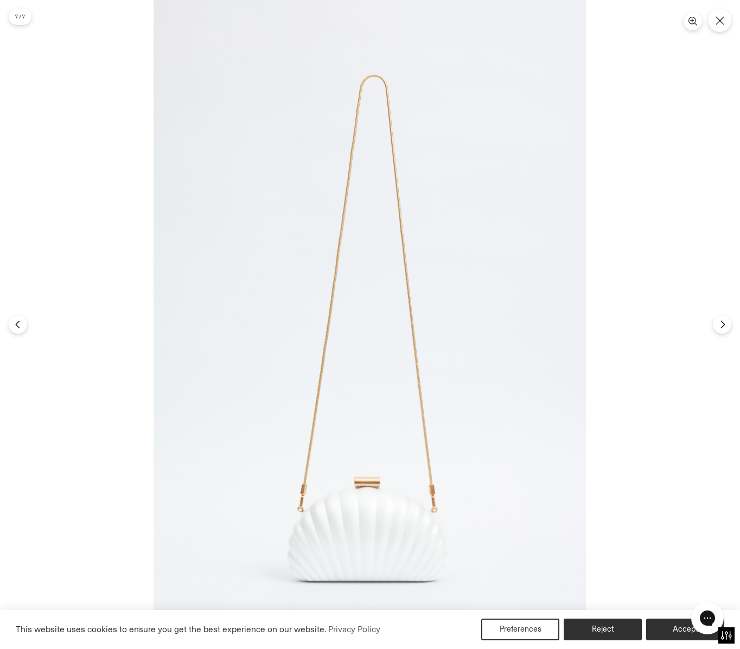
click at [395, 450] on img at bounding box center [369, 324] width 432 height 649
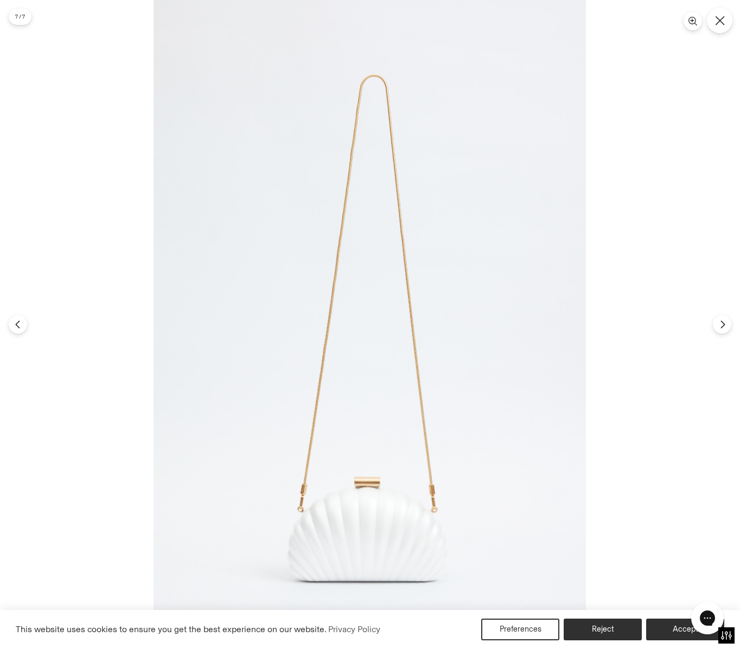
click at [721, 21] on icon "Close" at bounding box center [720, 21] width 10 height 10
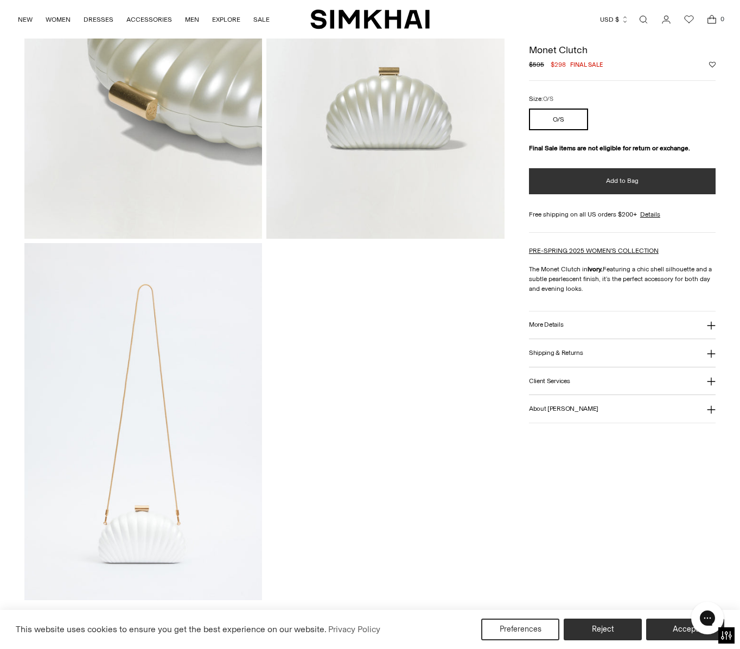
click at [611, 183] on span "Add to Bag" at bounding box center [622, 180] width 33 height 9
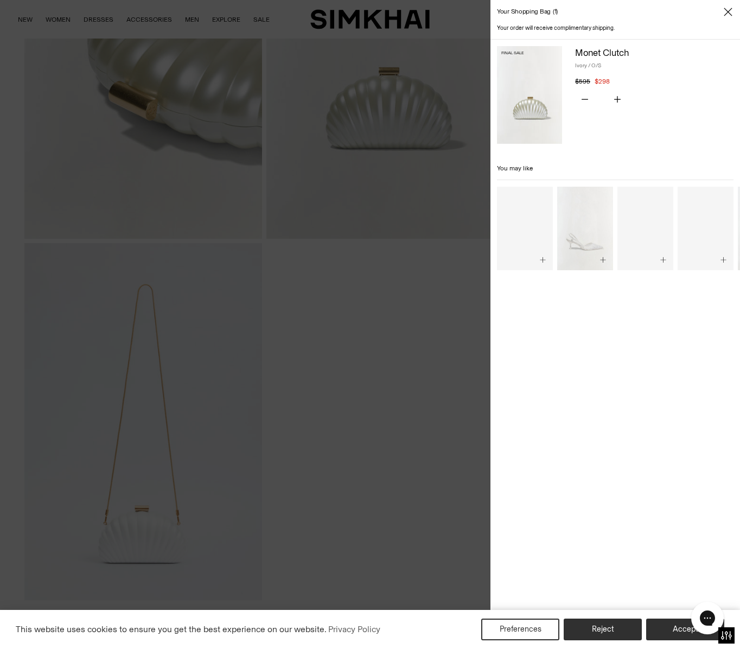
click at [408, 305] on div at bounding box center [370, 324] width 740 height 649
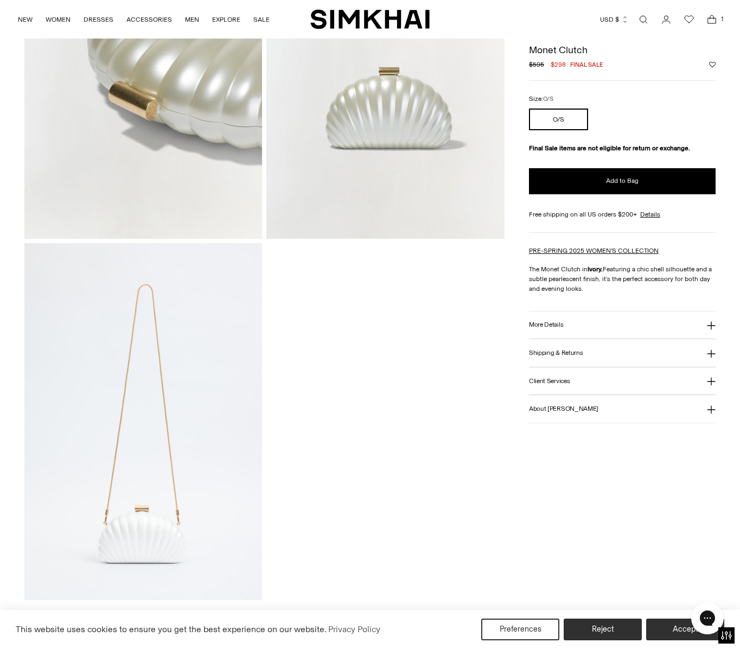
click at [710, 21] on icon "Open cart modal" at bounding box center [711, 19] width 15 height 11
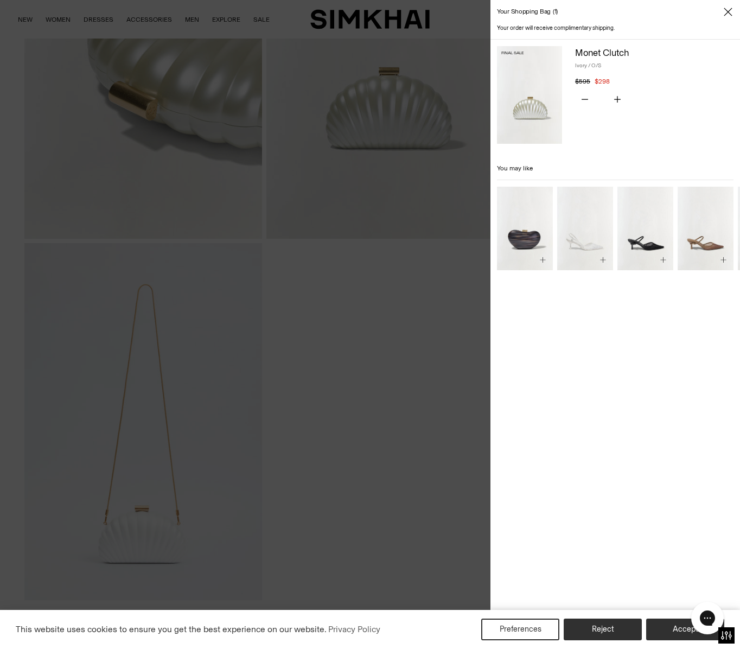
click at [730, 14] on icon "Close" at bounding box center [727, 12] width 9 height 11
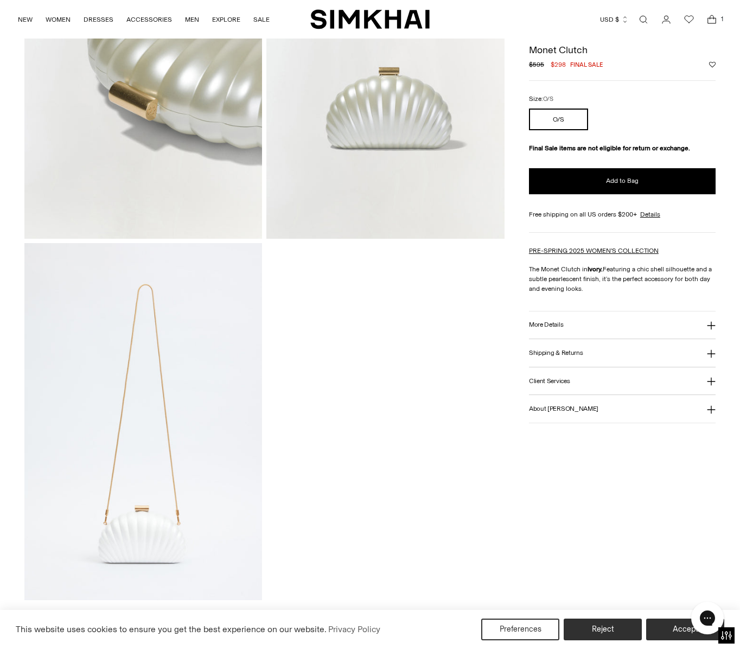
click at [683, 21] on icon "Wishlist" at bounding box center [688, 19] width 13 height 13
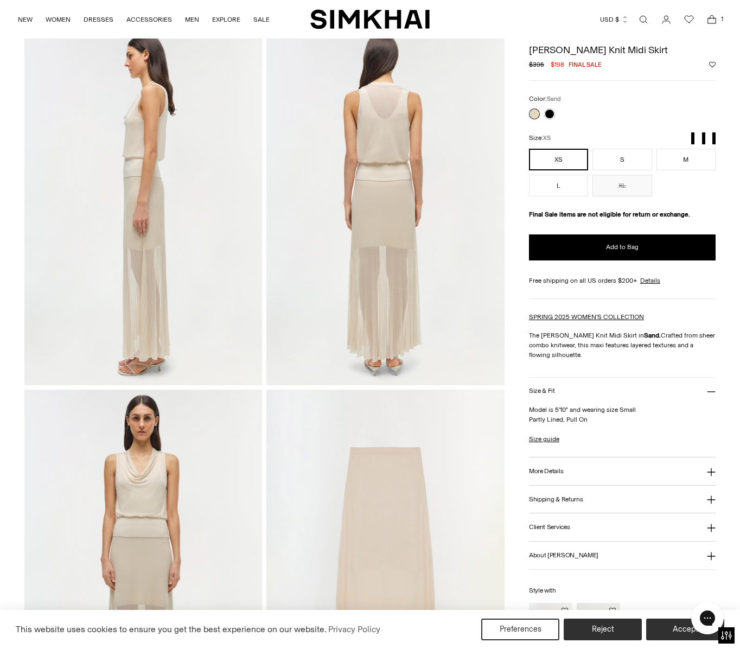
scroll to position [410, 0]
click at [386, 215] on img at bounding box center [385, 208] width 238 height 357
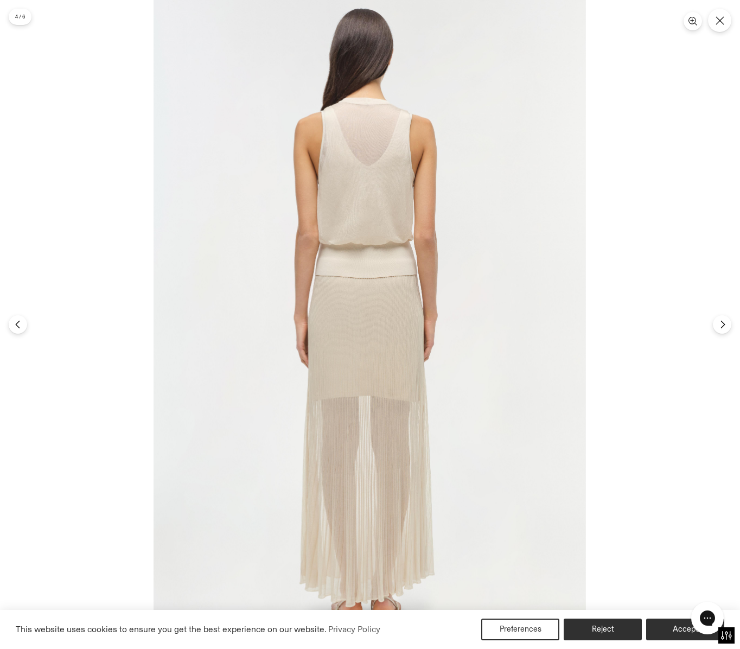
click at [403, 234] on img at bounding box center [369, 324] width 432 height 649
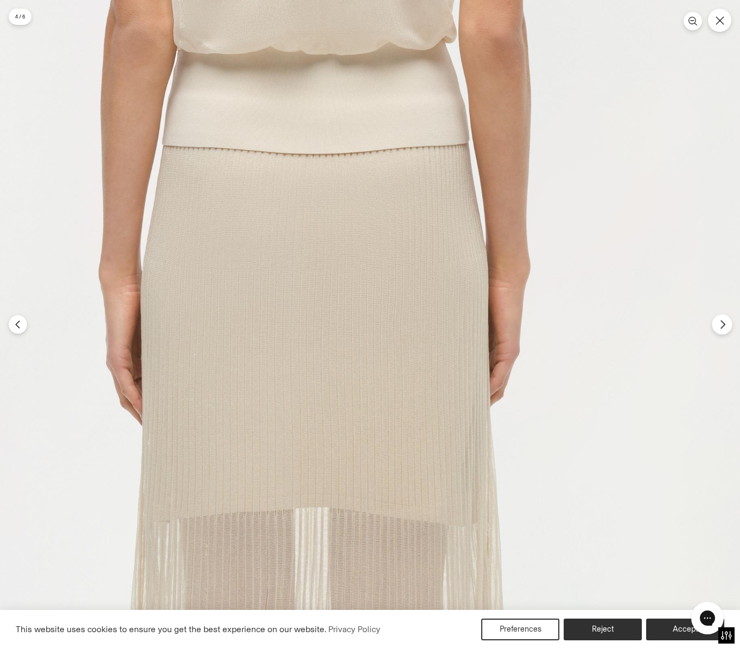
click at [717, 329] on button "Next" at bounding box center [722, 324] width 20 height 20
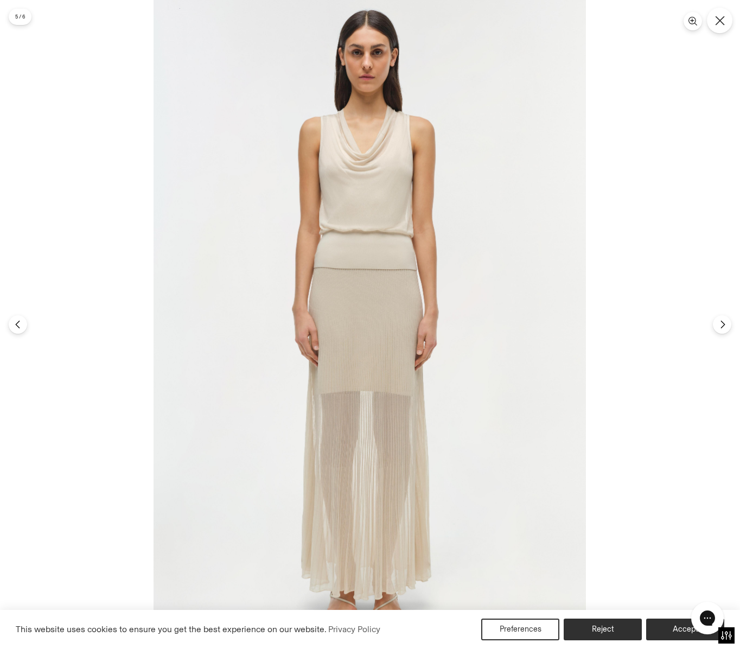
click at [721, 22] on icon "Close" at bounding box center [719, 20] width 9 height 9
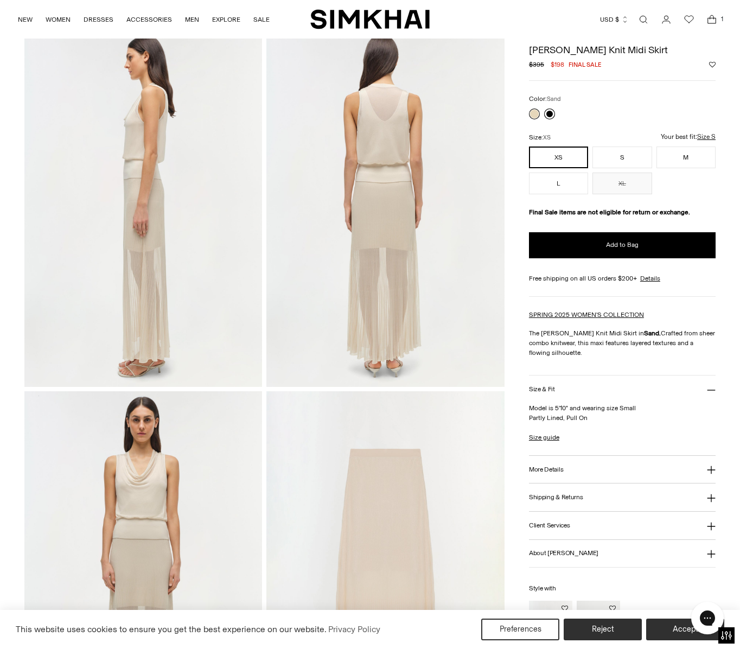
click at [548, 113] on link at bounding box center [549, 113] width 11 height 11
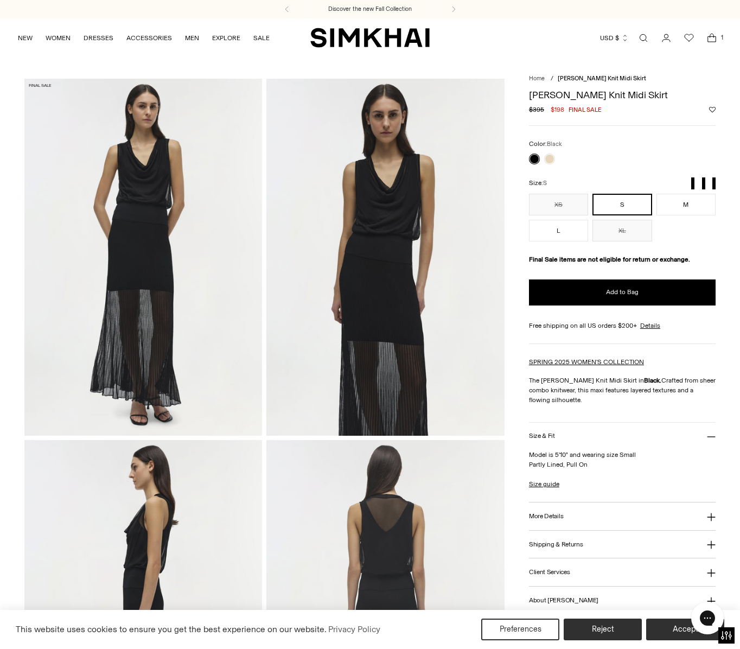
click at [614, 208] on button "S" at bounding box center [621, 205] width 59 height 22
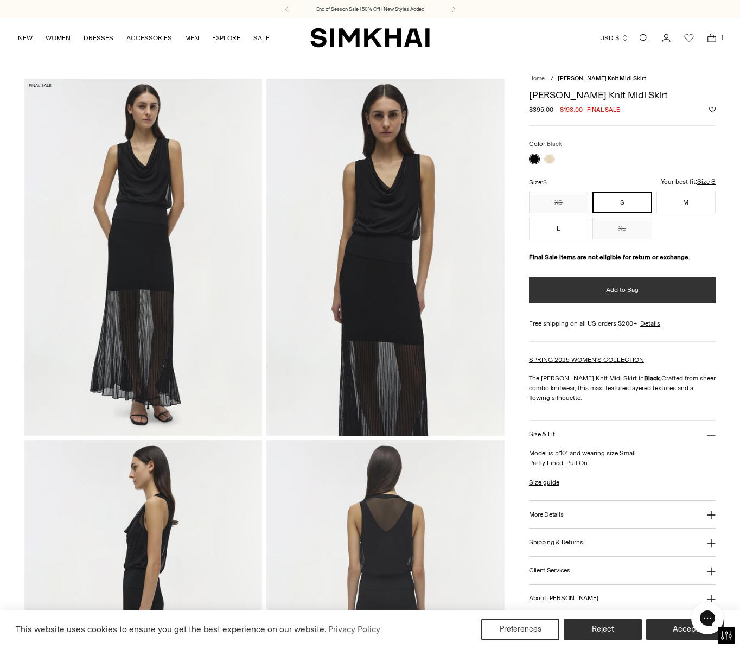
click at [611, 288] on span "Add to Bag" at bounding box center [622, 289] width 33 height 9
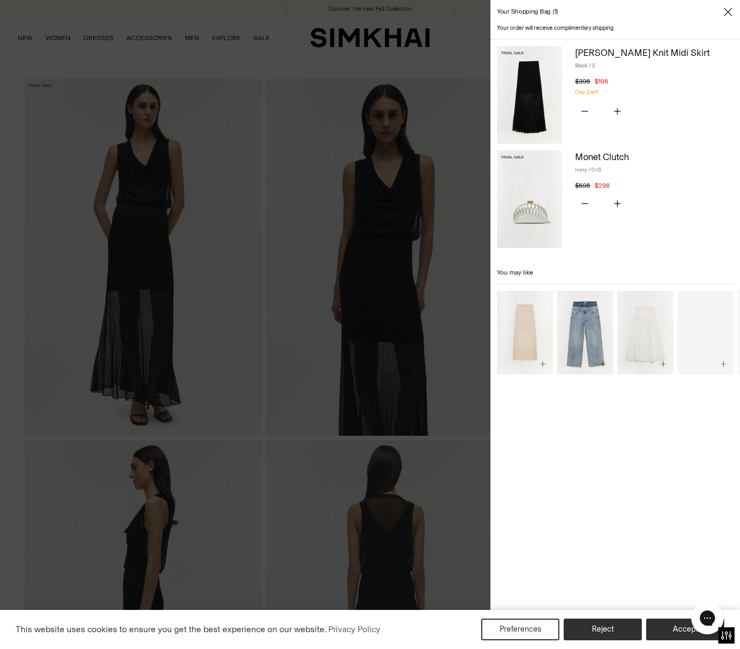
click at [431, 206] on div at bounding box center [370, 324] width 740 height 649
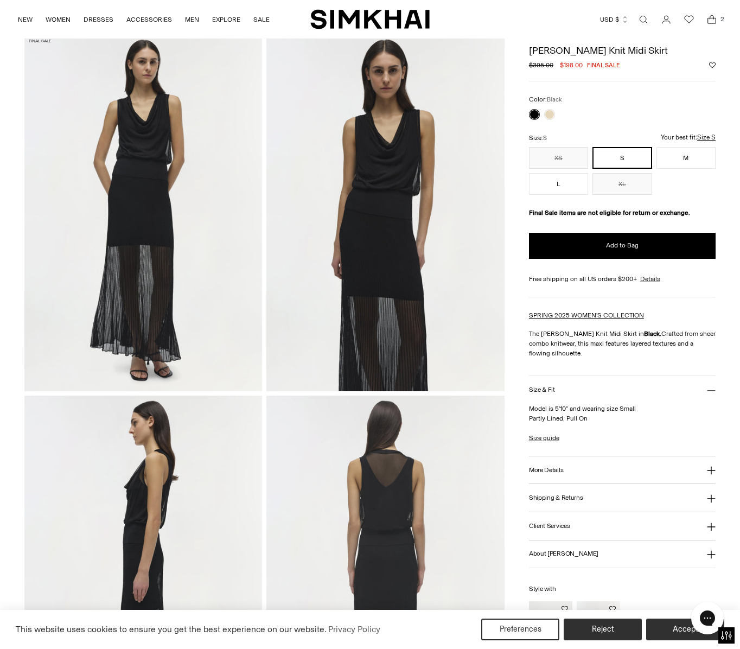
scroll to position [45, 0]
click at [572, 464] on button "More Details" at bounding box center [622, 470] width 187 height 28
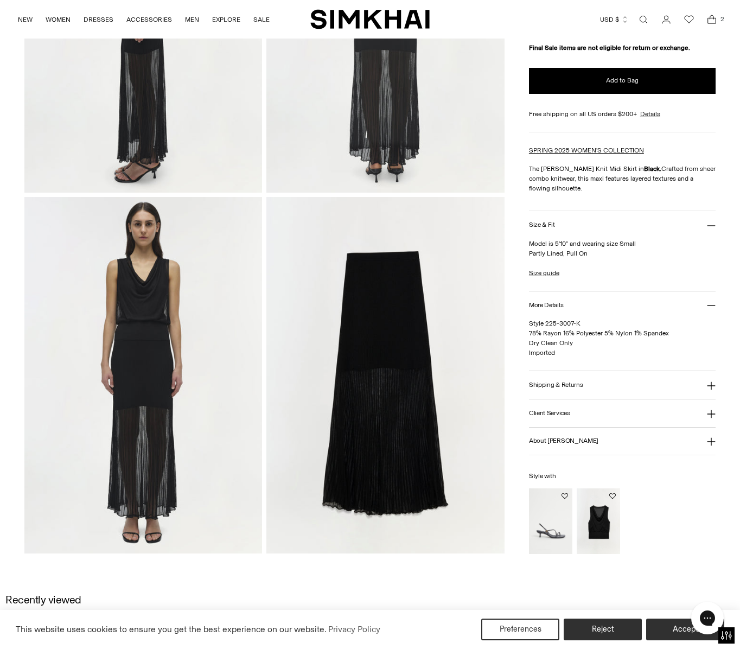
scroll to position [606, 0]
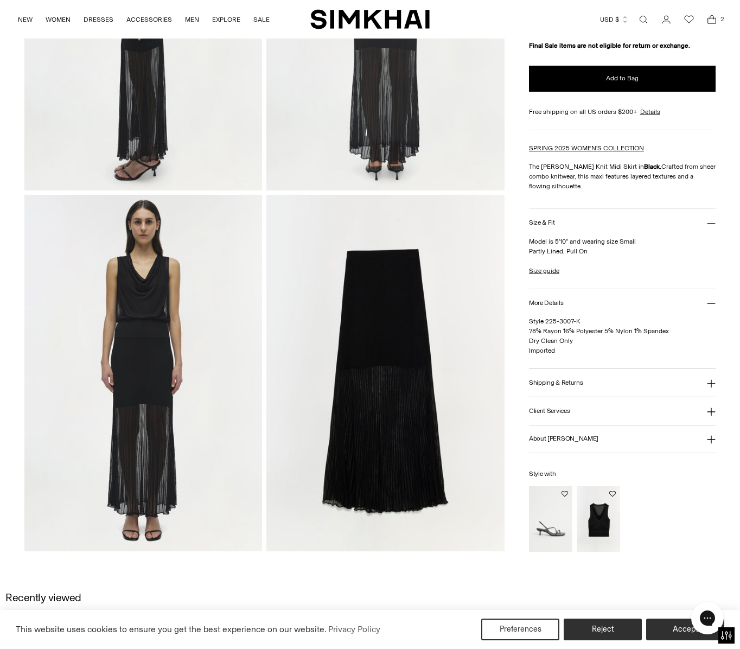
click at [389, 377] on img at bounding box center [385, 373] width 238 height 357
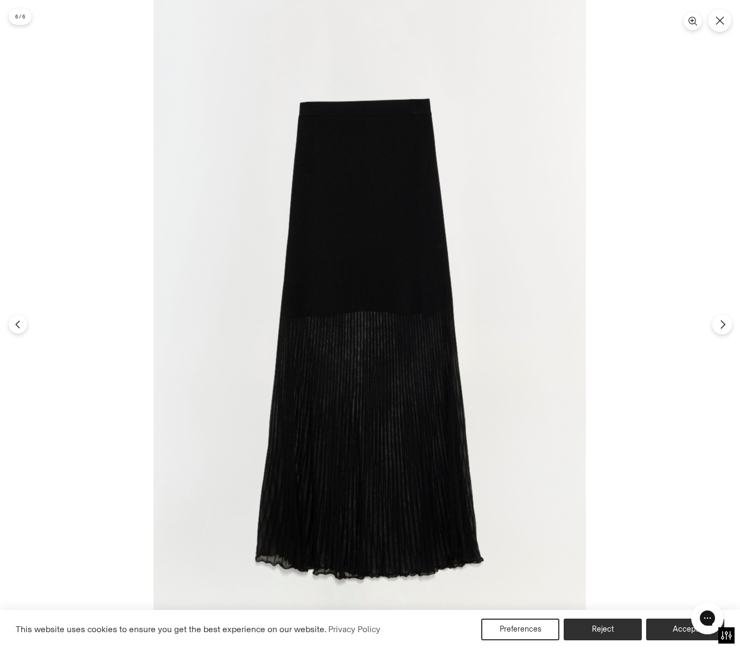
click at [724, 323] on icon "Next" at bounding box center [723, 324] width 10 height 10
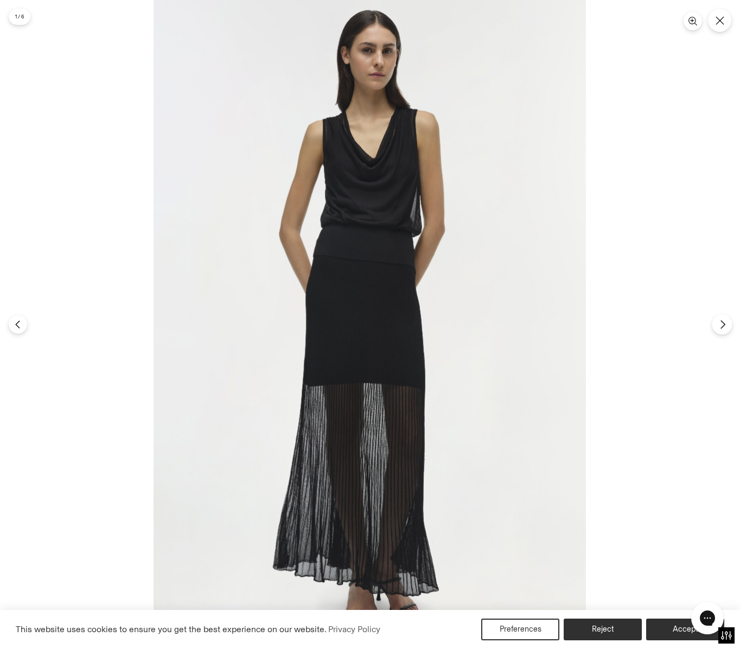
click at [724, 324] on icon "Next" at bounding box center [722, 325] width 4 height 8
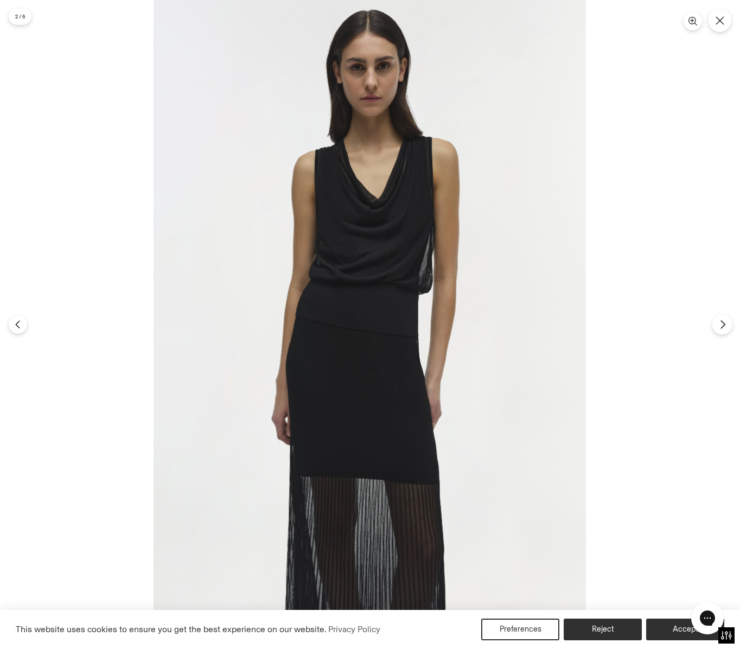
click at [724, 324] on icon "Next" at bounding box center [722, 325] width 4 height 8
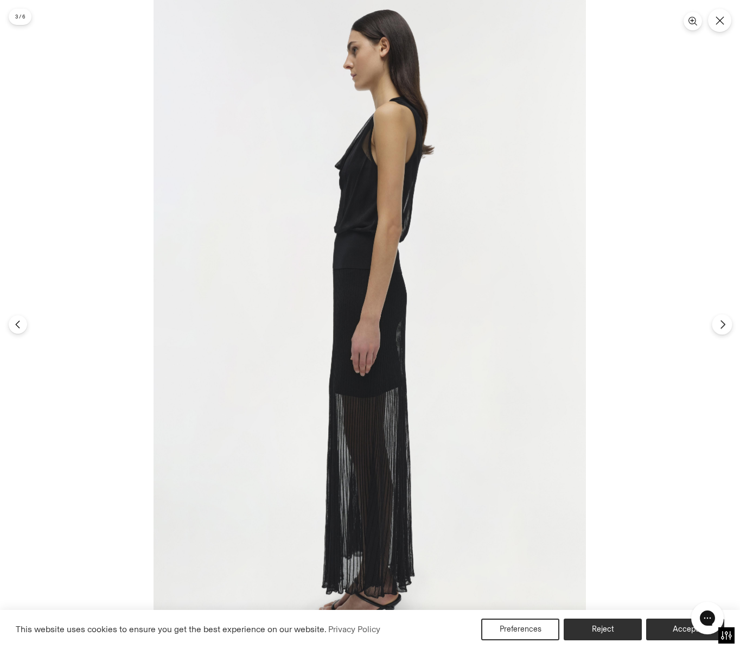
click at [724, 324] on icon "Next" at bounding box center [722, 325] width 4 height 8
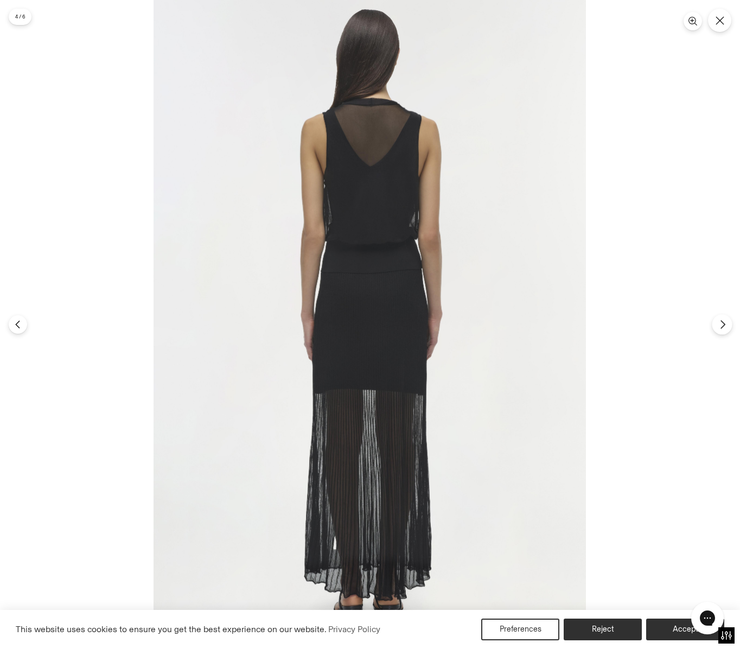
click at [724, 324] on icon "Next" at bounding box center [722, 325] width 4 height 8
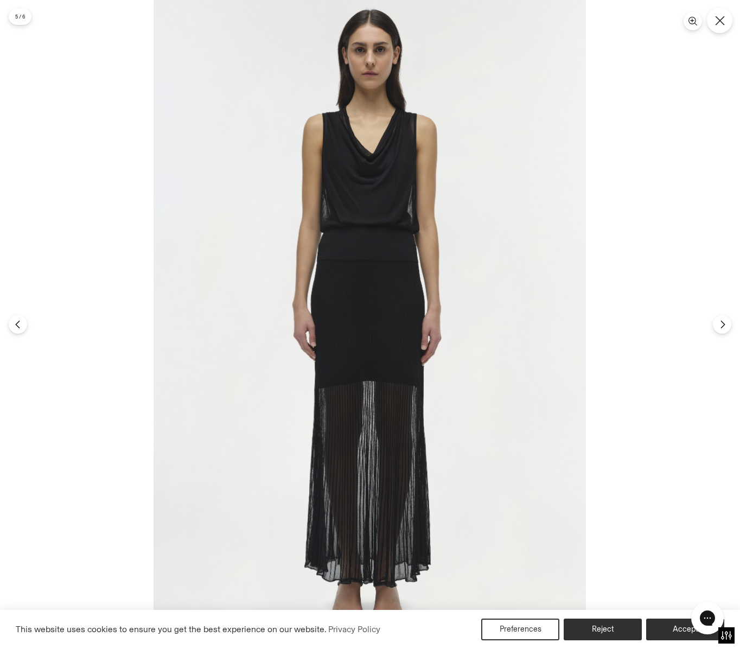
click at [720, 21] on icon "Close" at bounding box center [720, 21] width 10 height 10
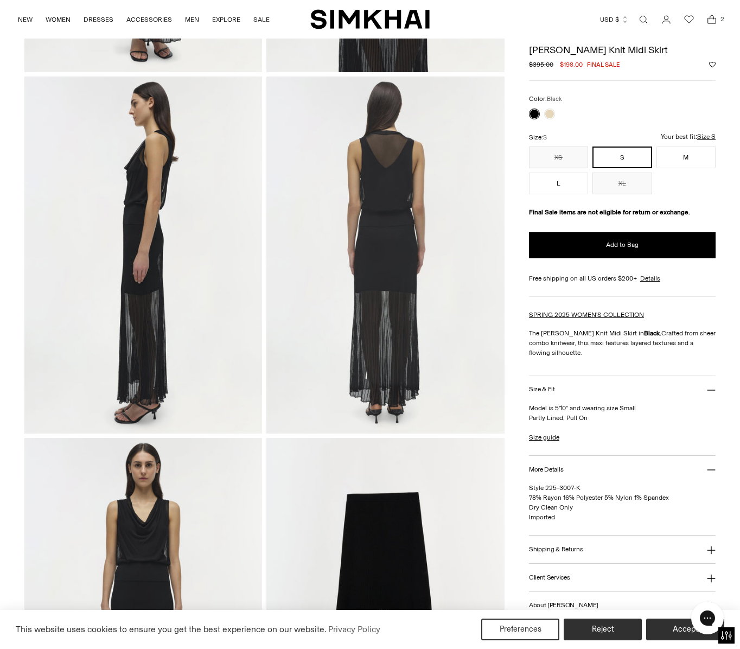
scroll to position [51, 0]
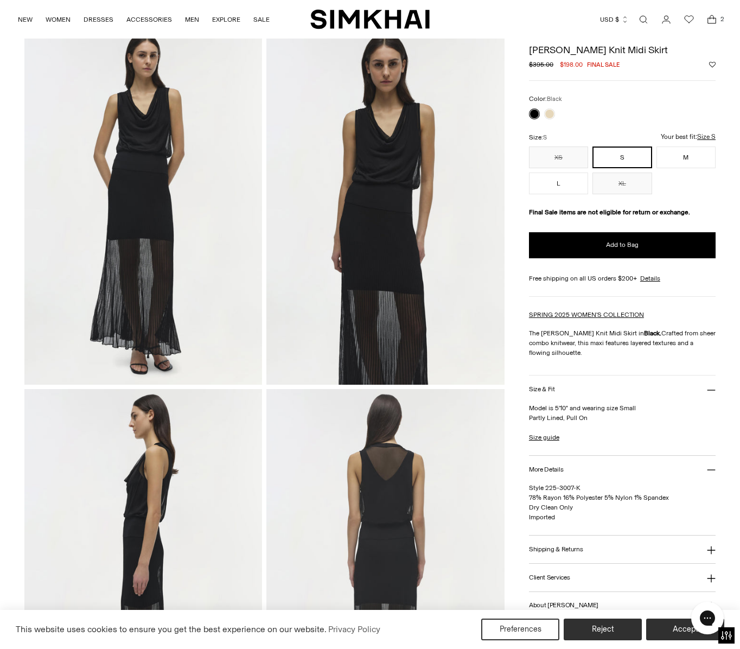
click at [152, 214] on img at bounding box center [143, 206] width 238 height 357
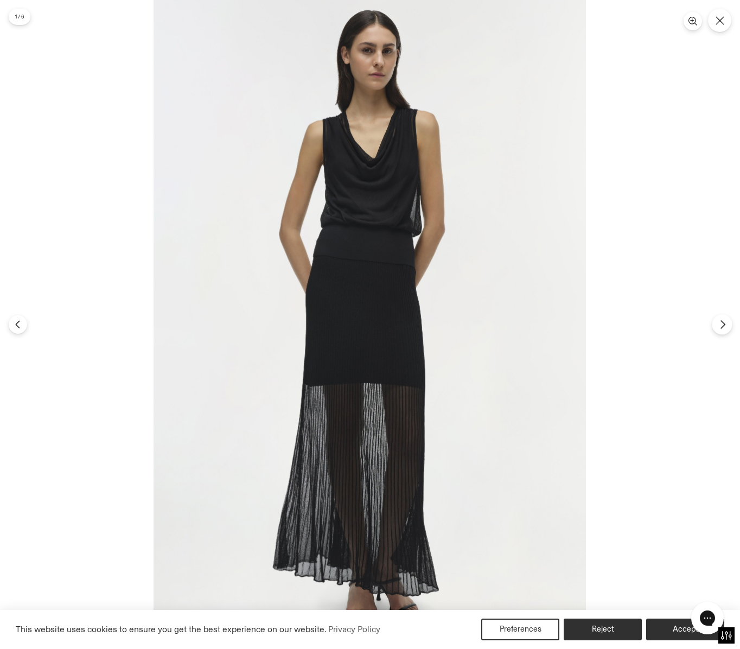
click at [719, 325] on icon "Next" at bounding box center [723, 324] width 10 height 10
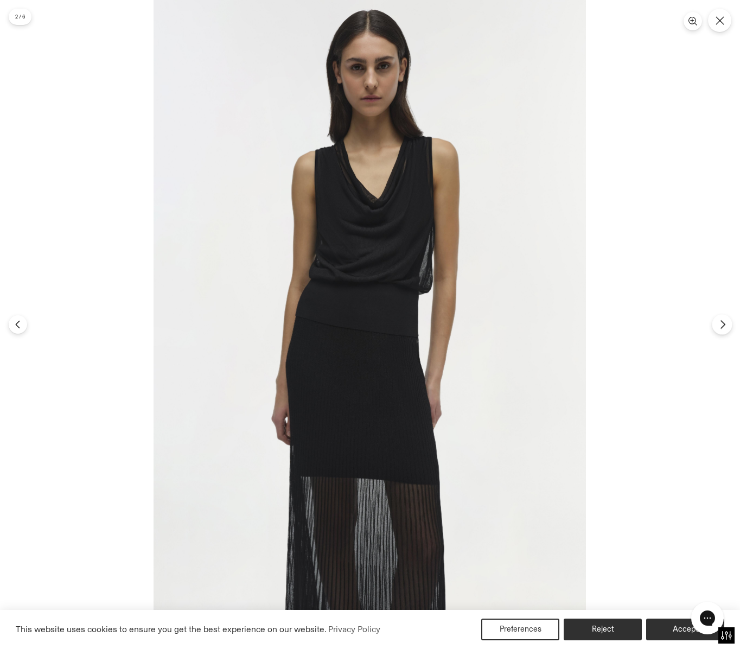
click at [724, 328] on icon "Next" at bounding box center [723, 324] width 10 height 10
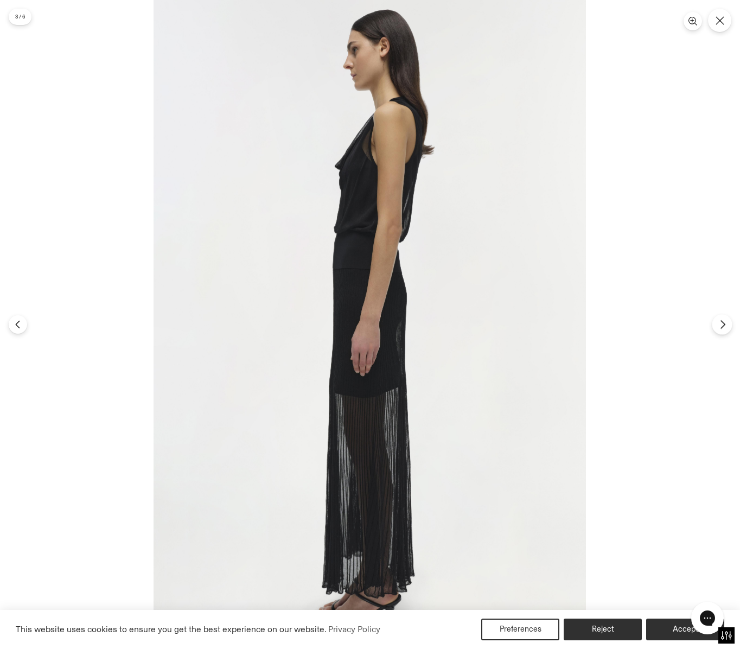
click at [723, 328] on icon "Next" at bounding box center [723, 324] width 10 height 10
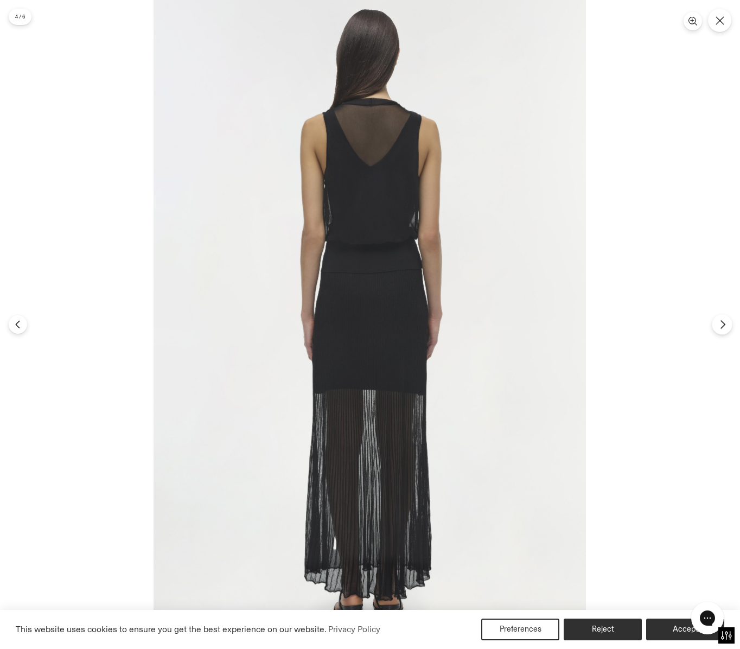
click at [723, 328] on icon "Next" at bounding box center [723, 324] width 10 height 10
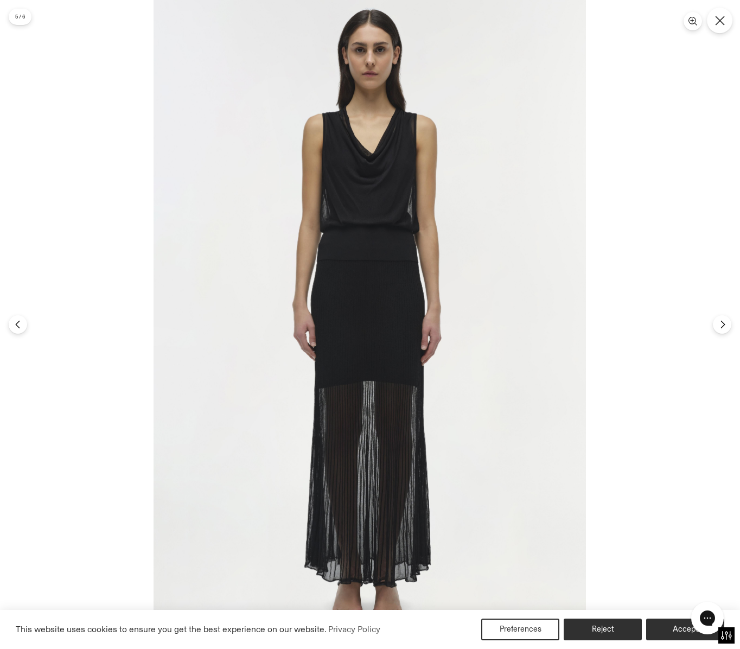
click at [718, 17] on icon "Close" at bounding box center [720, 21] width 10 height 10
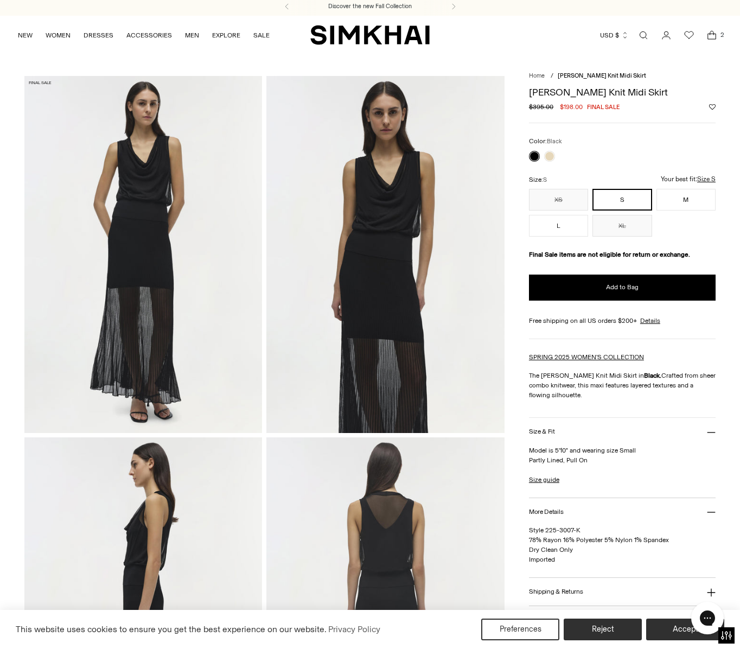
scroll to position [0, 0]
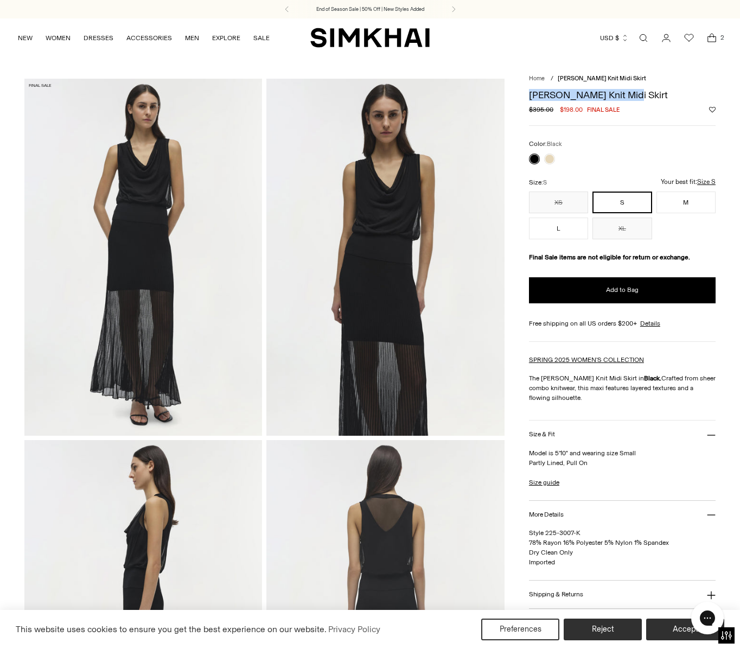
drag, startPoint x: 622, startPoint y: 99, endPoint x: 530, endPoint y: 98, distance: 91.7
click at [530, 98] on h1 "[PERSON_NAME] Knit Midi Skirt" at bounding box center [622, 95] width 187 height 10
copy h1 "[PERSON_NAME] Knit Midi Skirt"
